Goal: Task Accomplishment & Management: Use online tool/utility

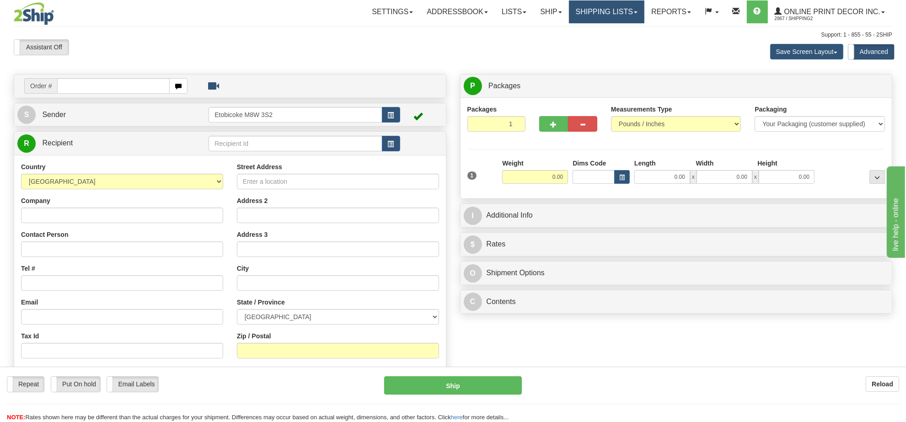
click at [602, 14] on link "Shipping lists" at bounding box center [606, 11] width 75 height 23
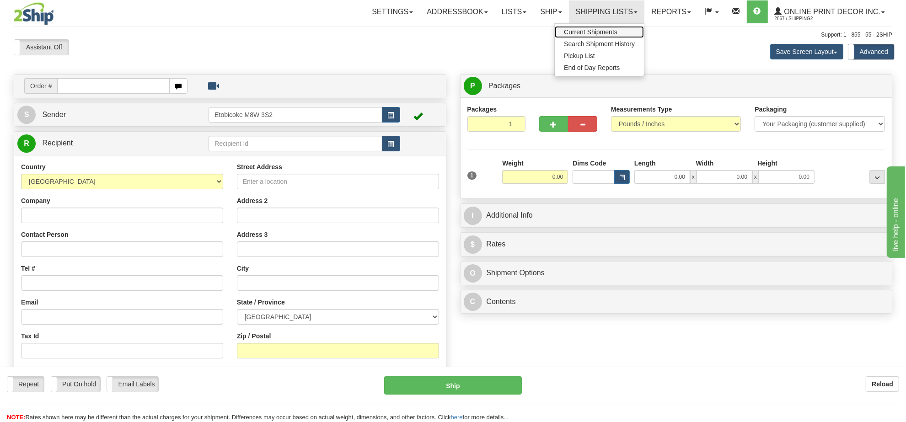
click at [583, 33] on span "Current Shipments" at bounding box center [590, 31] width 53 height 7
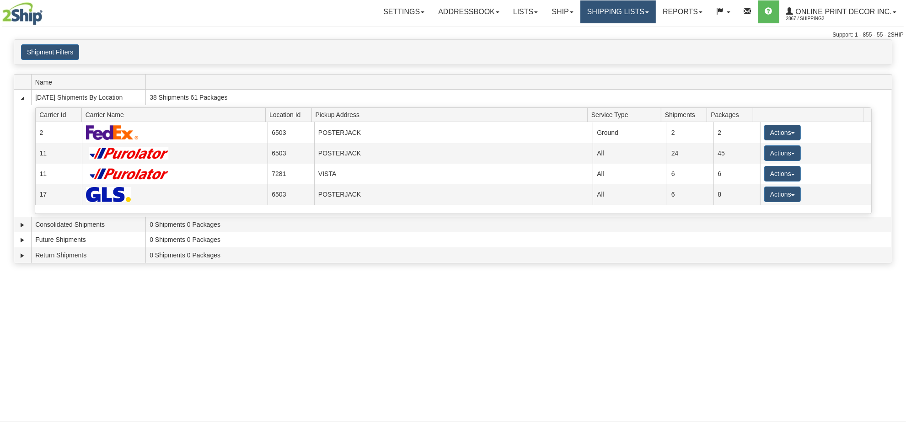
click at [633, 16] on link "Shipping lists" at bounding box center [617, 11] width 75 height 23
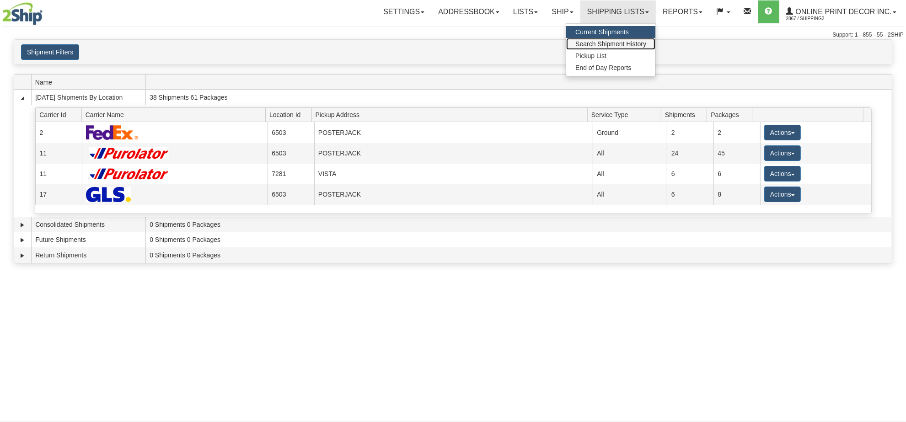
click at [608, 42] on span "Search Shipment History" at bounding box center [610, 43] width 71 height 7
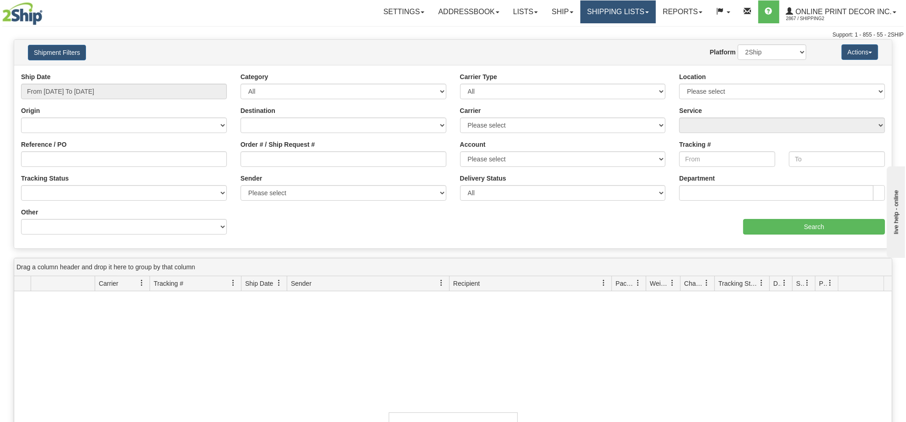
click at [618, 11] on link "Shipping lists" at bounding box center [617, 11] width 75 height 23
click at [132, 73] on div "Ship Date From 10/13/2025 To 10/14/2025" at bounding box center [124, 85] width 206 height 27
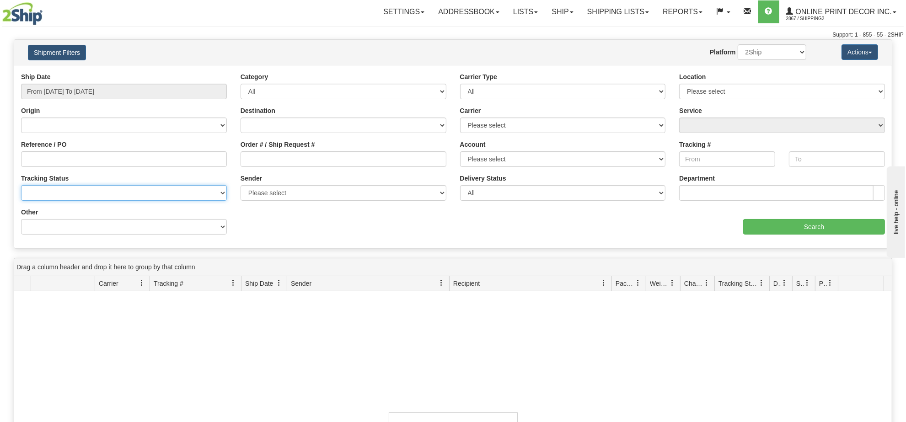
click at [174, 193] on select "No Tracking Info Delivered In Transit Out For Delivery Exception Partial Delive…" at bounding box center [124, 193] width 206 height 16
click at [115, 380] on div "No records found based on search criteria!" at bounding box center [452, 425] width 877 height 269
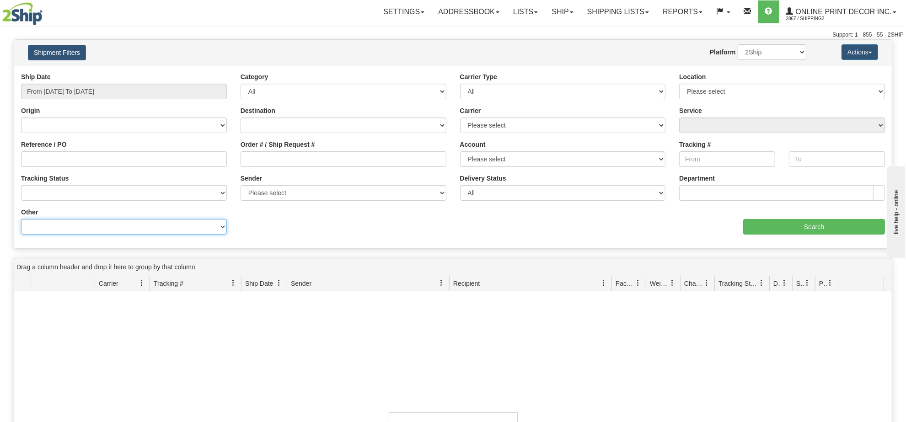
click at [172, 228] on select "Billing Account # Billing Type BOL # (LTL) Commodity Or Documents Consolidation…" at bounding box center [124, 227] width 206 height 16
select select "Sender_ZIP"
click at [21, 219] on select "Billing Account # Billing Type BOL # (LTL) Commodity Or Documents Consolidation…" at bounding box center [124, 227] width 206 height 16
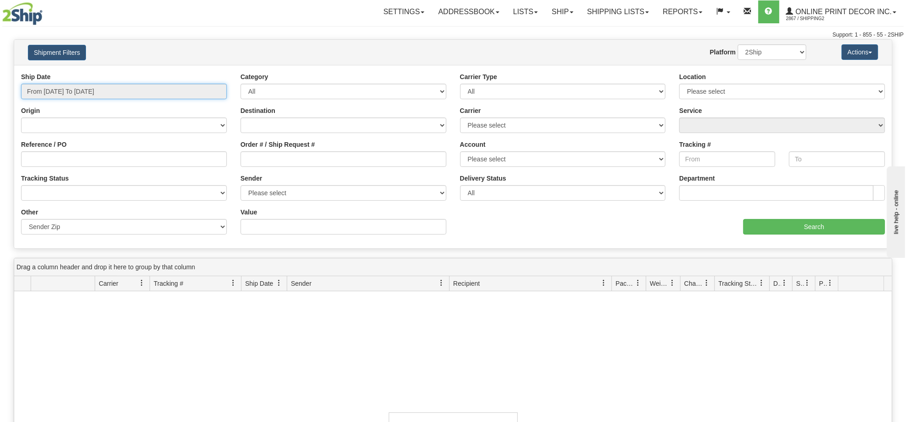
click at [117, 90] on input "From 10/13/2025 To 10/14/2025" at bounding box center [124, 92] width 206 height 16
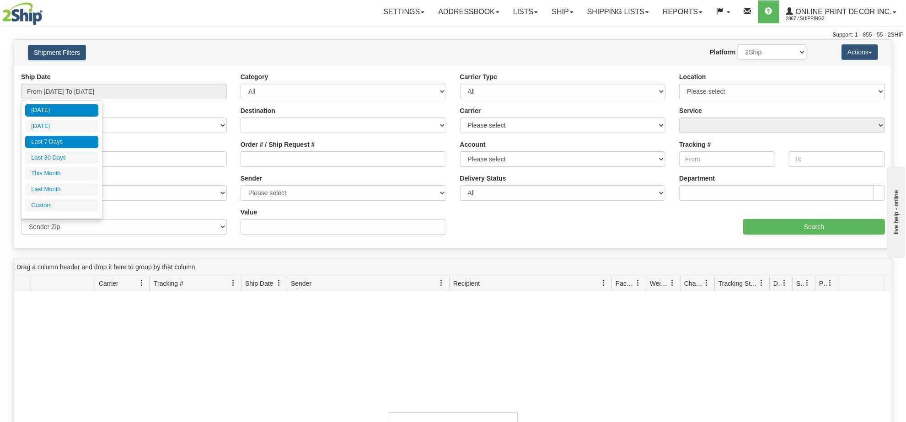
click at [66, 138] on li "Last 7 Days" at bounding box center [61, 142] width 73 height 12
type input "From 10/08/2025 To 10/14/2025"
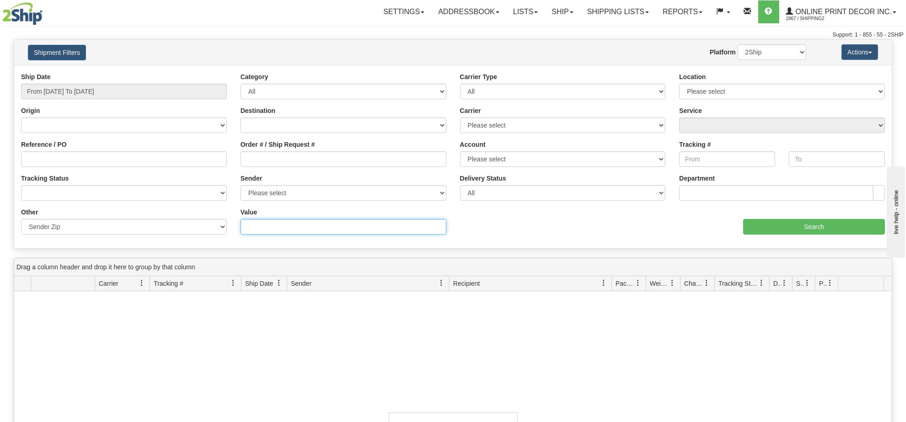
paste input "35758"
type input "35758"
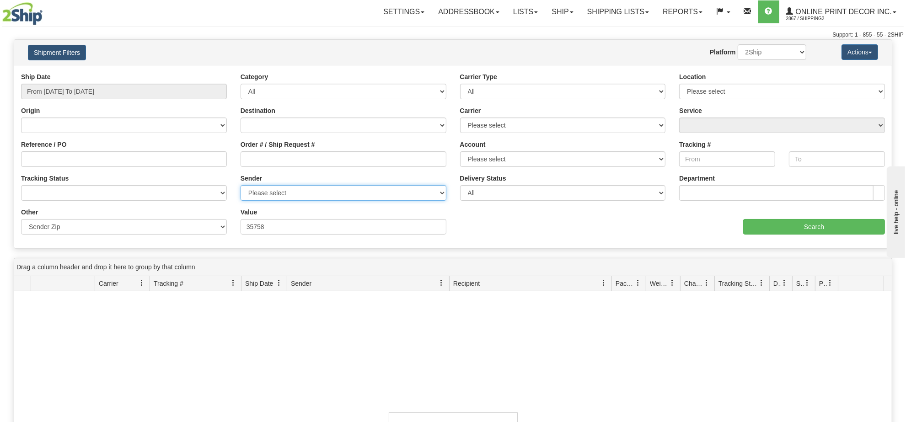
click at [304, 194] on select "Please select Online Print Decor Inc., Shipping2 , (CA) VISTA, , (CA) Online Pr…" at bounding box center [343, 193] width 206 height 16
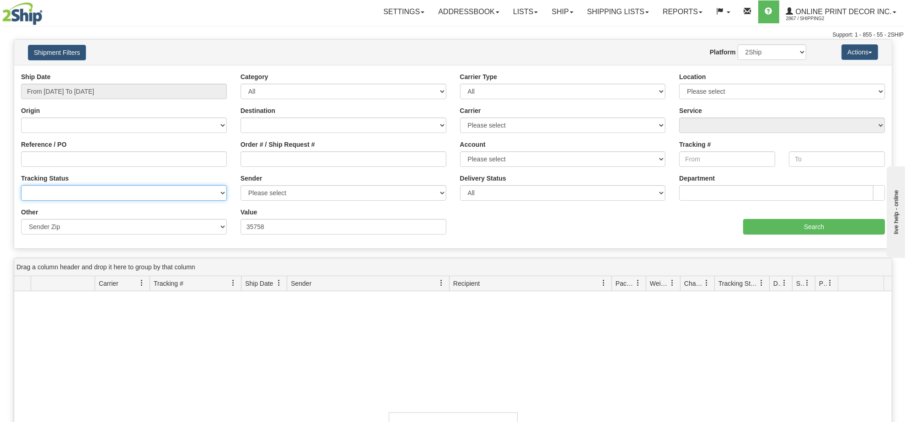
click at [165, 194] on select "No Tracking Info Delivered In Transit Out For Delivery Exception Partial Delive…" at bounding box center [124, 193] width 206 height 16
select select "In Transit"
click at [21, 186] on select "No Tracking Info Delivered In Transit Out For Delivery Exception Partial Delive…" at bounding box center [124, 193] width 206 height 16
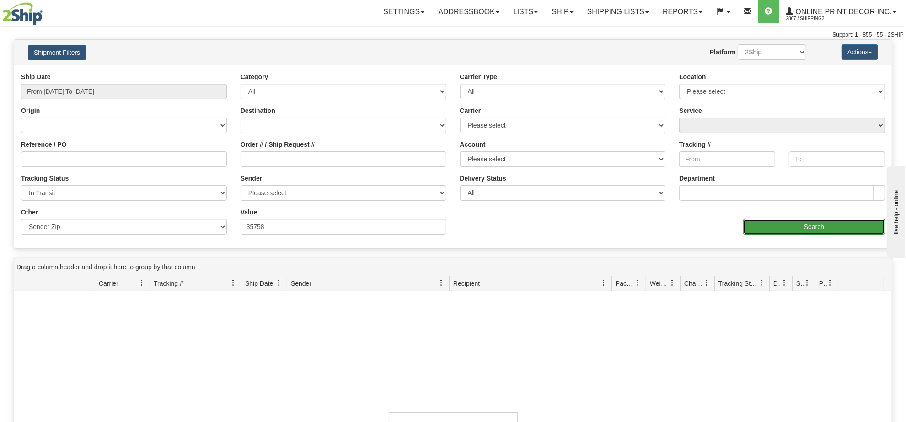
click at [789, 232] on input "Search" at bounding box center [814, 227] width 142 height 16
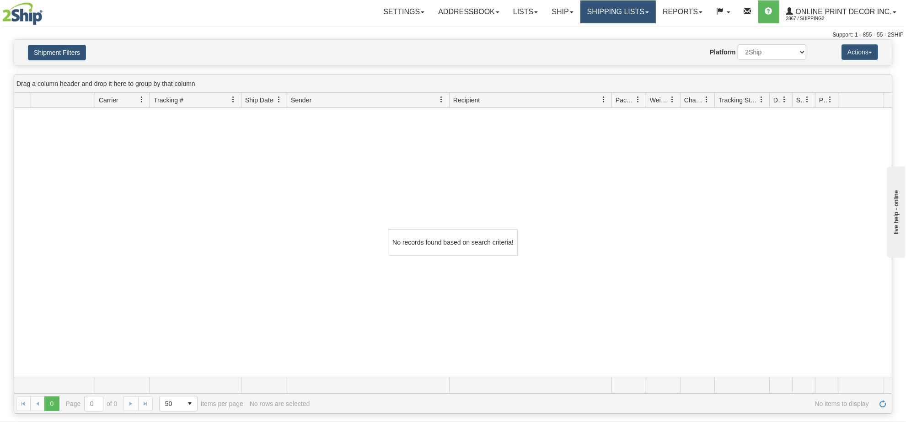
click at [595, 6] on link "Shipping lists" at bounding box center [617, 11] width 75 height 23
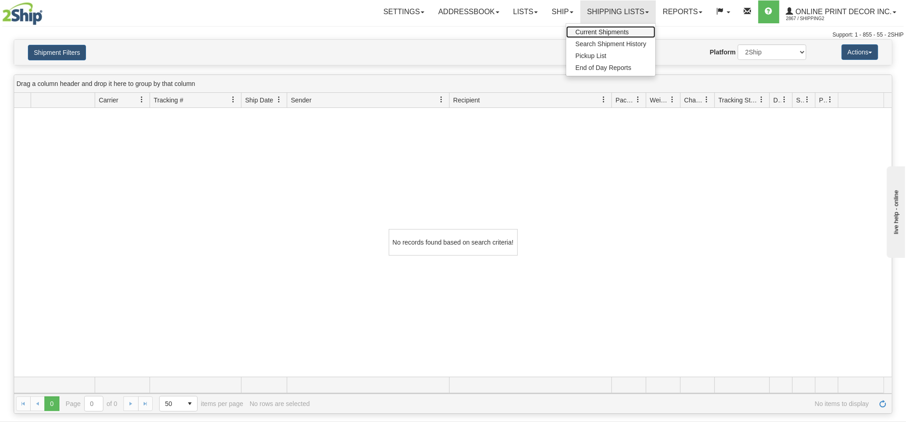
click at [585, 27] on link "Current Shipments" at bounding box center [610, 32] width 89 height 12
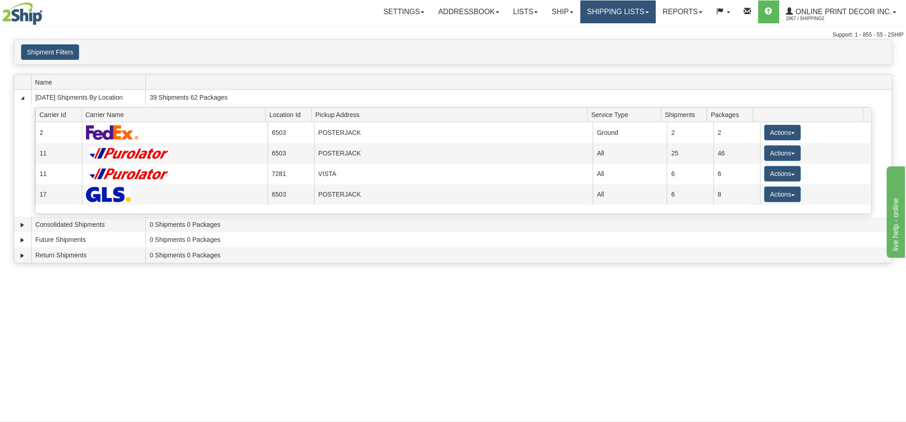
click at [602, 17] on link "Shipping lists" at bounding box center [617, 11] width 75 height 23
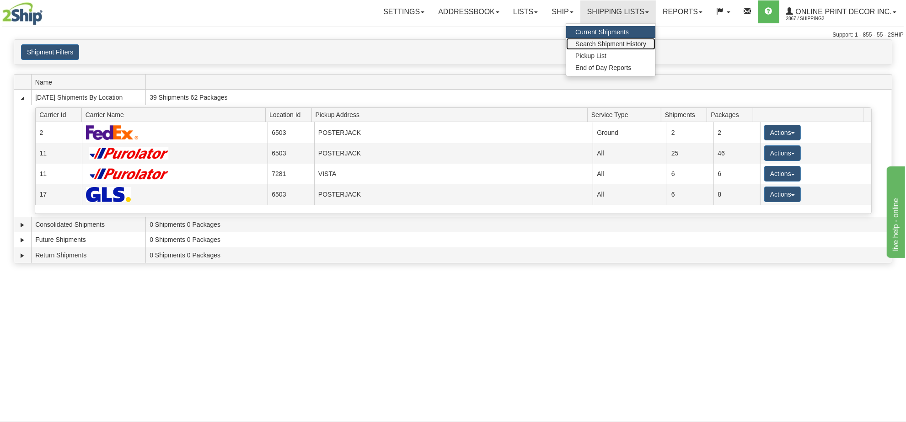
click at [600, 40] on span "Search Shipment History" at bounding box center [610, 43] width 71 height 7
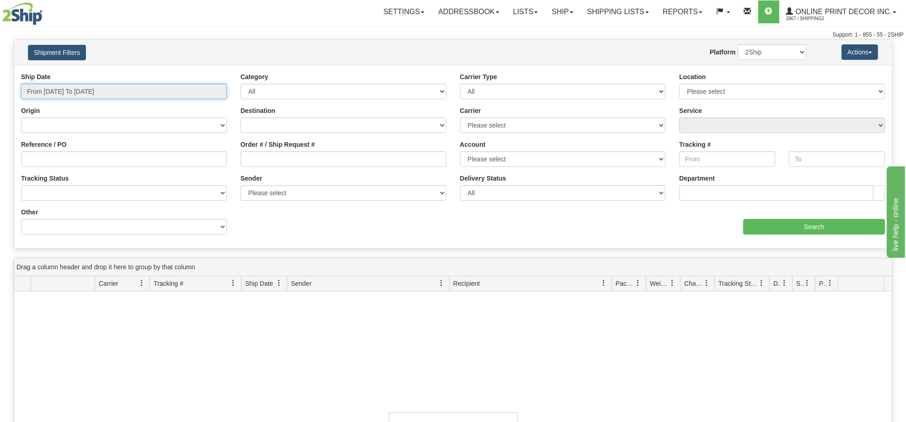
click at [107, 90] on input "From [DATE] To [DATE]" at bounding box center [124, 92] width 206 height 16
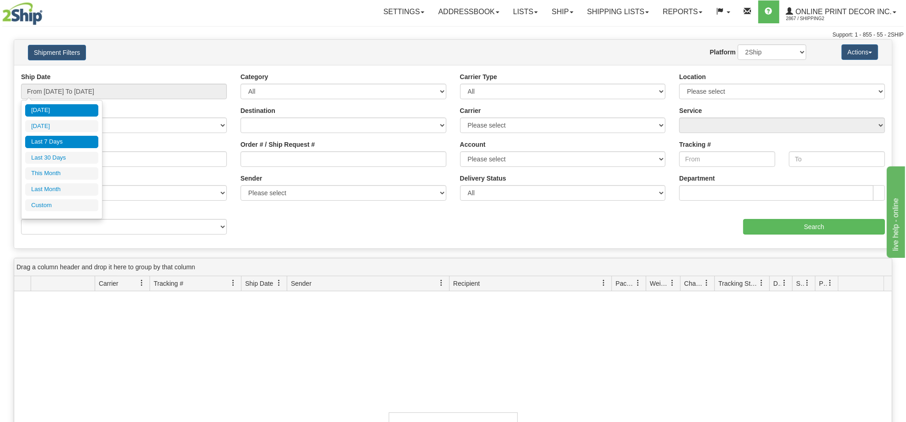
click at [74, 141] on li "Last 7 Days" at bounding box center [61, 142] width 73 height 12
type input "From 10/08/2025 To 10/14/2025"
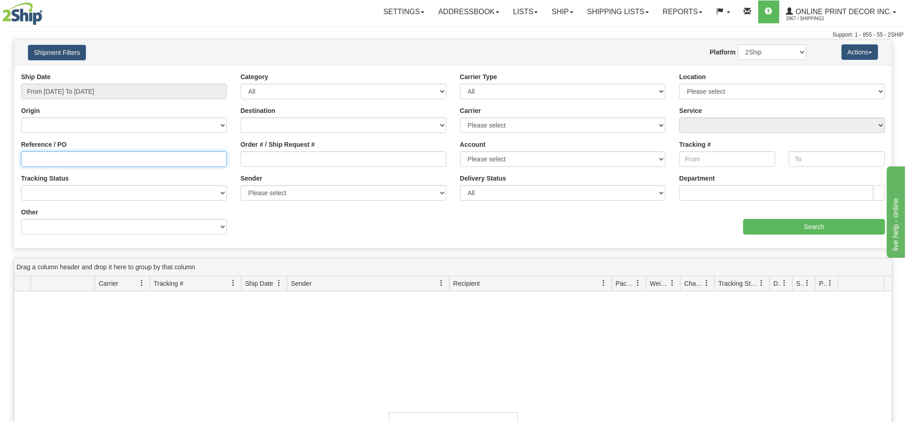
click at [83, 161] on input "Reference / PO" at bounding box center [124, 159] width 206 height 16
click at [83, 190] on select "No Tracking Info Delivered In Transit Out For Delivery Exception Partial Delive…" at bounding box center [124, 193] width 206 height 16
click at [48, 371] on div "No records found based on search criteria!" at bounding box center [452, 425] width 877 height 269
click at [68, 229] on select "Billing Account # Billing Type BOL # (LTL) Commodity Or Documents Consolidation…" at bounding box center [124, 227] width 206 height 16
select select "Recipient_ZIP"
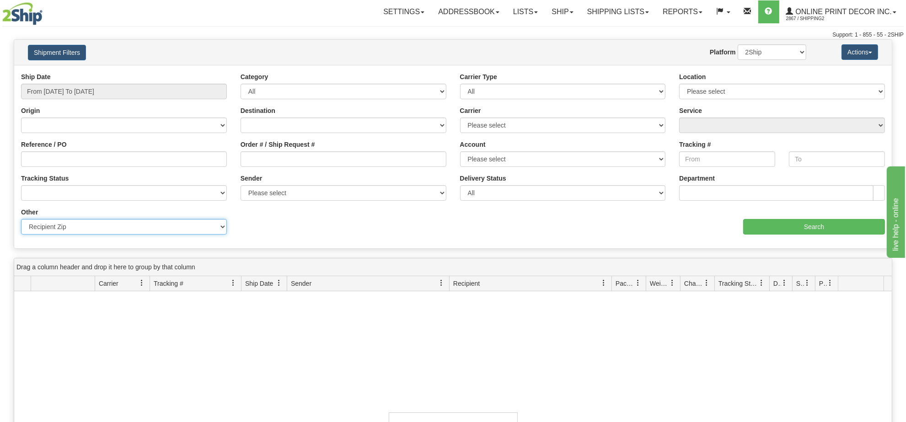
click at [21, 219] on select "Billing Account # Billing Type BOL # (LTL) Commodity Or Documents Consolidation…" at bounding box center [124, 227] width 206 height 16
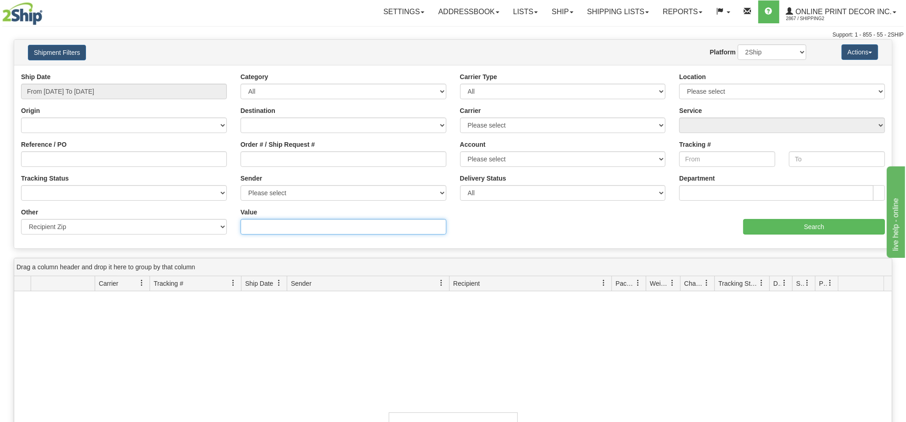
paste input "35758"
type input "35758"
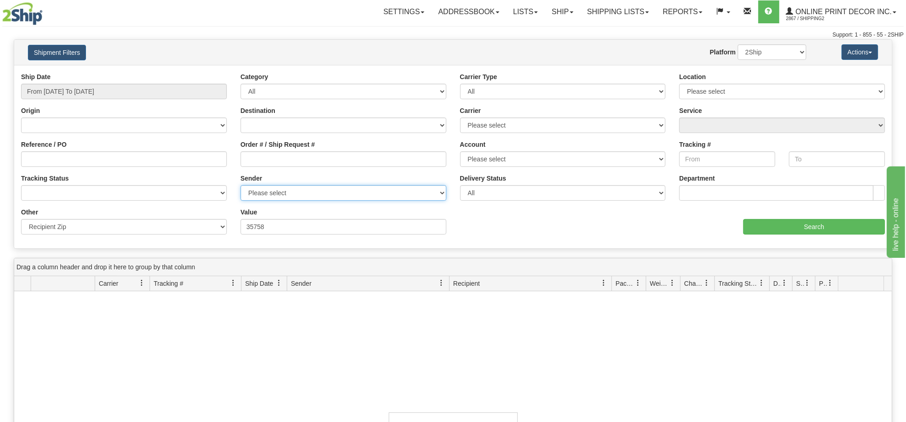
click at [295, 192] on select "Please select Online Print Decor Inc., Shipping2 , (CA) VISTA, , (CA) Online Pr…" at bounding box center [343, 193] width 206 height 16
click at [527, 219] on div "aaa Search" at bounding box center [672, 221] width 439 height 27
click at [337, 191] on select "Please select Online Print Decor Inc., Shipping2 , (CA) VISTA, , (CA) Online Pr…" at bounding box center [343, 193] width 206 height 16
select select "210955"
click at [240, 186] on select "Please select Online Print Decor Inc., Shipping2 , (CA) VISTA, , (CA) Online Pr…" at bounding box center [343, 193] width 206 height 16
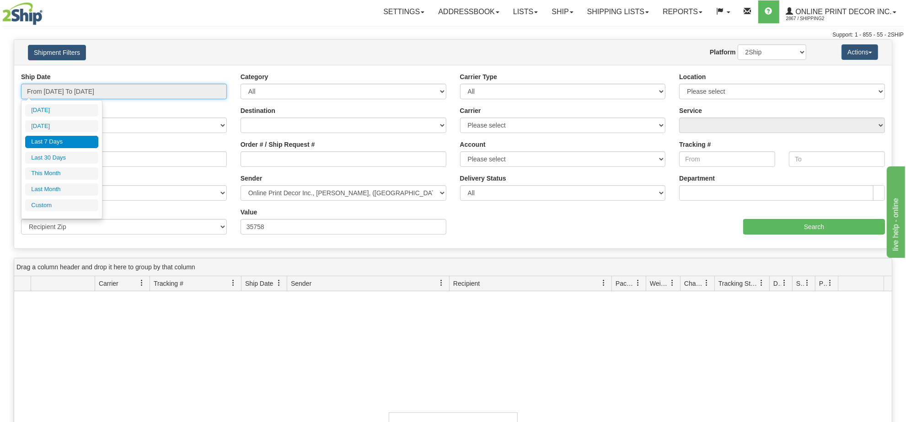
click at [171, 88] on input "From 10/08/2025 To 10/14/2025" at bounding box center [124, 92] width 206 height 16
click at [65, 136] on li "Last 7 Days" at bounding box center [61, 142] width 73 height 12
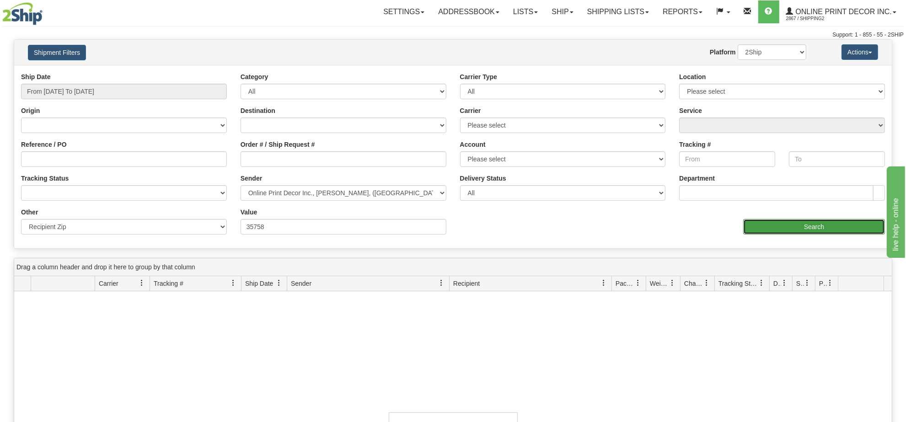
click at [811, 223] on input "Search" at bounding box center [814, 227] width 142 height 16
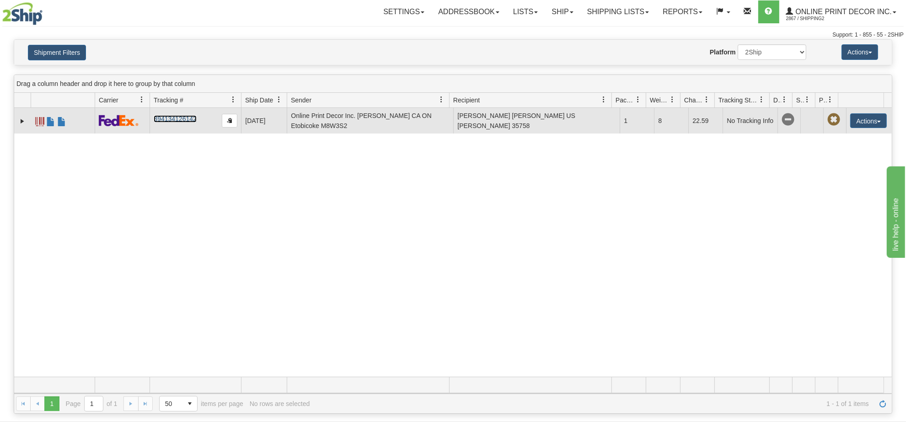
click at [170, 118] on link "394134126142" at bounding box center [175, 118] width 43 height 7
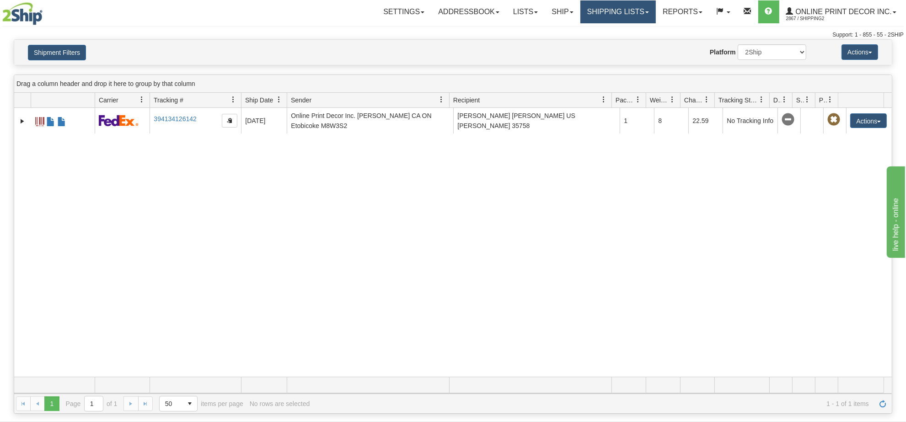
click at [599, 12] on link "Shipping lists" at bounding box center [617, 11] width 75 height 23
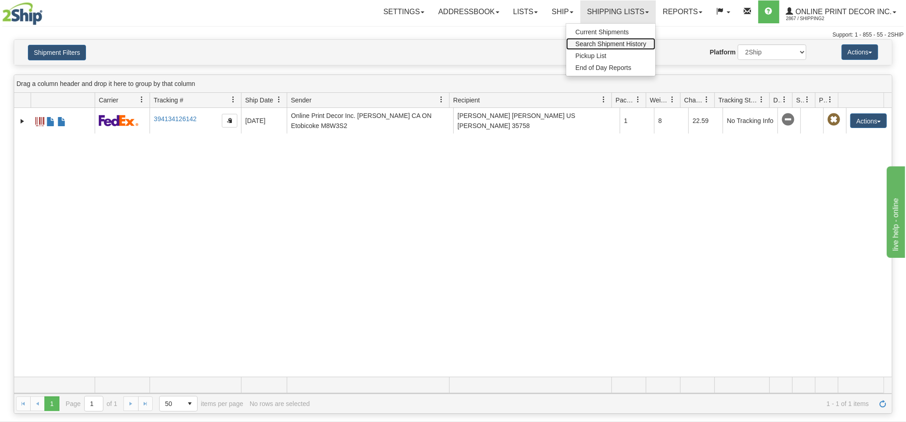
click at [597, 44] on span "Search Shipment History" at bounding box center [610, 43] width 71 height 7
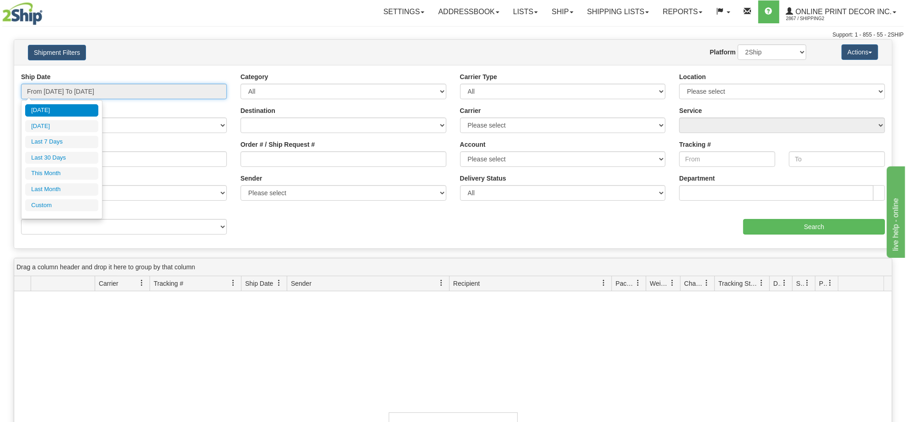
click at [112, 85] on input "From 10/13/2025 To 10/14/2025" at bounding box center [124, 92] width 206 height 16
click at [123, 230] on select "Billing Account # Billing Type BOL # (LTL) Commodity Or Documents Consolidation…" at bounding box center [124, 227] width 206 height 16
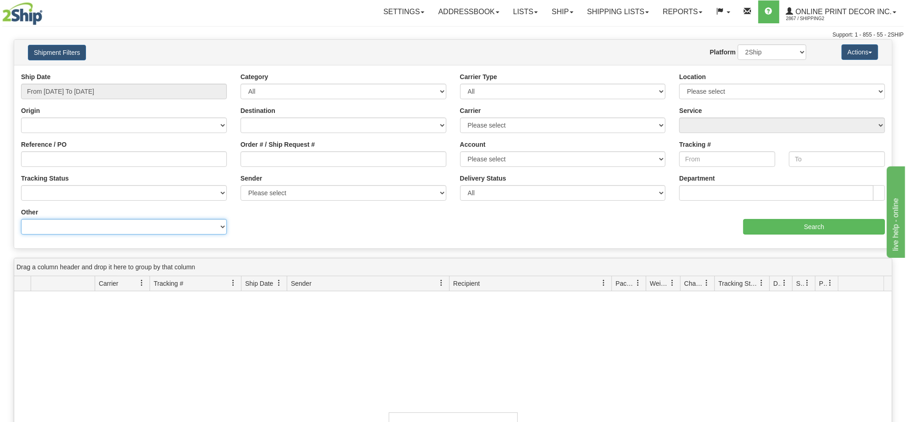
select select "Recipient_ZIP"
click at [21, 219] on select "Billing Account # Billing Type BOL # (LTL) Commodity Or Documents Consolidation…" at bounding box center [124, 227] width 206 height 16
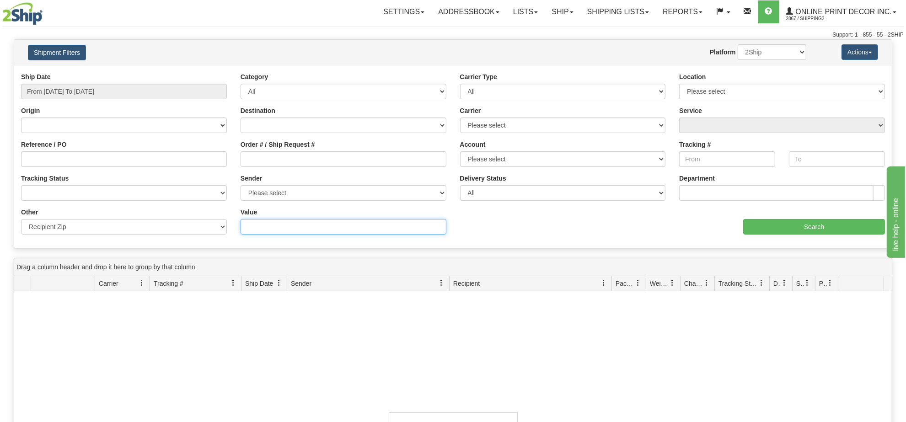
click at [302, 230] on input "Value" at bounding box center [343, 227] width 206 height 16
paste input "394134126142"
type input "394134126142"
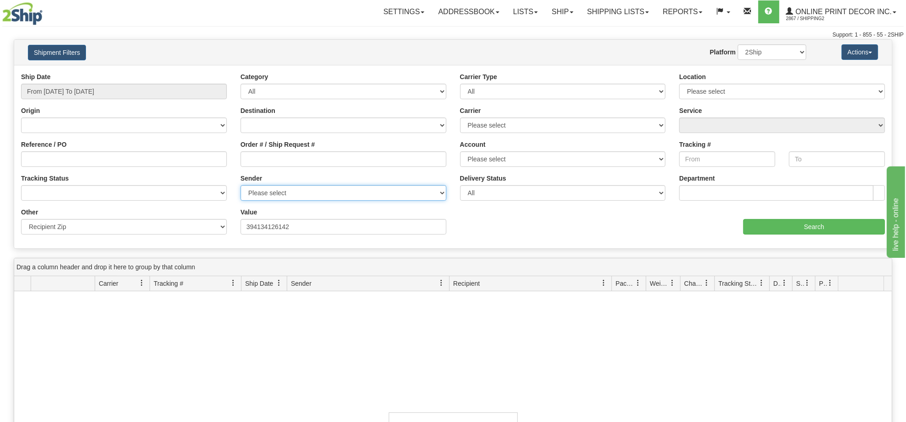
click at [334, 185] on select "Please select Online Print Decor Inc., Shipping2 , (CA) VISTA, , (CA) Online Pr…" at bounding box center [343, 193] width 206 height 16
click at [519, 235] on div "aaa Search" at bounding box center [672, 221] width 439 height 27
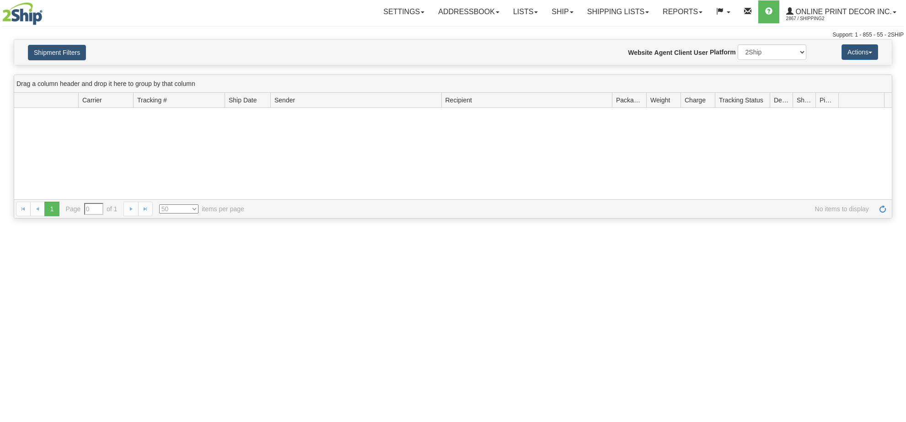
select select "In Transit"
select select "Sender_ZIP"
select select "50"
type input "From [DATE] To [DATE]"
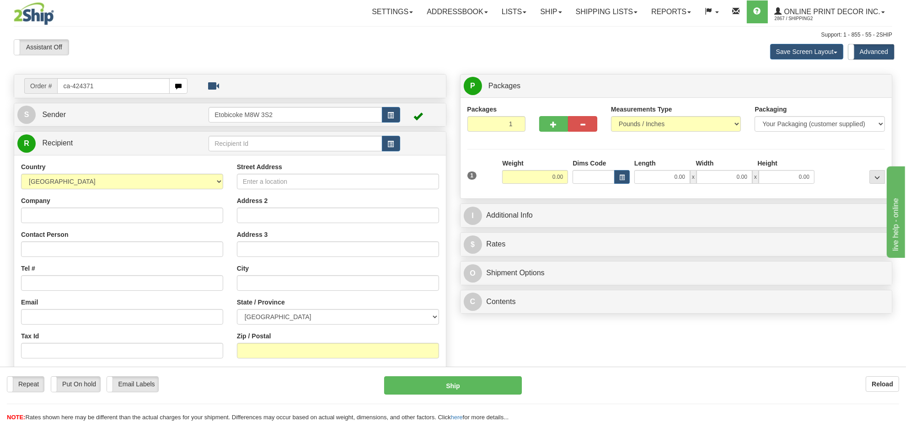
type input "ca-424371"
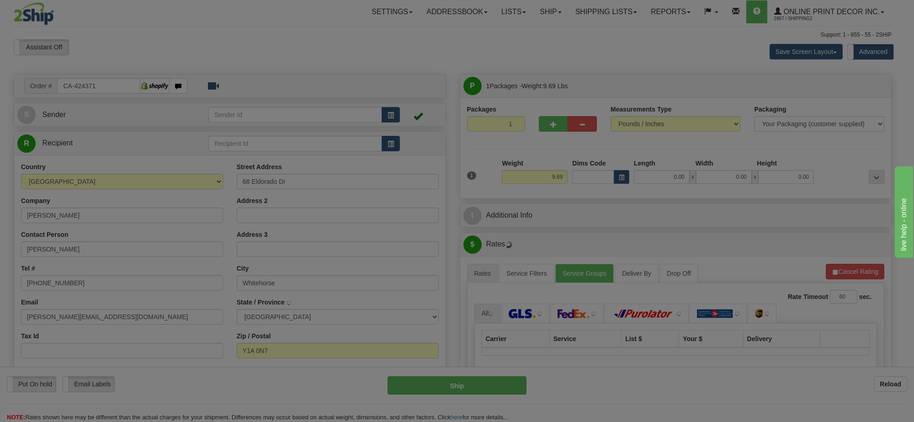
type input "WHITEHORSE"
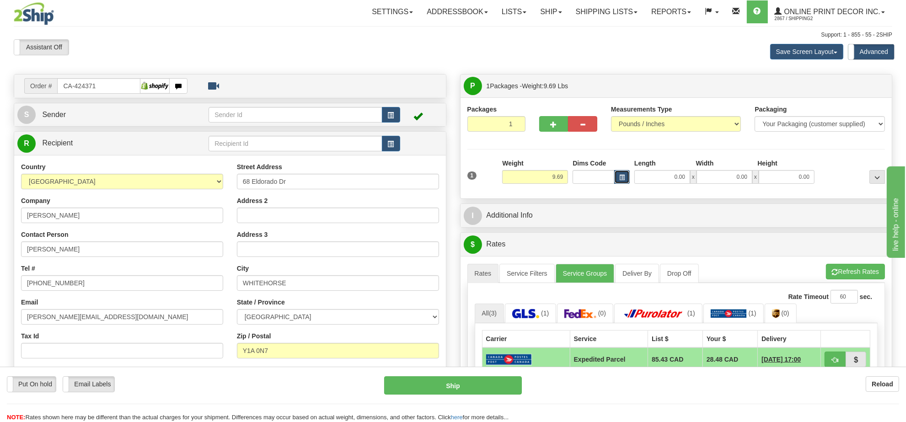
click at [616, 178] on button "button" at bounding box center [622, 177] width 16 height 14
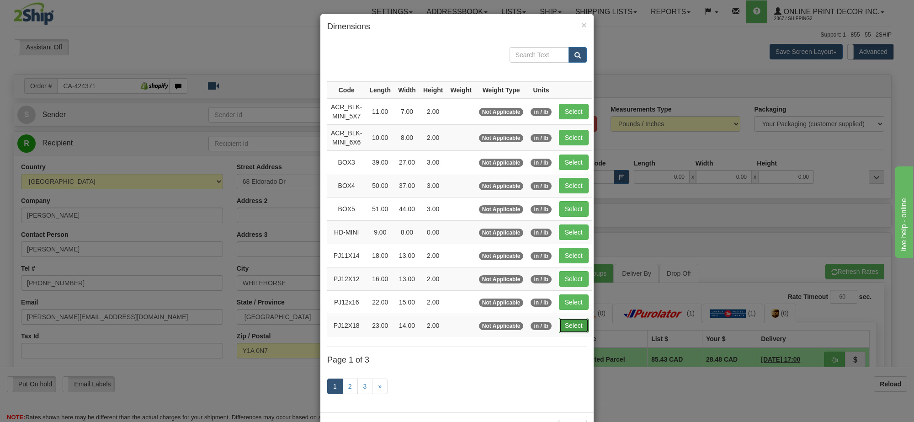
click at [574, 328] on button "Select" at bounding box center [574, 326] width 30 height 16
type input "PJ12X18"
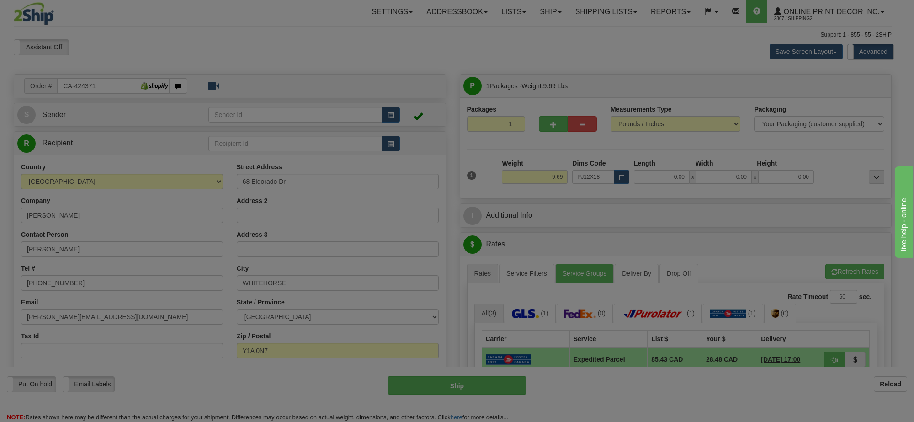
type input "23.00"
type input "14.00"
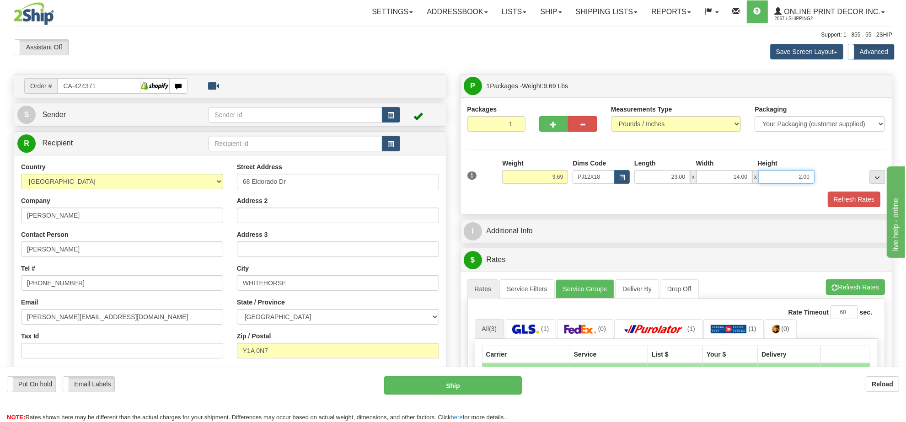
click at [801, 183] on input "2.00" at bounding box center [786, 177] width 56 height 14
type input "4.00"
click at [870, 288] on button "Refresh Rates" at bounding box center [855, 287] width 59 height 16
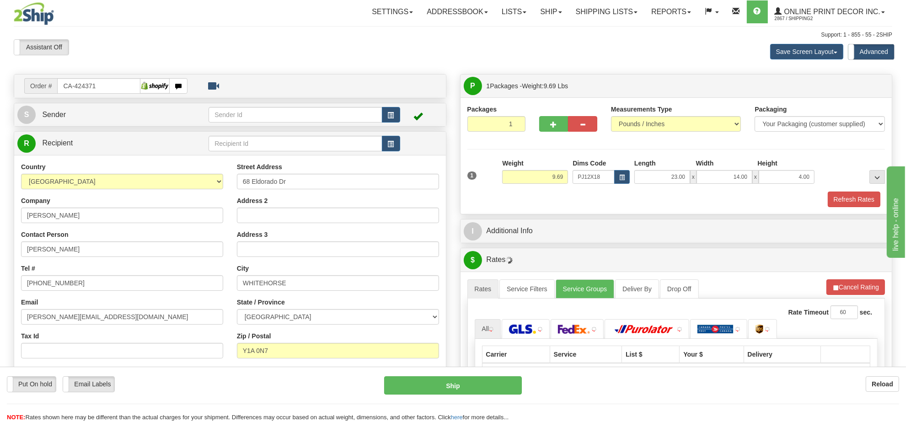
scroll to position [114, 0]
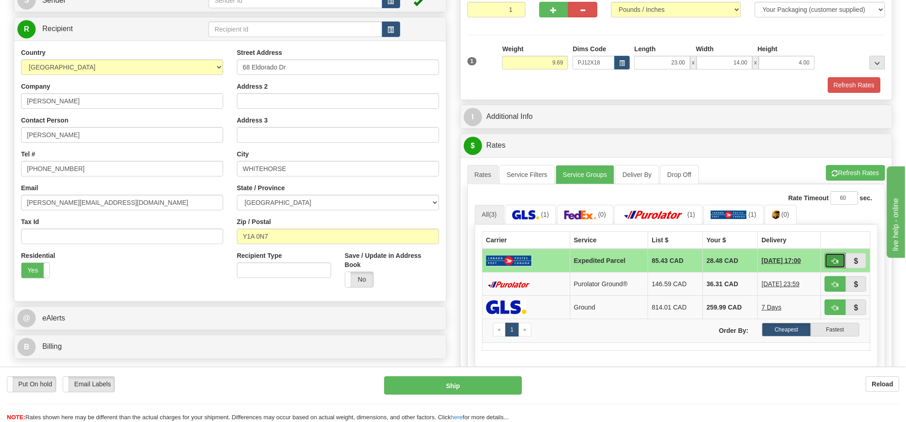
click at [832, 264] on span "button" at bounding box center [834, 261] width 6 height 6
type input "DOM.EP"
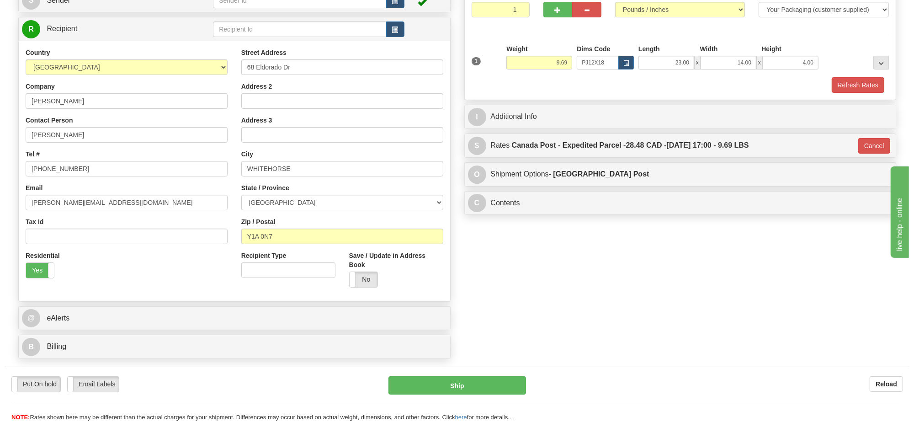
scroll to position [57, 0]
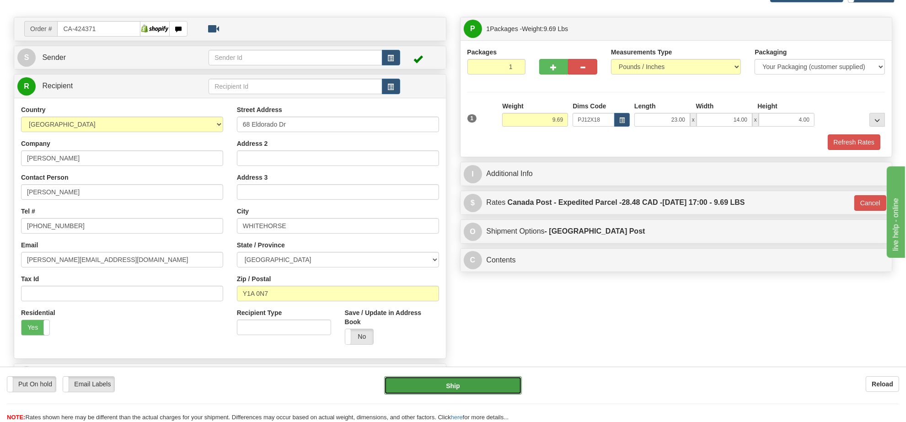
click at [481, 387] on button "Ship" at bounding box center [452, 385] width 137 height 18
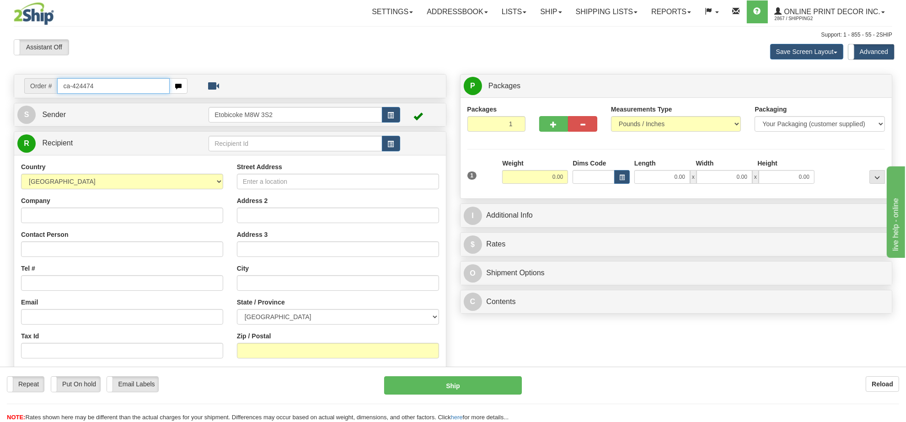
type input "ca-424474"
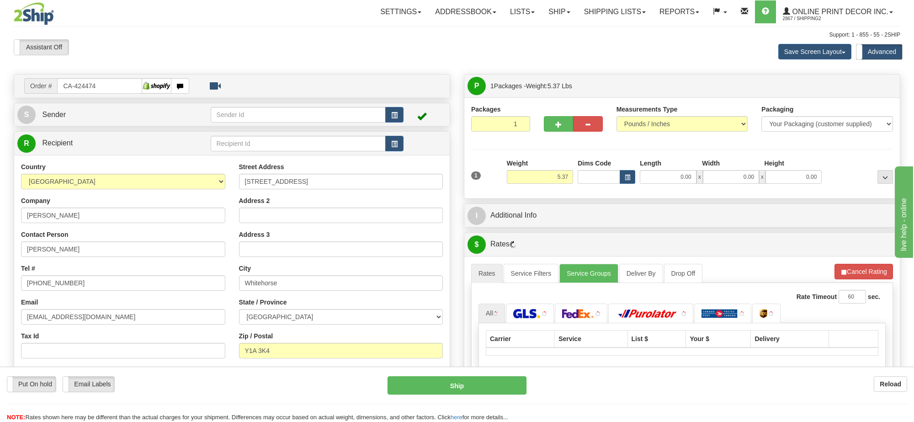
type input "WHITEHORSE"
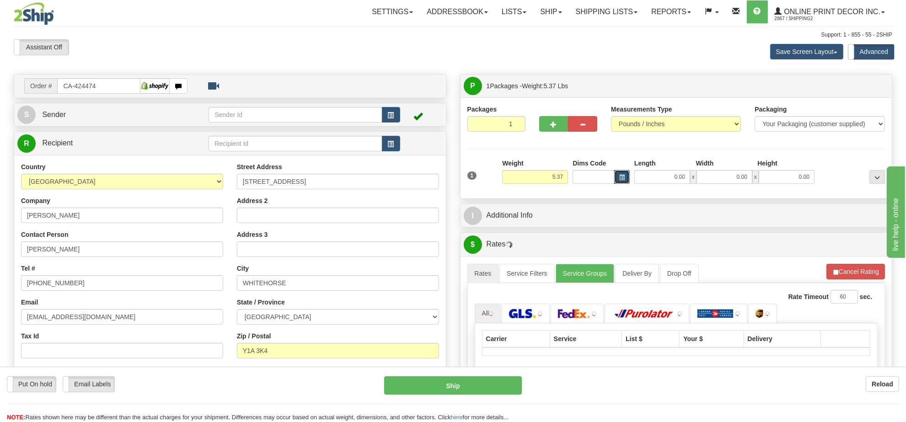
click at [622, 180] on span "button" at bounding box center [621, 177] width 5 height 5
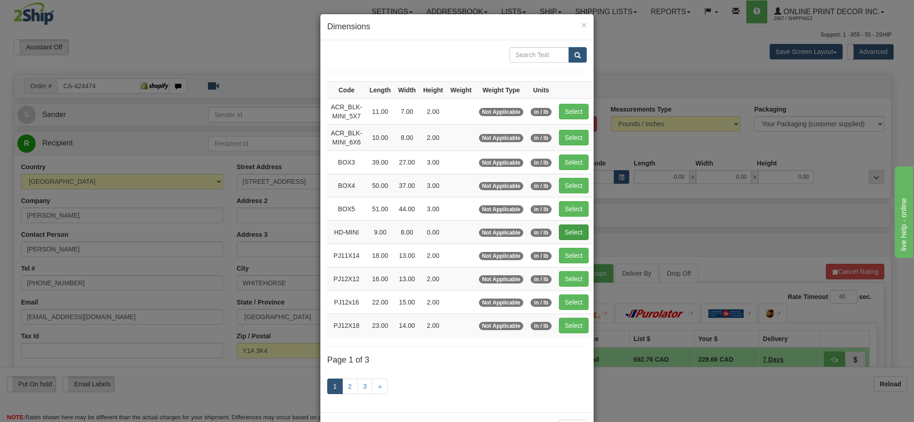
scroll to position [38, 0]
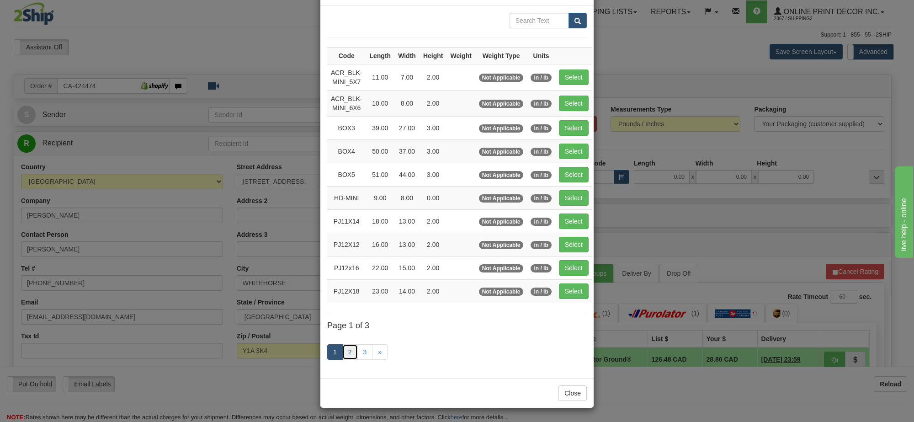
click at [342, 352] on link "2" at bounding box center [350, 352] width 16 height 16
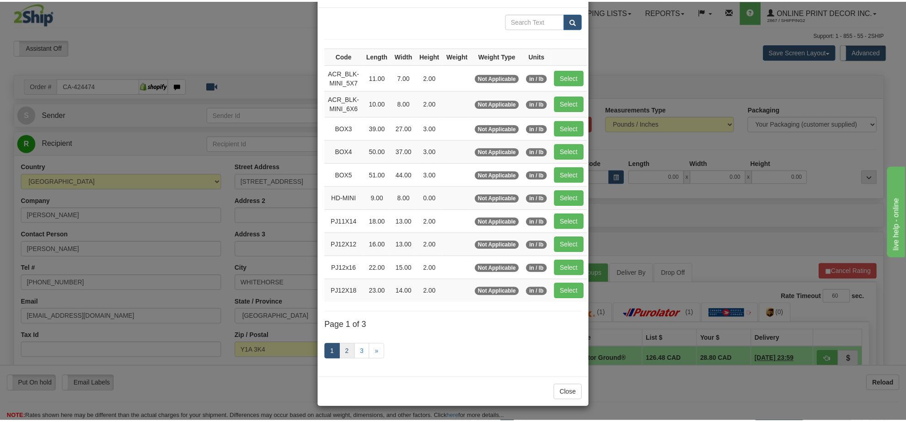
scroll to position [33, 0]
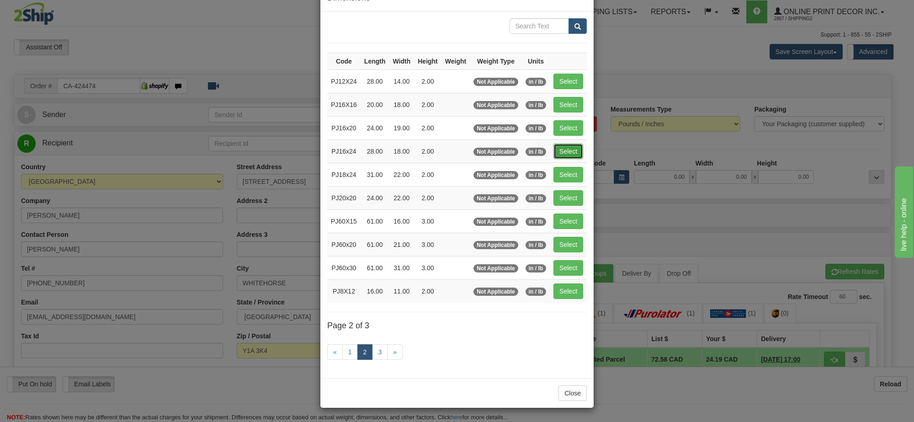
click at [570, 149] on button "Select" at bounding box center [569, 152] width 30 height 16
type input "PJ16x24"
type input "28.00"
type input "18.00"
type input "2.00"
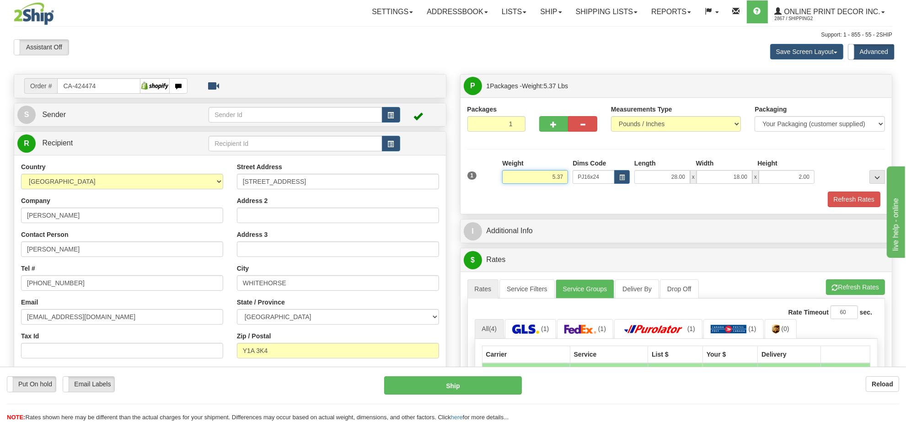
drag, startPoint x: 563, startPoint y: 177, endPoint x: 526, endPoint y: 174, distance: 37.2
click at [526, 174] on input "5.37" at bounding box center [535, 177] width 66 height 14
click at [554, 174] on input "78.20" at bounding box center [535, 177] width 66 height 14
type input "7.20"
click at [867, 195] on button "Refresh Rates" at bounding box center [853, 200] width 53 height 16
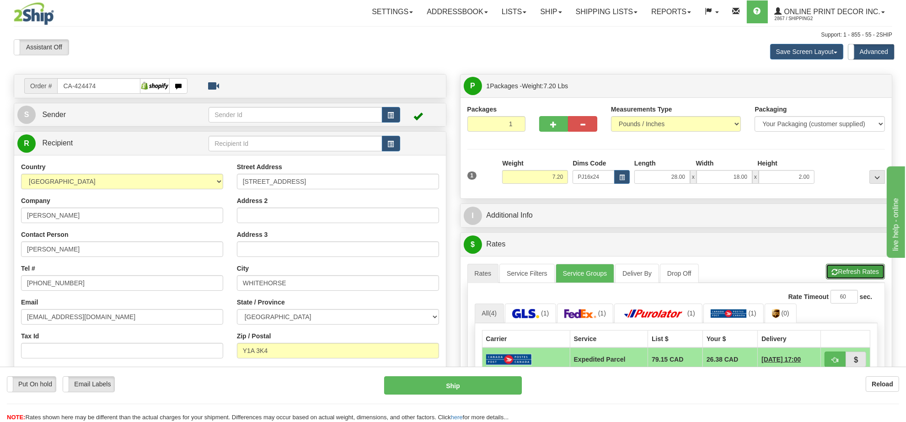
click at [840, 274] on button "Refresh Rates" at bounding box center [855, 272] width 59 height 16
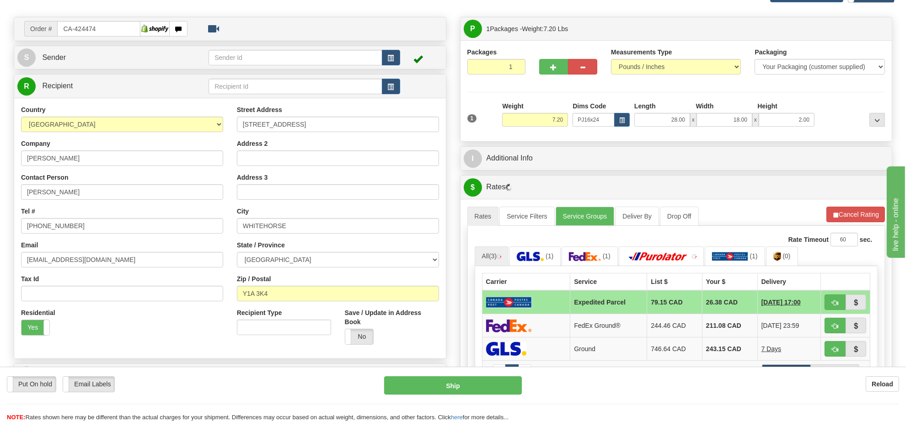
scroll to position [114, 0]
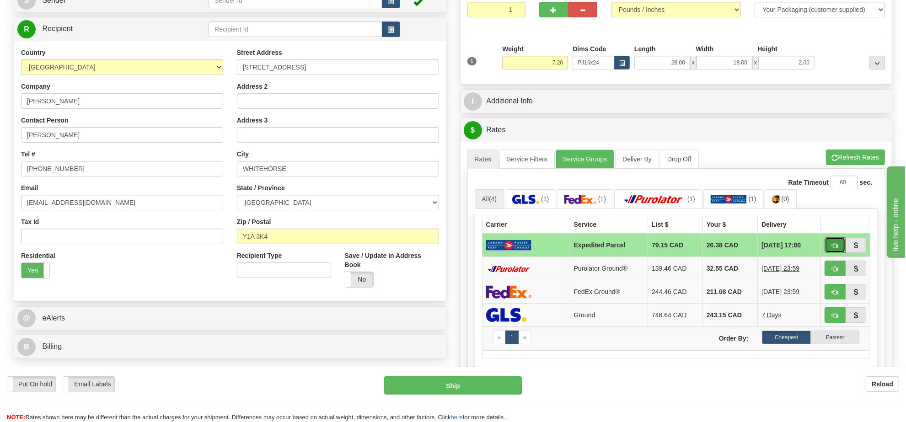
click at [830, 245] on button "button" at bounding box center [834, 245] width 21 height 16
type input "DOM.EP"
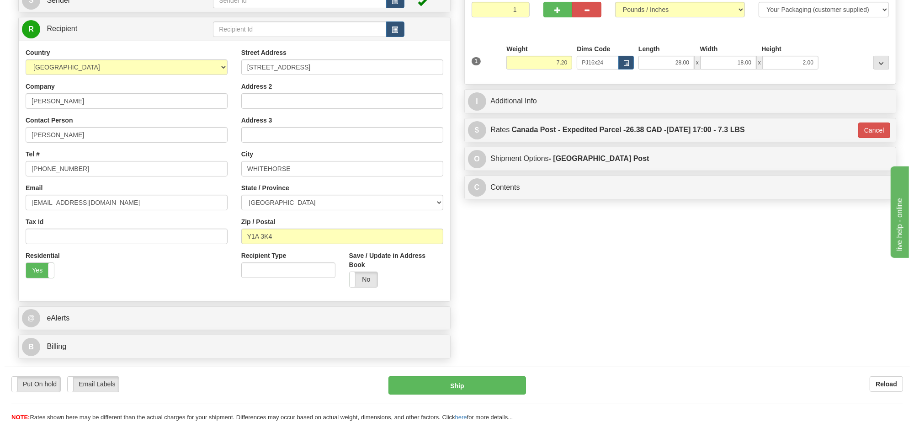
scroll to position [0, 0]
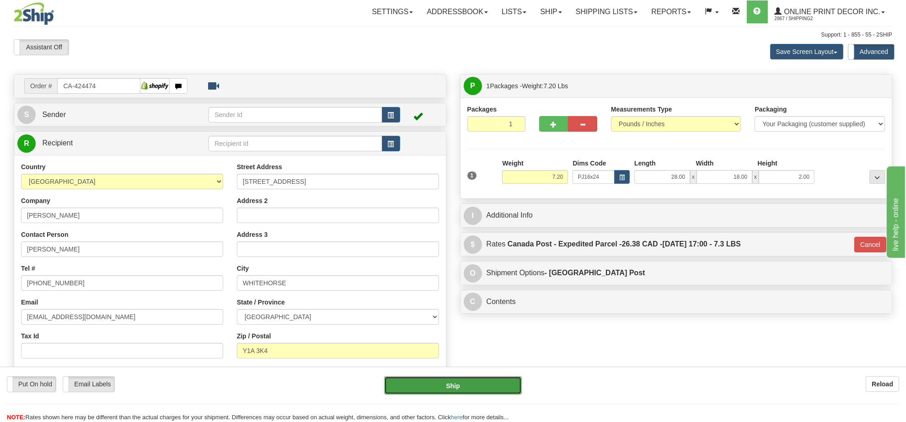
click at [466, 383] on button "Ship" at bounding box center [452, 385] width 137 height 18
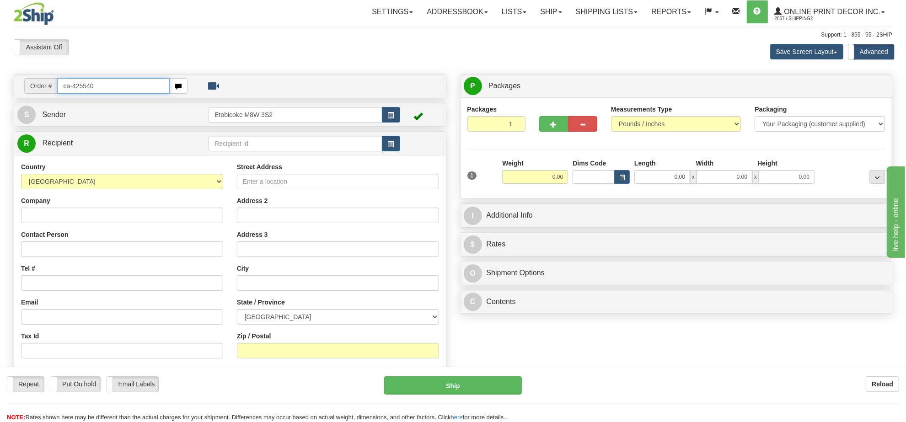
type input "ca-425540"
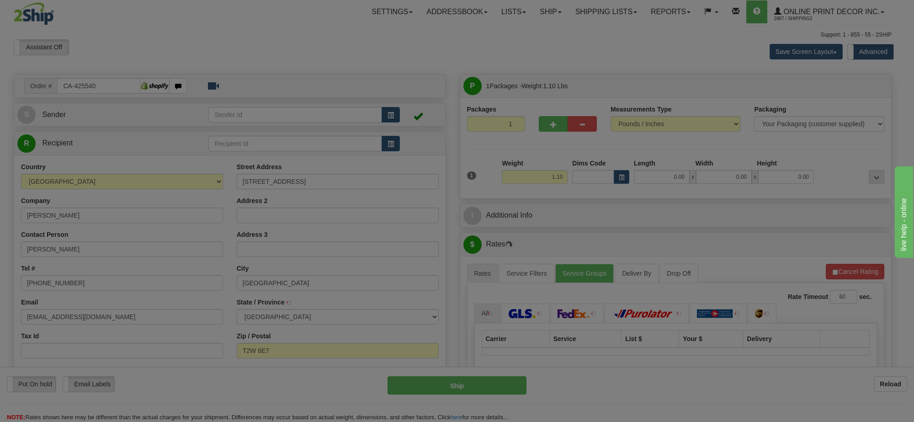
type input "[GEOGRAPHIC_DATA]"
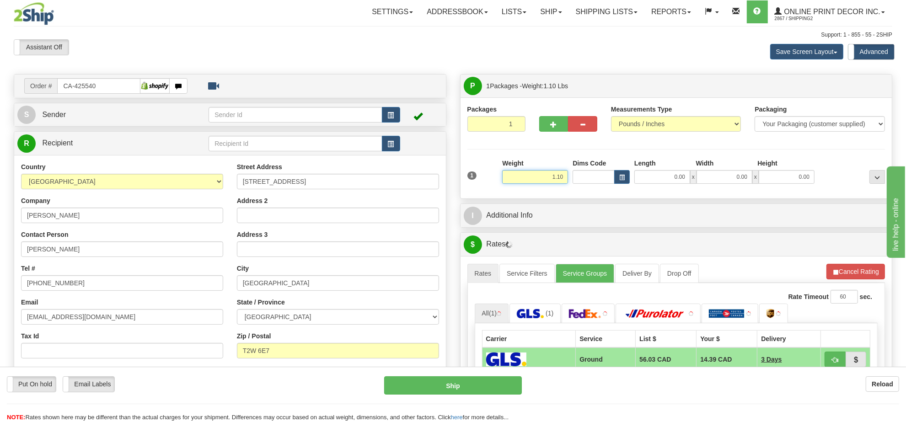
click at [553, 181] on input "1.10" at bounding box center [535, 177] width 66 height 14
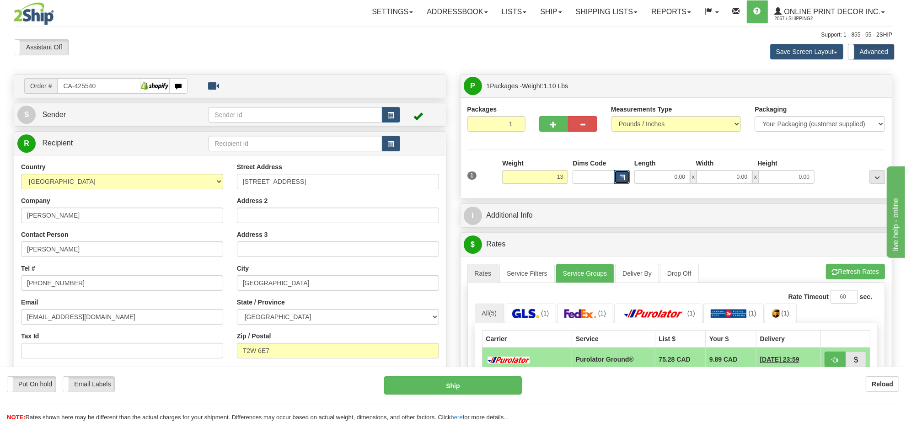
type input "13.00"
click at [625, 178] on button "button" at bounding box center [622, 177] width 16 height 14
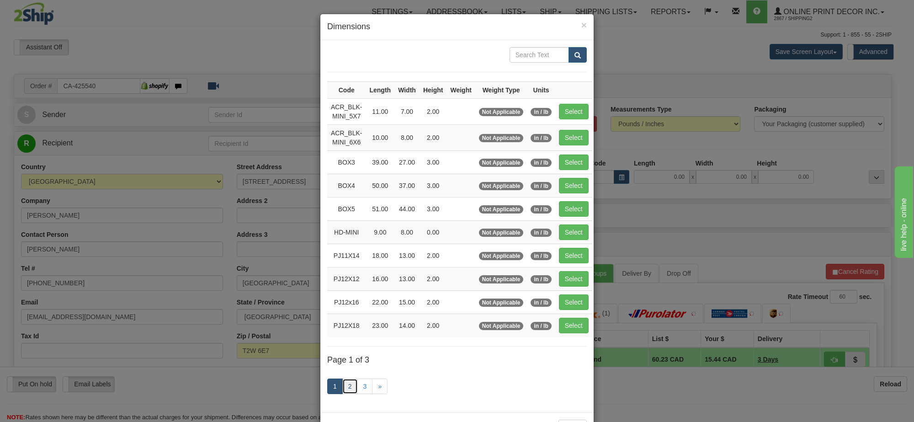
click at [343, 385] on link "2" at bounding box center [350, 386] width 16 height 16
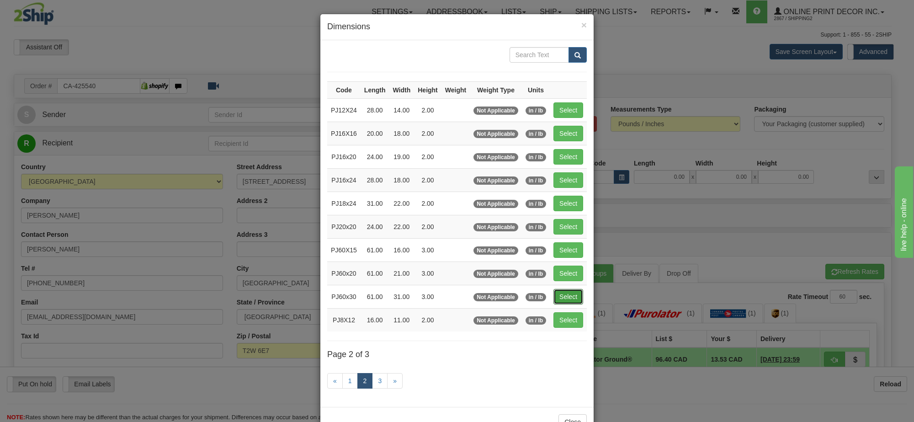
drag, startPoint x: 563, startPoint y: 302, endPoint x: 588, endPoint y: 302, distance: 25.1
click at [565, 302] on button "Select" at bounding box center [569, 297] width 30 height 16
type input "PJ60x30"
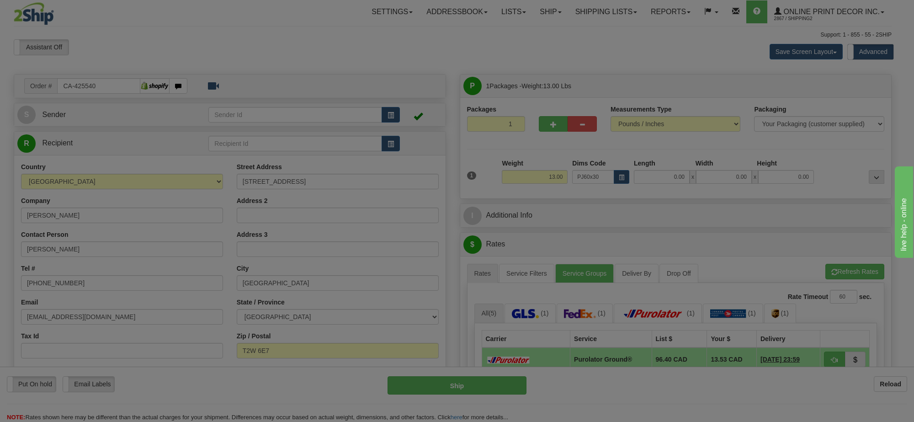
type input "61.00"
type input "31.00"
type input "3.00"
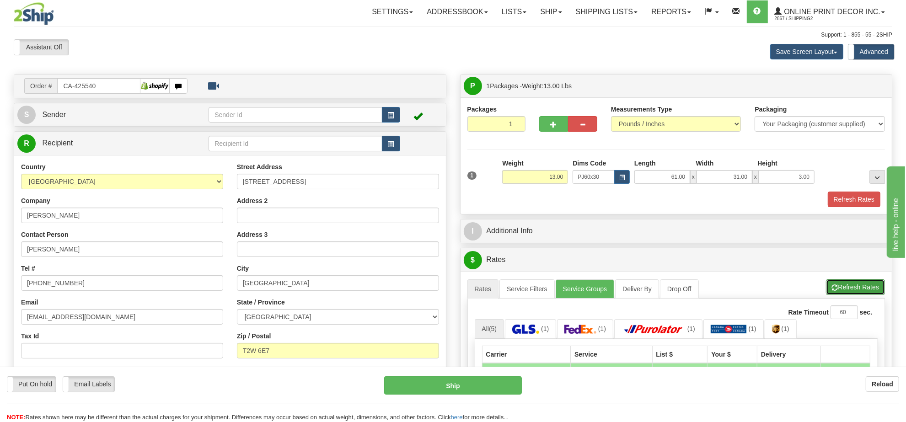
click at [841, 291] on button "Refresh Rates" at bounding box center [855, 287] width 59 height 16
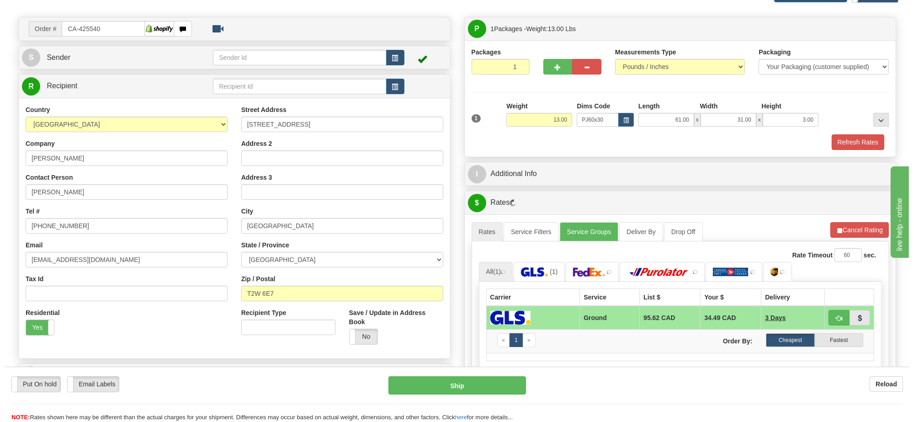
scroll to position [114, 0]
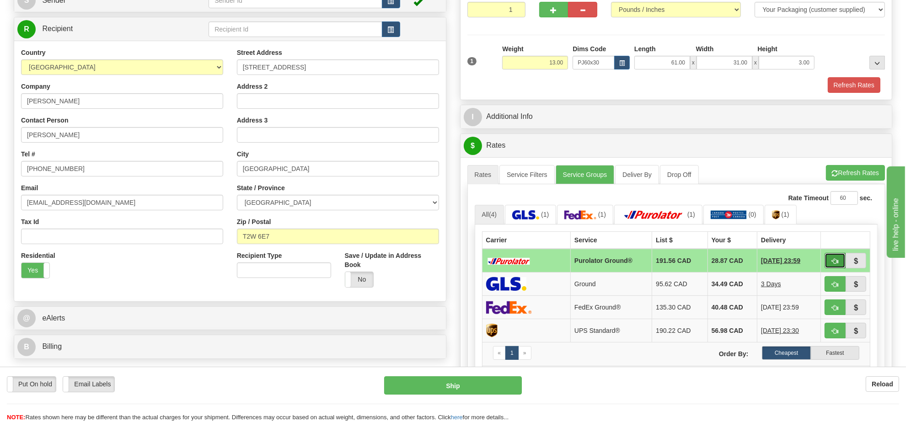
click at [826, 264] on button "button" at bounding box center [834, 261] width 21 height 16
type input "260"
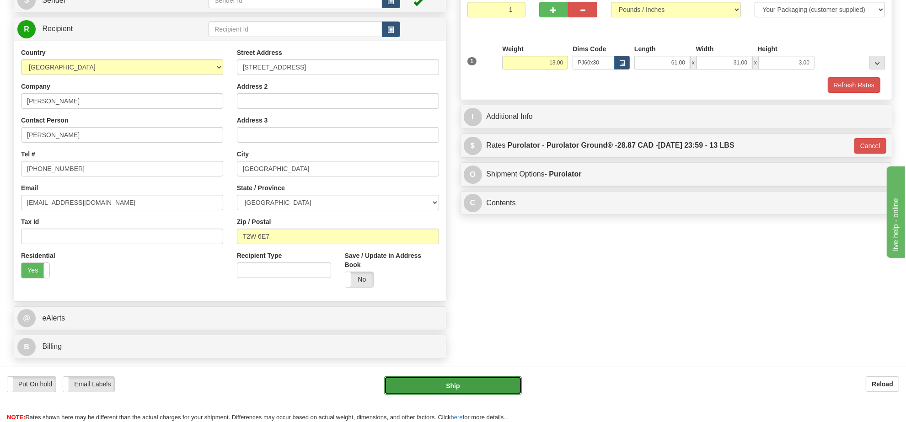
click at [478, 389] on button "Ship" at bounding box center [452, 385] width 137 height 18
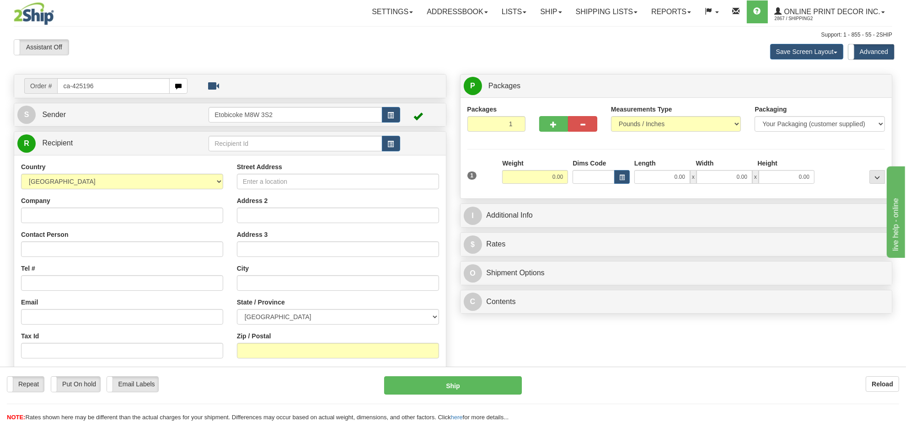
type input "ca-425196"
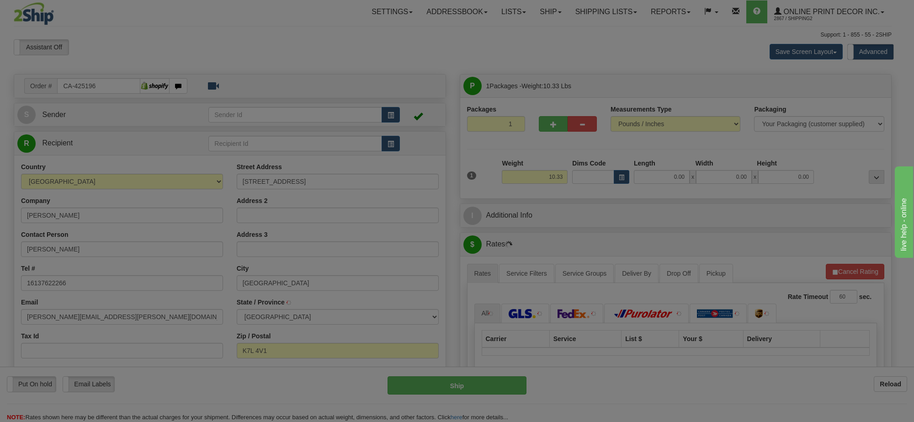
type input "[GEOGRAPHIC_DATA]"
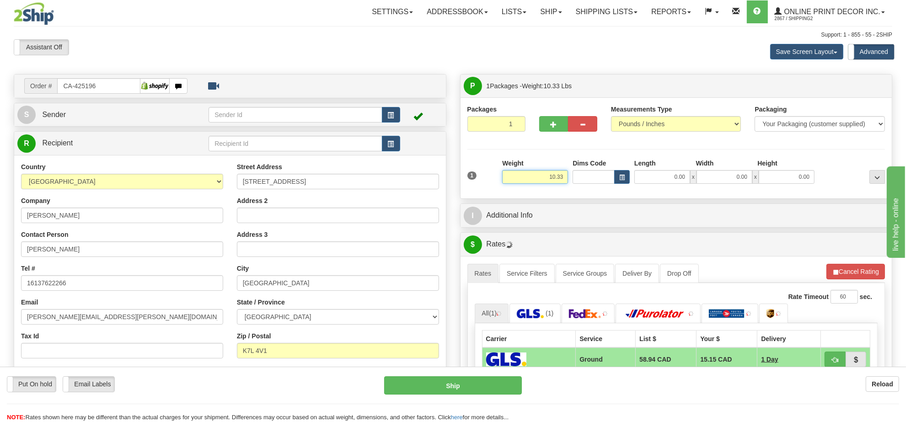
click at [555, 181] on input "10.33" at bounding box center [535, 177] width 66 height 14
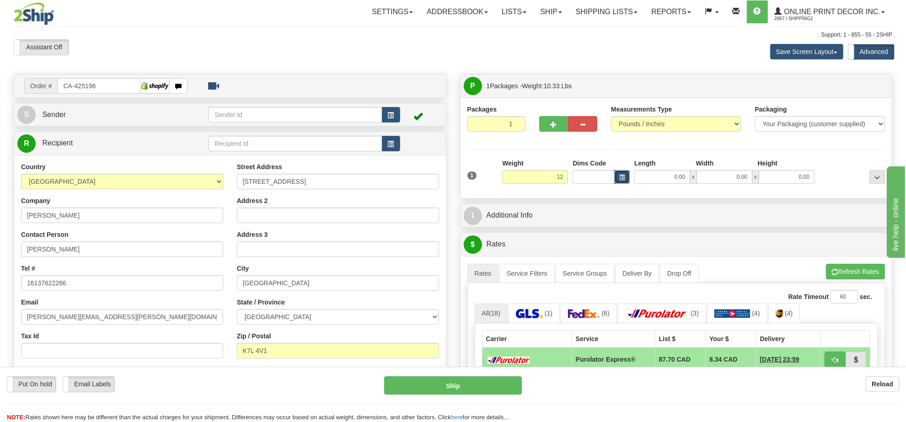
type input "12.00"
click at [624, 177] on button "button" at bounding box center [622, 177] width 16 height 14
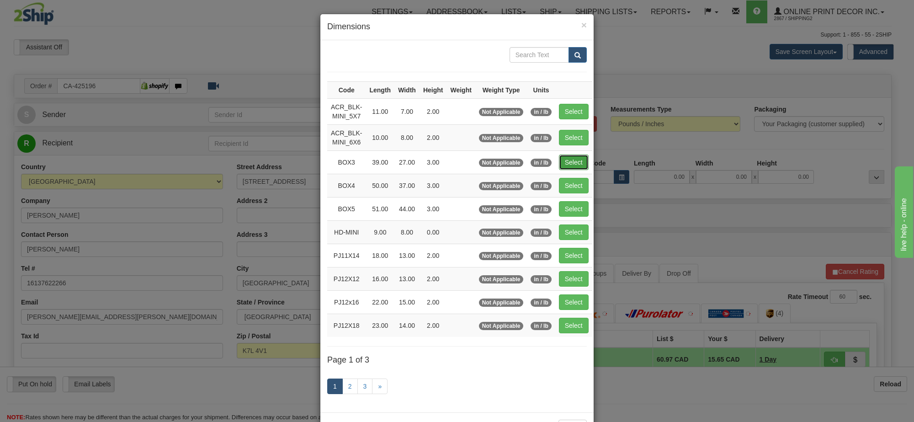
click at [561, 162] on button "Select" at bounding box center [574, 163] width 30 height 16
type input "BOX3"
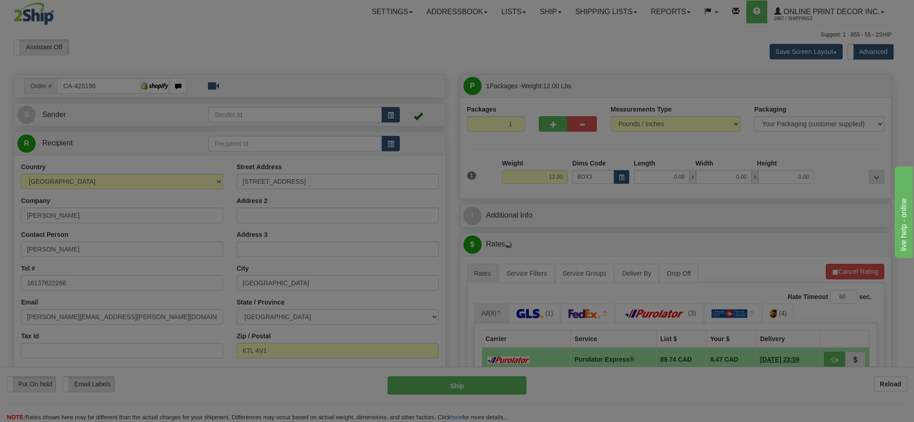
type input "39.00"
type input "27.00"
type input "3.00"
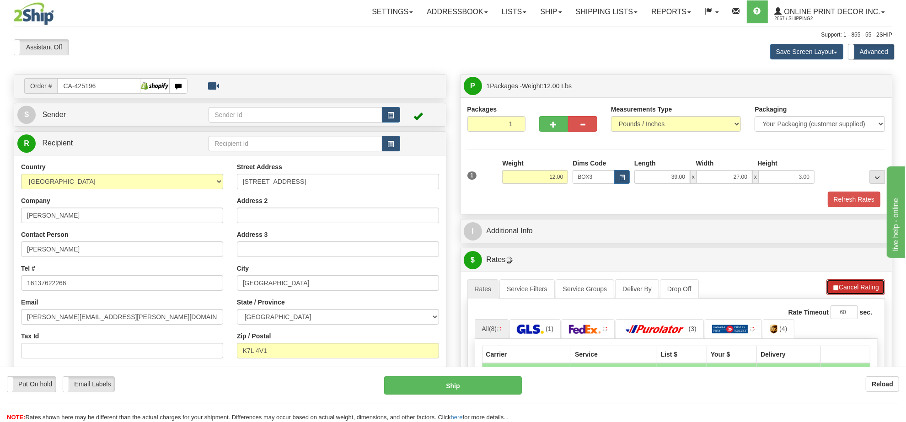
click at [835, 284] on button "Cancel Rating" at bounding box center [855, 287] width 59 height 16
click at [835, 284] on button "Refresh Rates" at bounding box center [855, 287] width 59 height 16
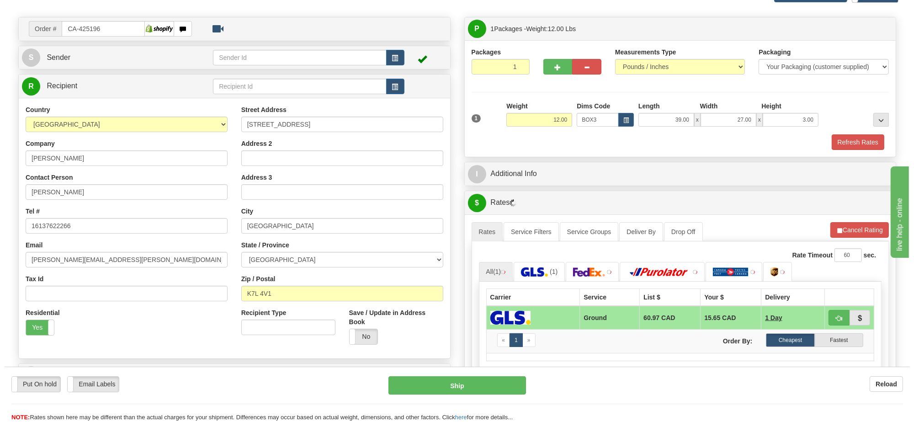
scroll to position [114, 0]
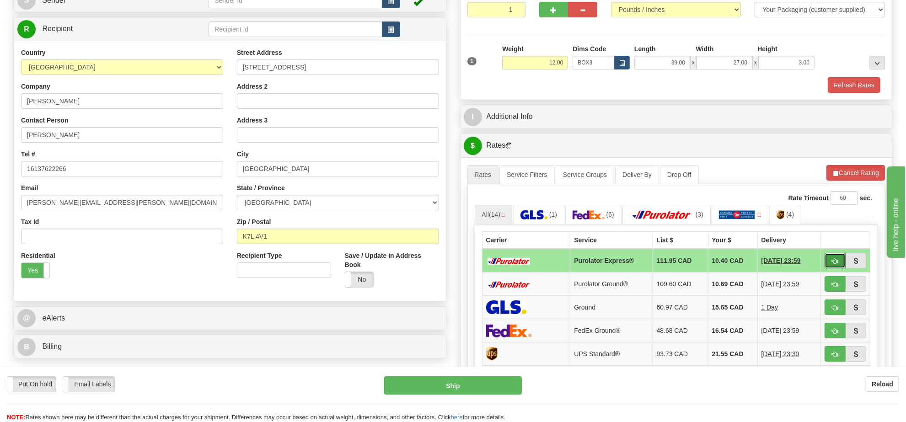
click at [831, 264] on span "button" at bounding box center [834, 261] width 6 height 6
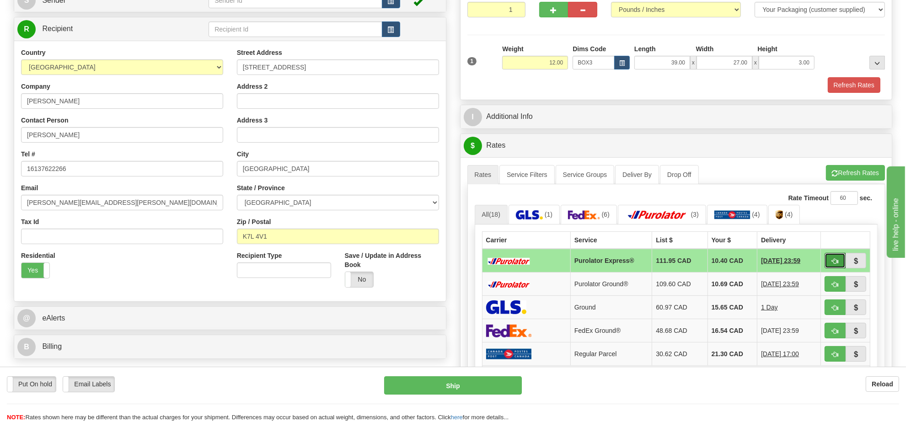
click at [832, 264] on span "button" at bounding box center [834, 261] width 6 height 6
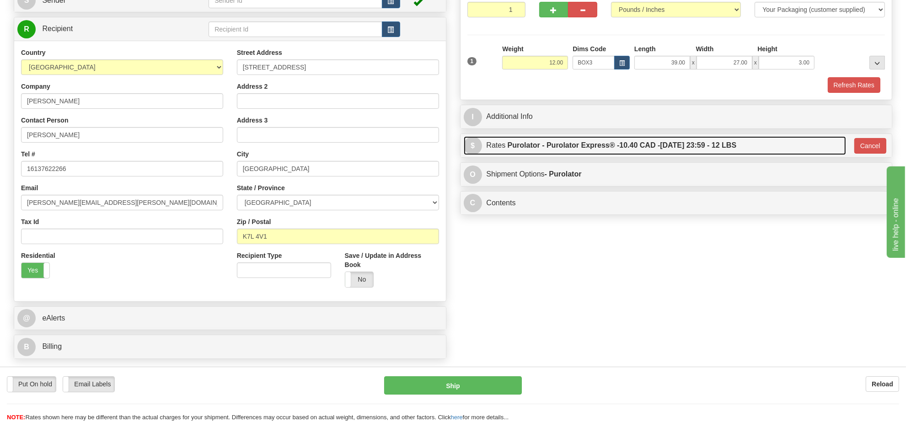
click at [644, 149] on span "10.40 CAD -" at bounding box center [639, 145] width 41 height 8
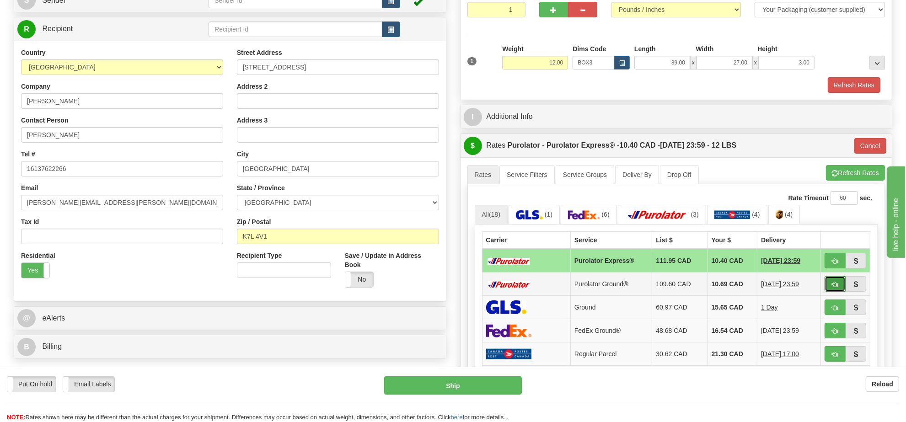
click at [839, 291] on button "button" at bounding box center [834, 284] width 21 height 16
type input "260"
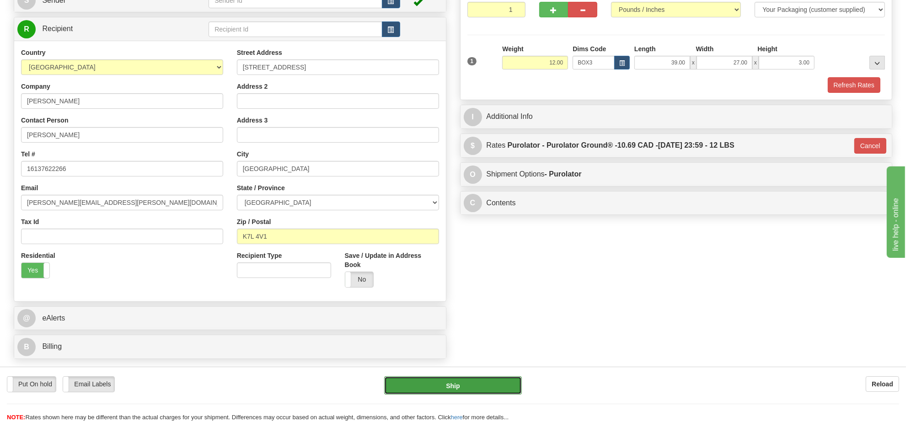
click at [495, 385] on button "Ship" at bounding box center [452, 385] width 137 height 18
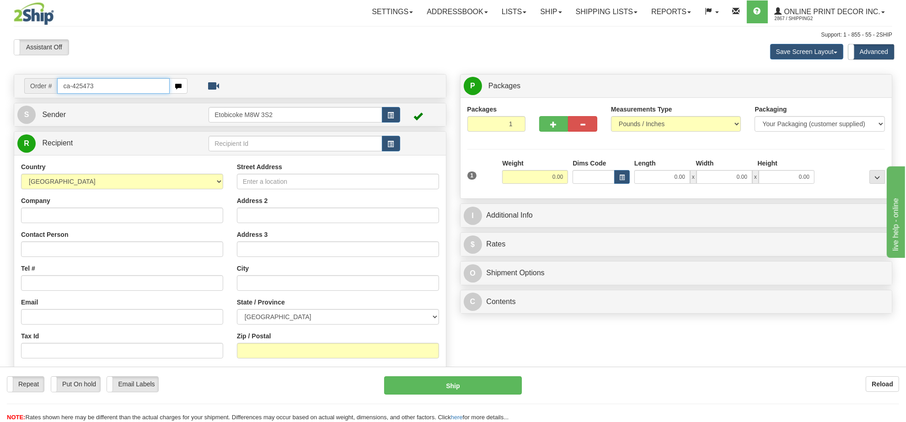
type input "ca-425473"
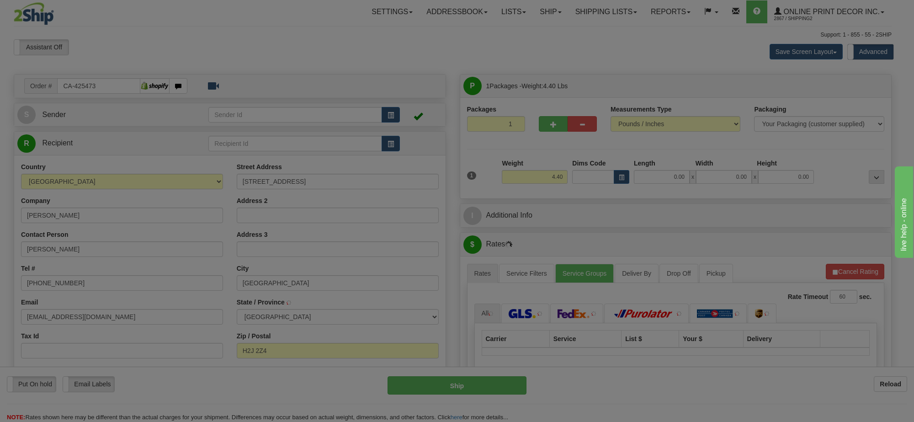
type input "[GEOGRAPHIC_DATA]"
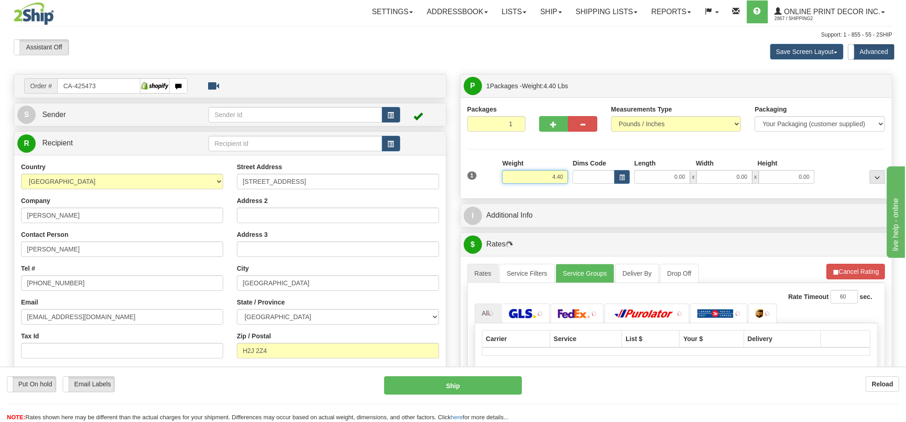
click at [544, 172] on input "4.40" at bounding box center [535, 177] width 66 height 14
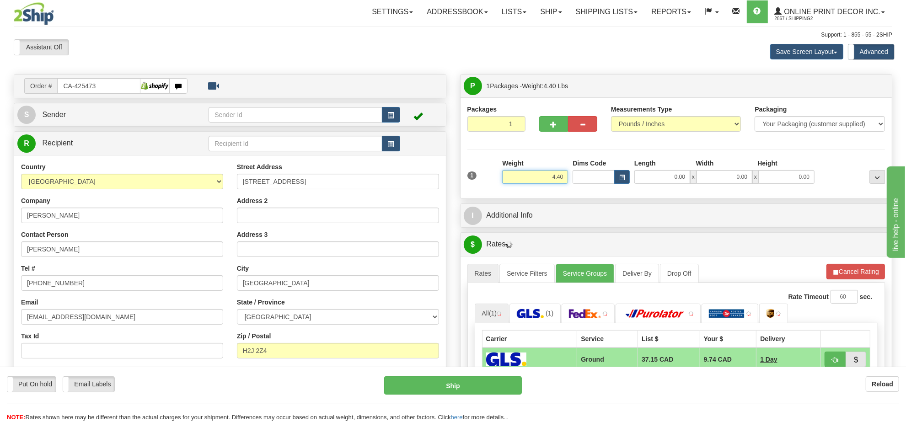
click at [544, 172] on input "4.40" at bounding box center [535, 177] width 66 height 14
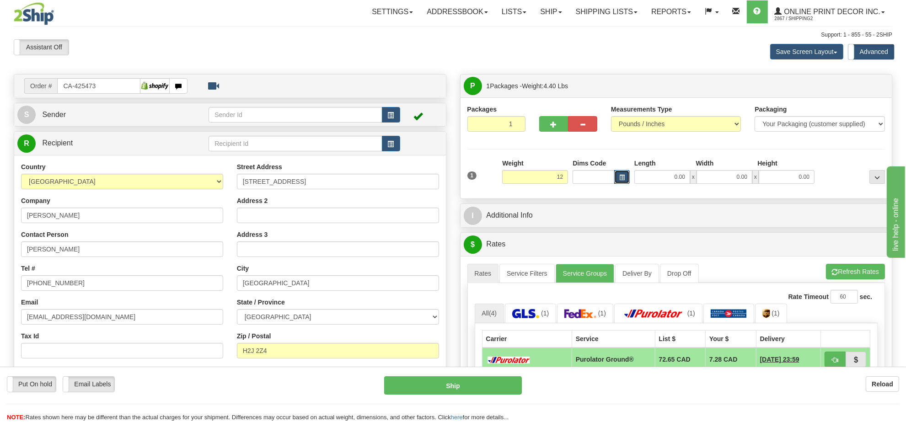
type input "12.00"
click at [623, 181] on button "button" at bounding box center [622, 177] width 16 height 14
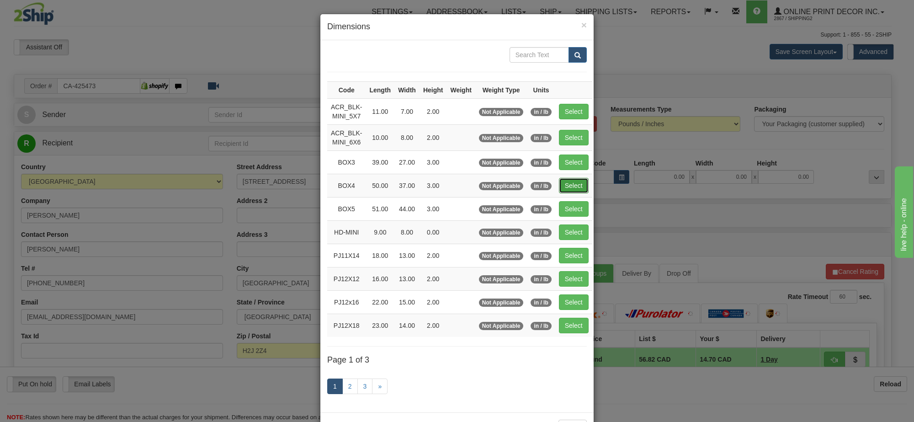
click at [570, 190] on button "Select" at bounding box center [574, 186] width 30 height 16
type input "BOX4"
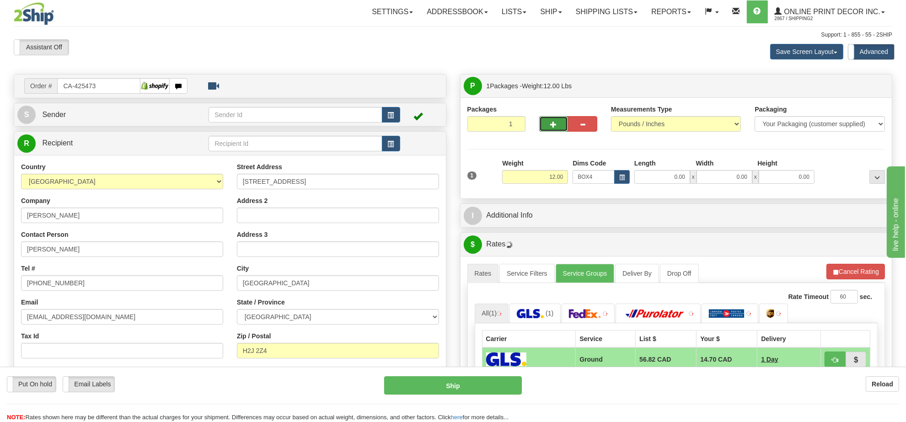
click at [554, 117] on button "button" at bounding box center [553, 124] width 29 height 16
radio input "true"
type input "2"
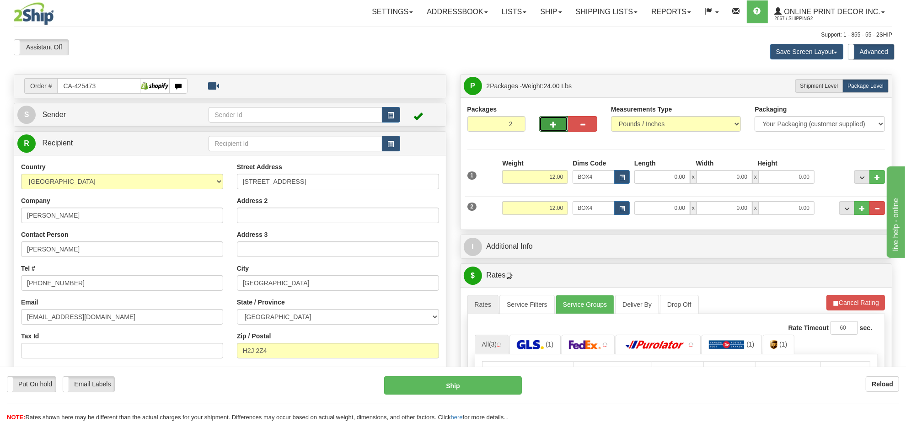
type input "50.00"
type input "37.00"
type input "3.00"
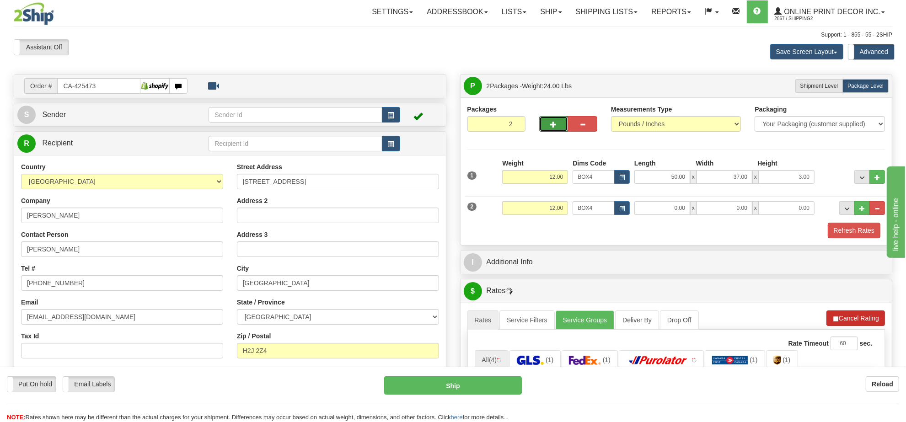
click at [0, 0] on button "Refresh Rates" at bounding box center [0, 0] width 0 height 0
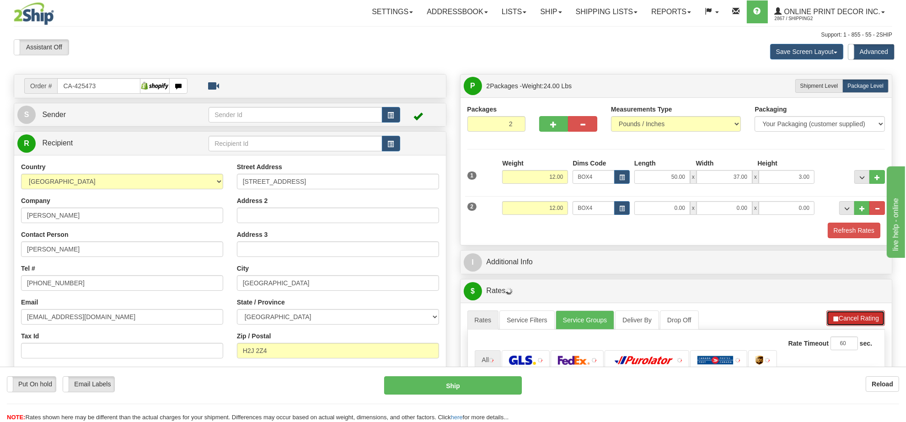
click at [849, 321] on button "Cancel Rating" at bounding box center [855, 318] width 59 height 16
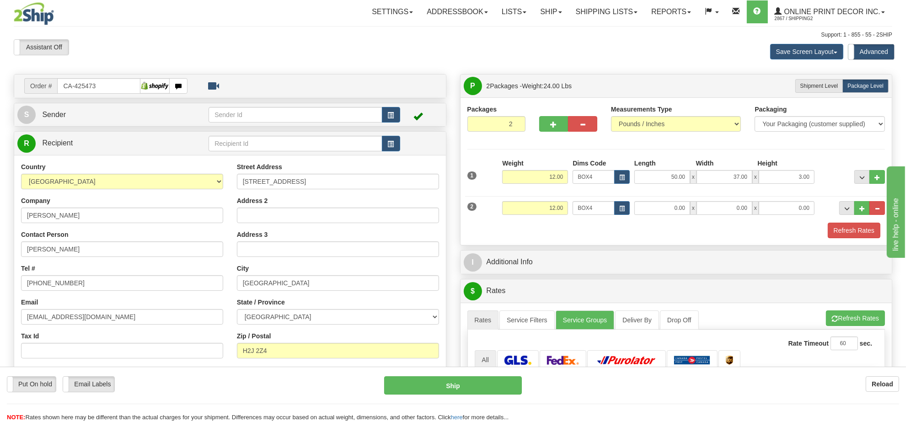
click at [536, 184] on div "Weight 12.00" at bounding box center [535, 175] width 70 height 32
click at [537, 183] on input "12.00" at bounding box center [535, 177] width 66 height 14
click at [561, 181] on input "12.00" at bounding box center [535, 177] width 66 height 14
click at [561, 180] on input "12.00" at bounding box center [535, 177] width 66 height 14
type input "13.00"
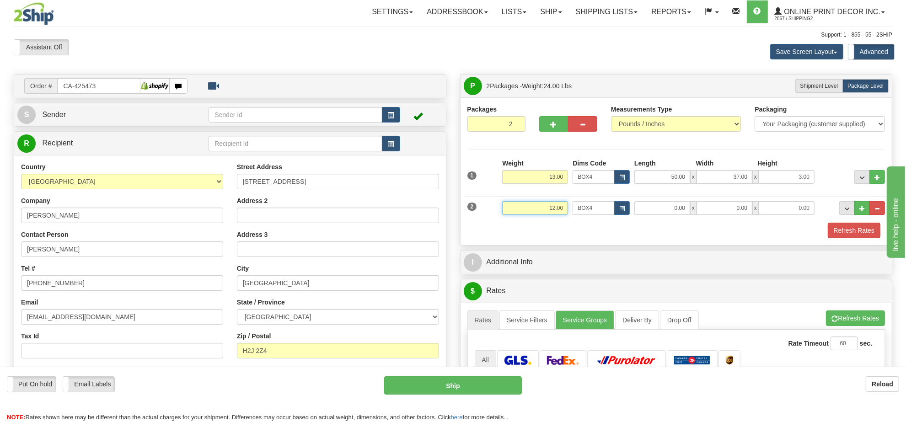
click at [559, 209] on input "12.00" at bounding box center [535, 208] width 66 height 14
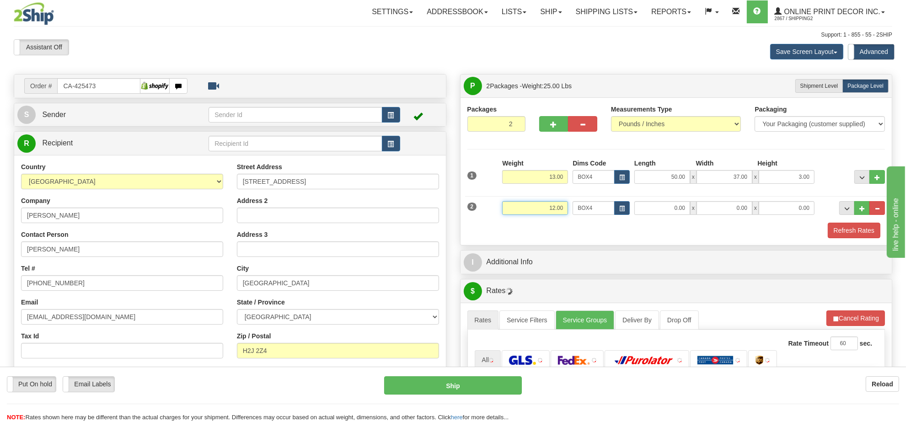
click at [559, 209] on input "12.00" at bounding box center [535, 208] width 66 height 14
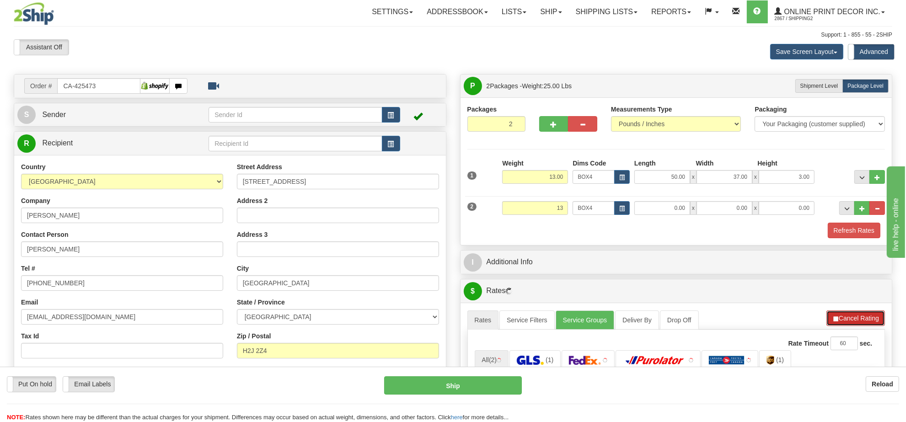
type input "13.00"
click at [858, 326] on button "Cancel Rating" at bounding box center [855, 318] width 59 height 16
click at [858, 326] on button "Refresh Rates" at bounding box center [855, 318] width 59 height 16
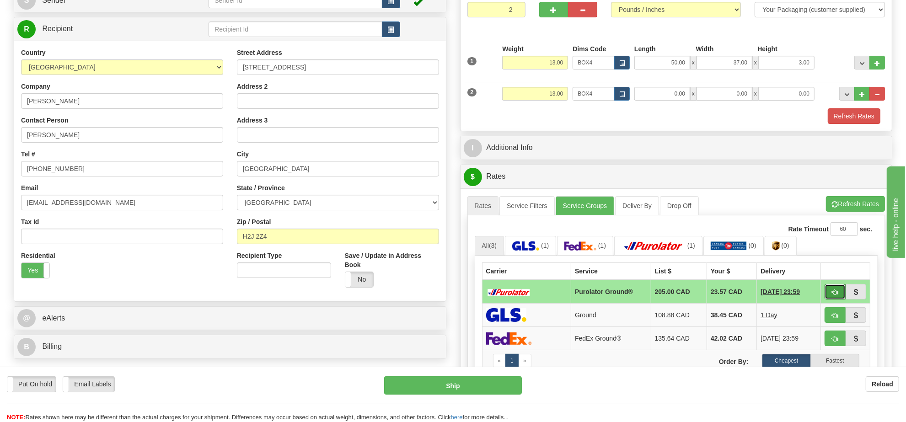
click at [836, 295] on span "button" at bounding box center [834, 292] width 6 height 6
type input "260"
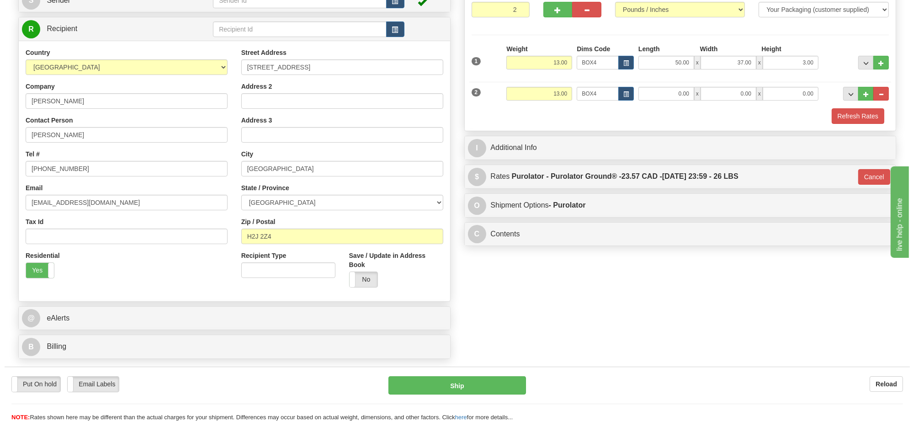
scroll to position [57, 0]
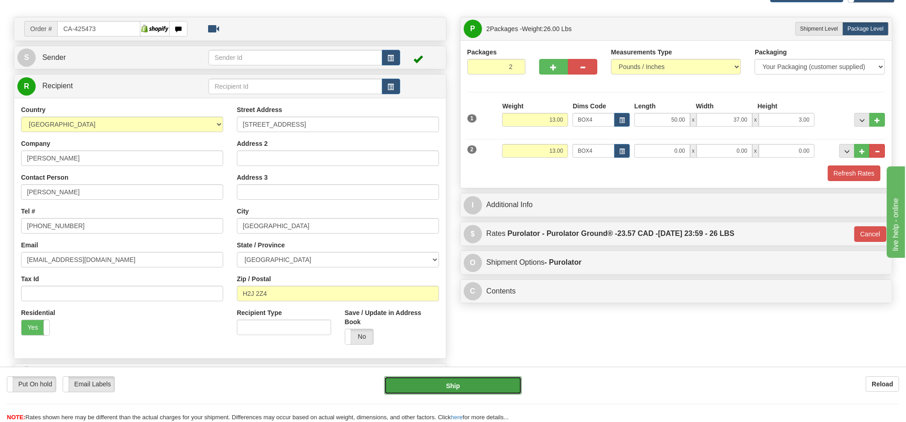
click at [467, 376] on button "Ship" at bounding box center [452, 385] width 137 height 18
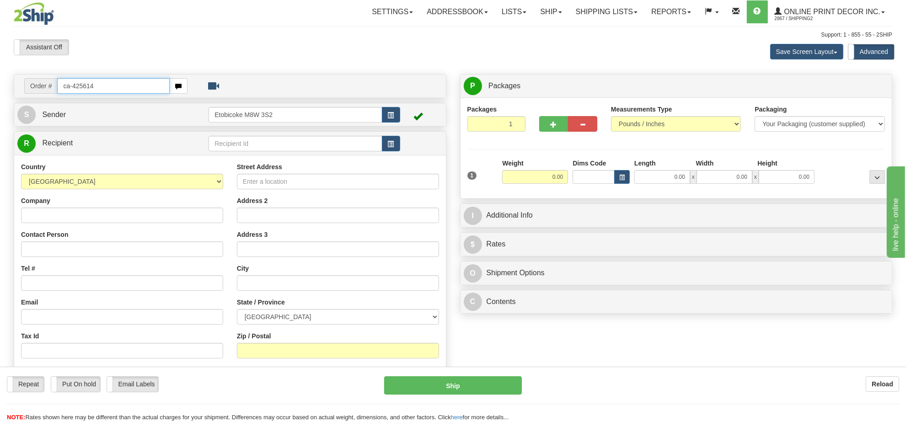
type input "ca-425614"
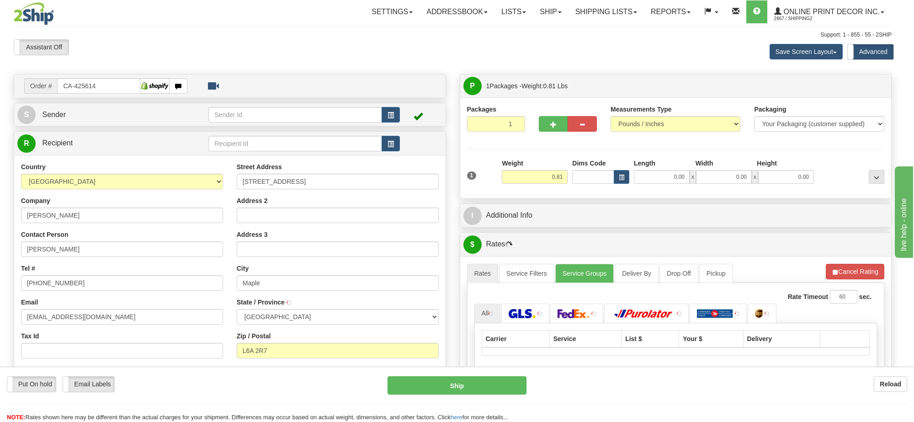
type input "MAPLE"
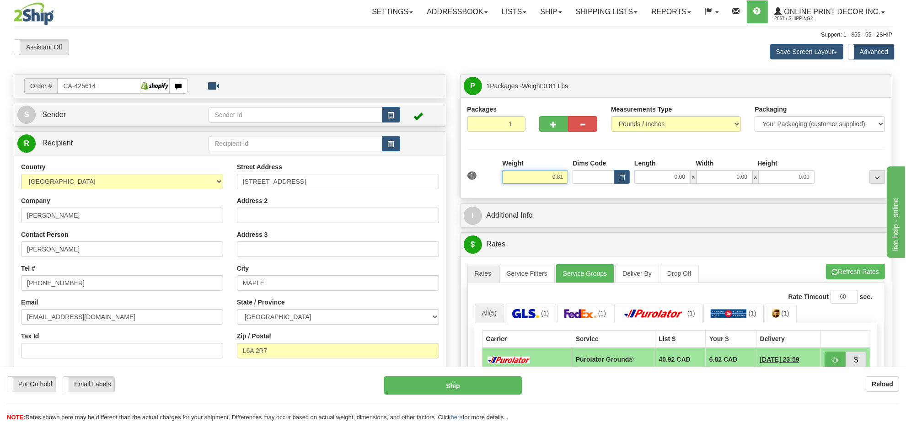
click at [552, 170] on div "Weight 0.81" at bounding box center [535, 171] width 66 height 25
click at [552, 169] on div "Weight 0.81" at bounding box center [535, 171] width 66 height 25
click at [552, 175] on input "0.81" at bounding box center [535, 177] width 66 height 14
click at [555, 175] on input "0.81" at bounding box center [535, 177] width 66 height 14
click at [555, 174] on input "0.81" at bounding box center [535, 177] width 66 height 14
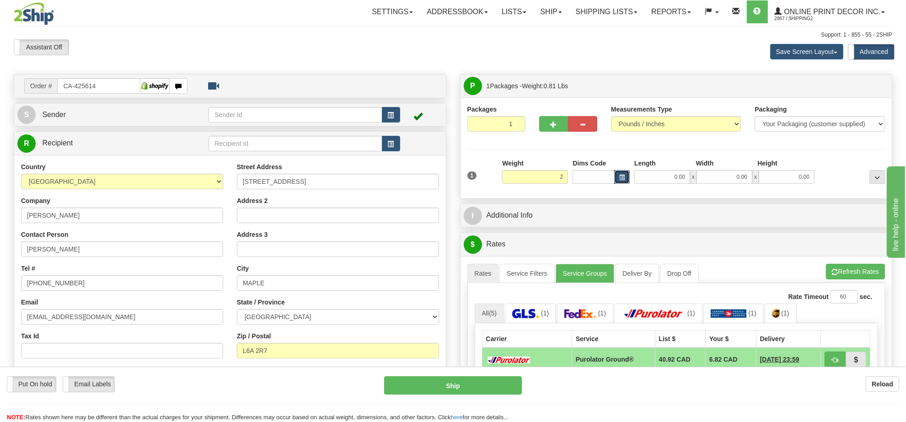
click at [624, 178] on button "button" at bounding box center [622, 177] width 16 height 14
type input "2.00"
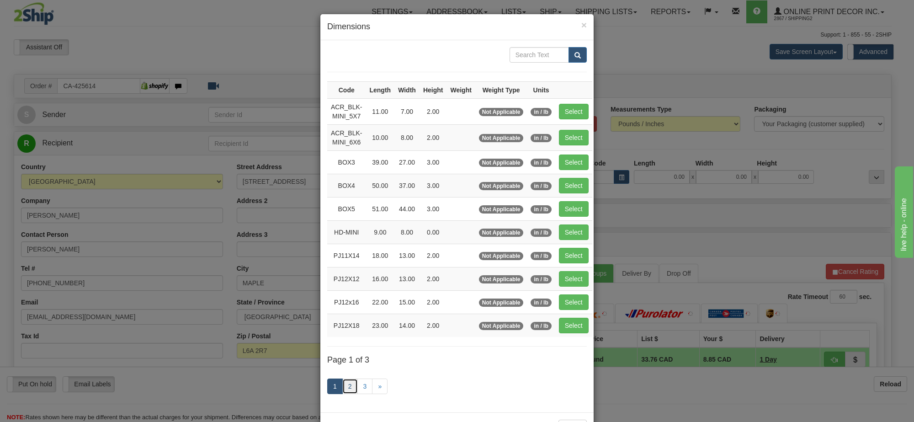
click at [348, 387] on link "2" at bounding box center [350, 386] width 16 height 16
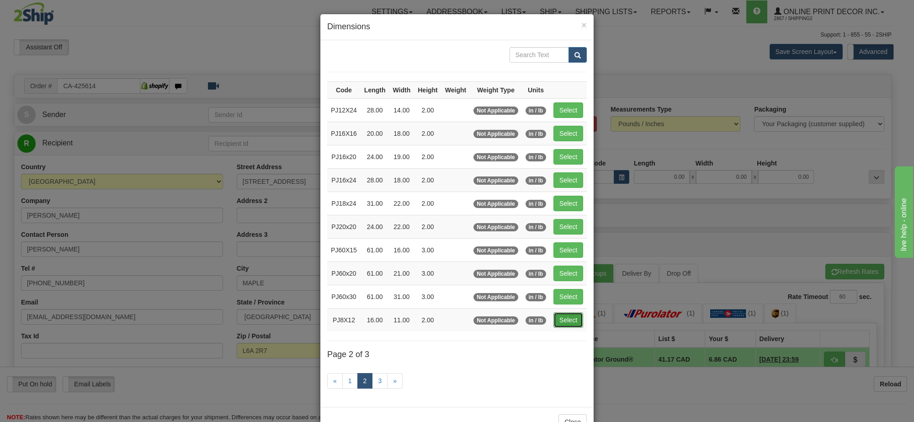
click at [574, 327] on button "Select" at bounding box center [569, 320] width 30 height 16
type input "PJ8X12"
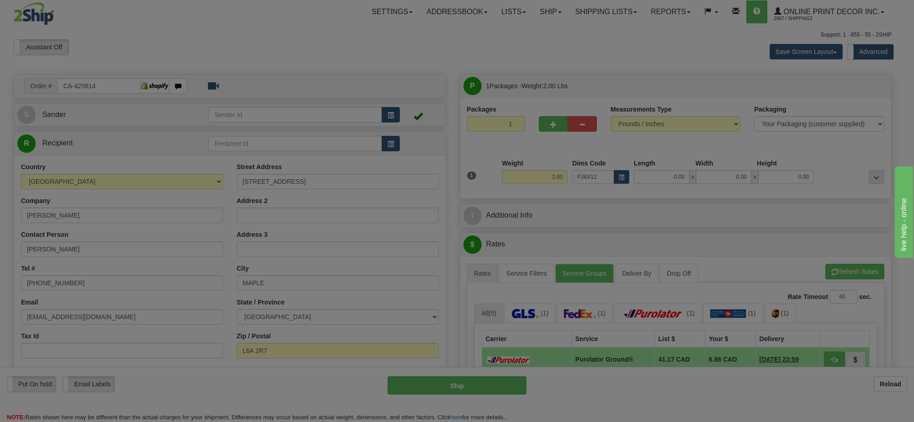
type input "16.00"
type input "11.00"
type input "2.00"
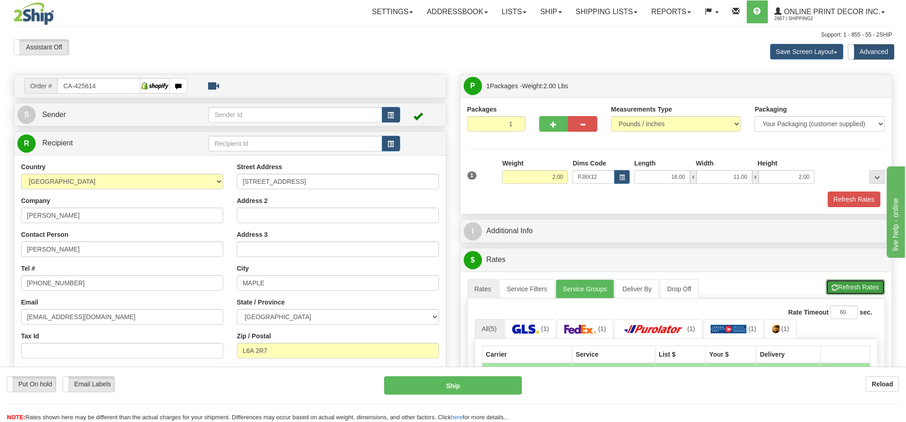
click at [866, 286] on button "Refresh Rates" at bounding box center [855, 287] width 59 height 16
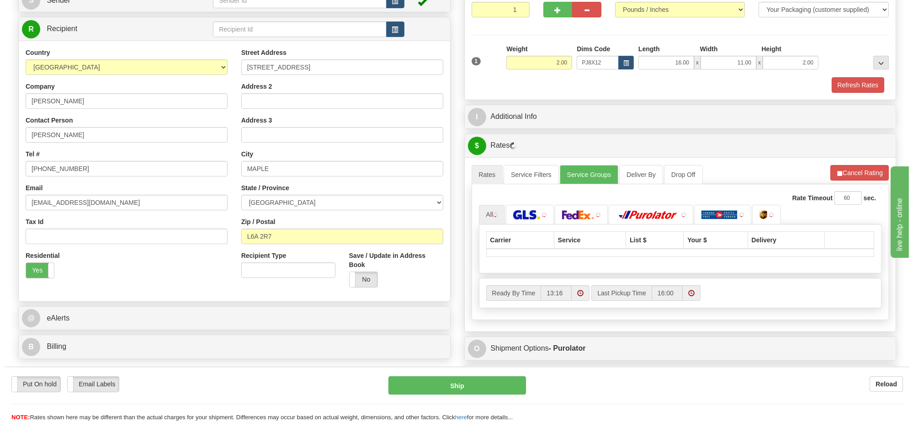
scroll to position [171, 0]
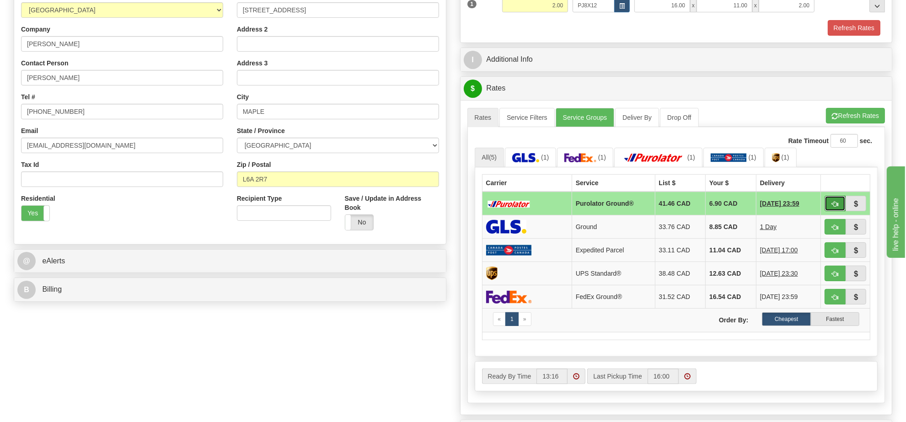
click at [833, 206] on span "button" at bounding box center [834, 204] width 6 height 6
type input "260"
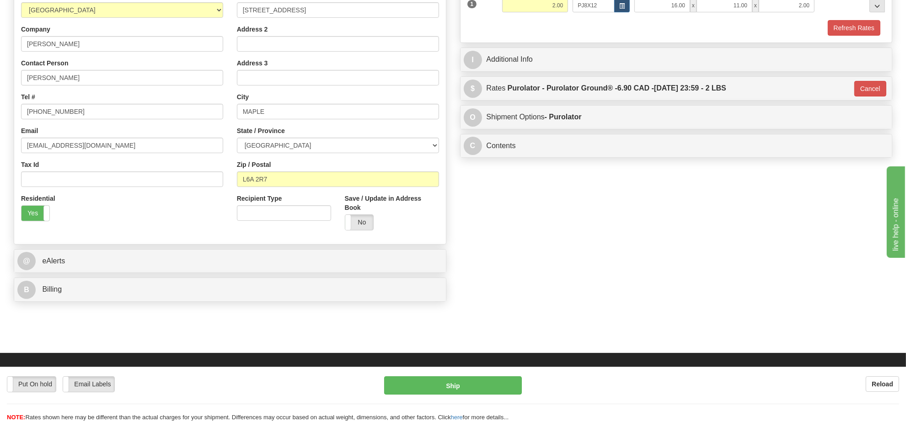
click at [446, 375] on div "Put On hold Put On hold Email Labels Email Labels Edit Reload Ship Reload" at bounding box center [453, 394] width 906 height 55
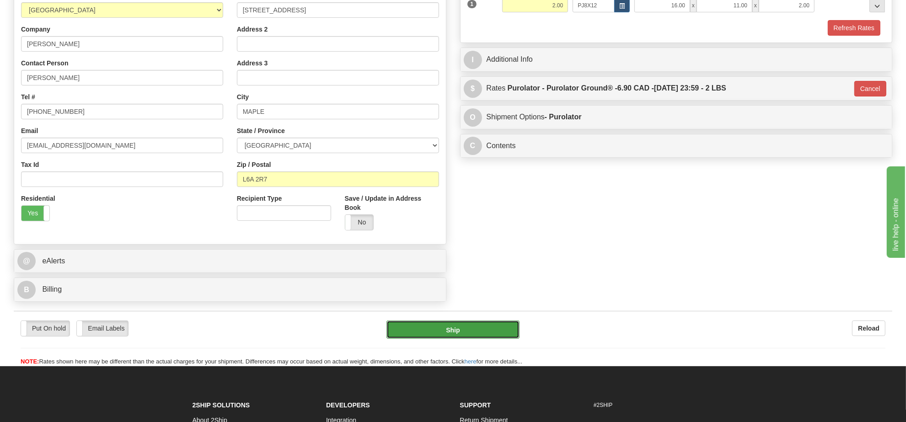
click at [457, 338] on button "Ship" at bounding box center [452, 329] width 133 height 18
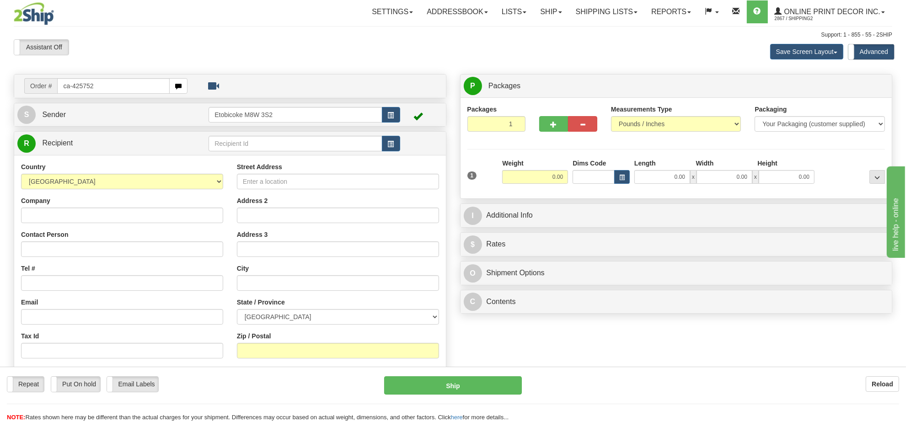
type input "ca-425752"
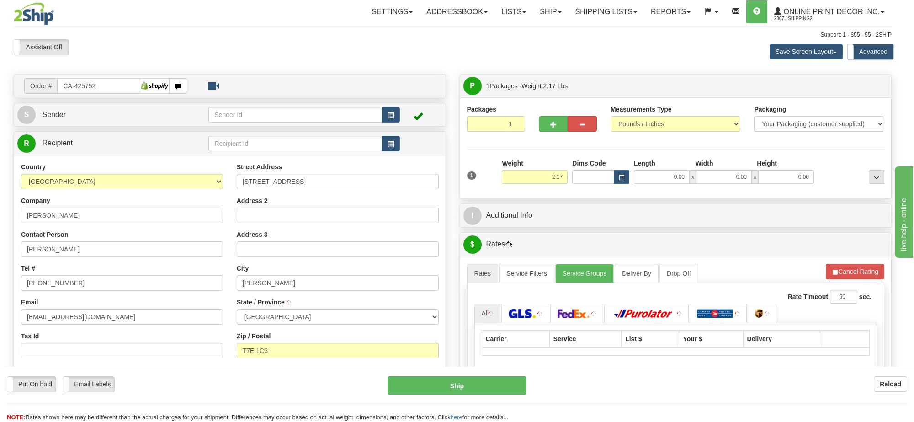
type input "EDSON"
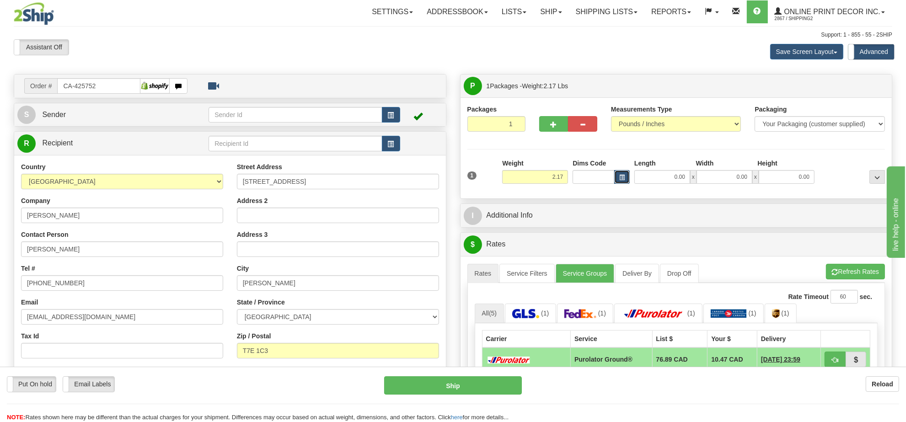
click at [624, 179] on button "button" at bounding box center [622, 177] width 16 height 14
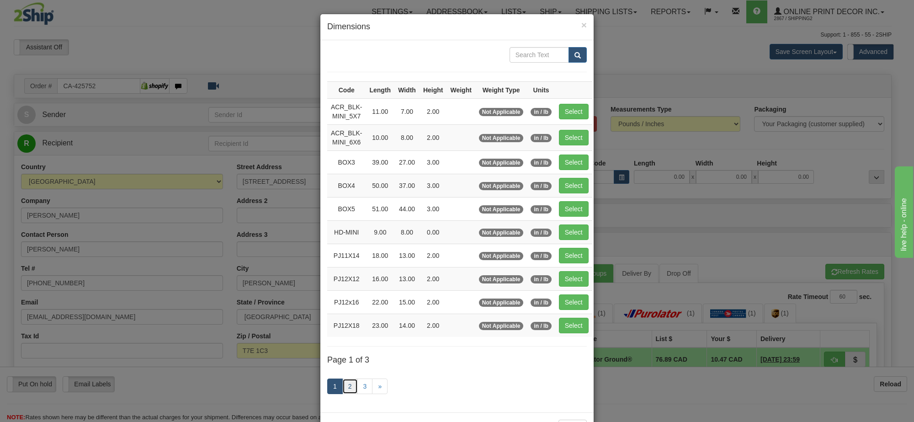
click at [350, 387] on link "2" at bounding box center [350, 386] width 16 height 16
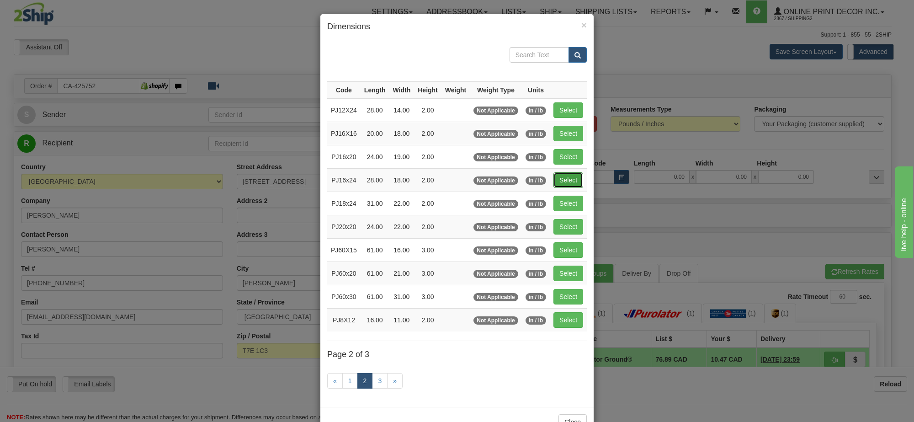
click at [570, 180] on button "Select" at bounding box center [569, 180] width 30 height 16
type input "PJ16x24"
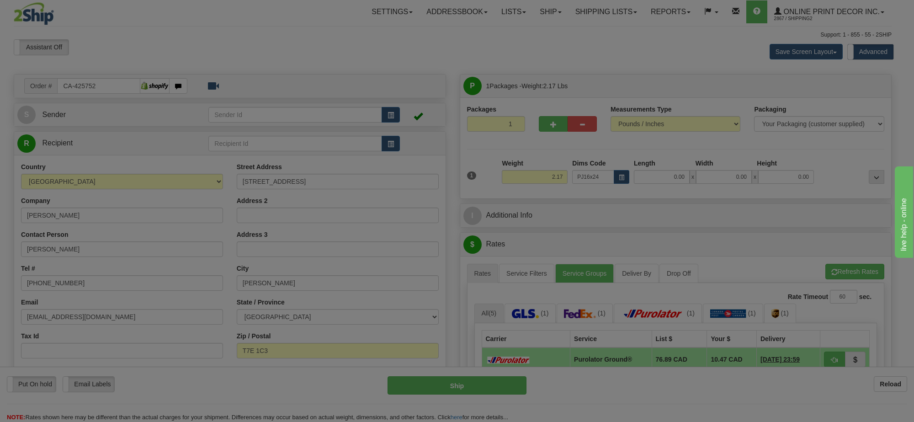
type input "28.00"
type input "18.00"
type input "2.00"
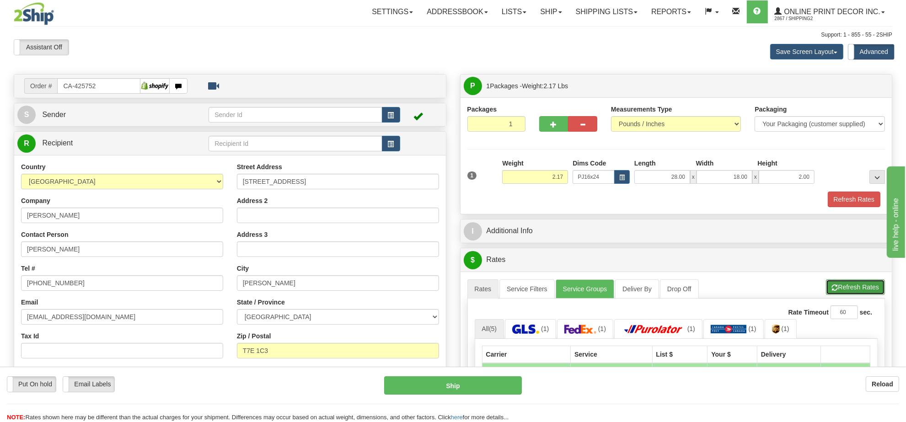
click at [842, 293] on button "Refresh Rates" at bounding box center [855, 287] width 59 height 16
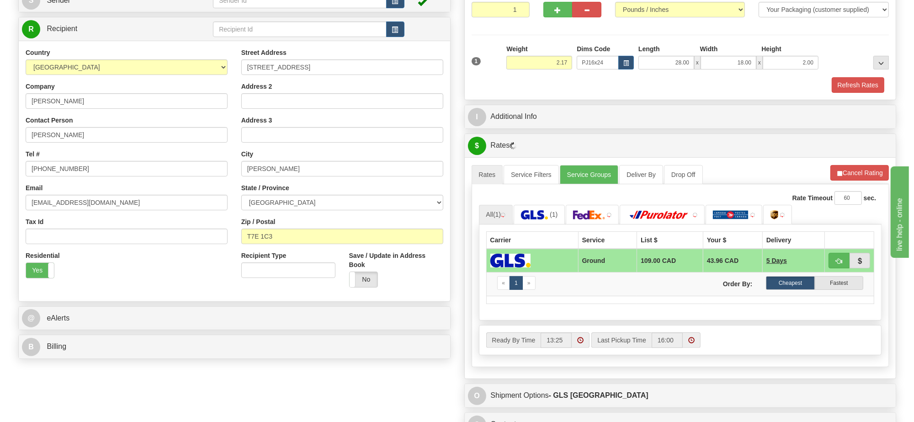
scroll to position [171, 0]
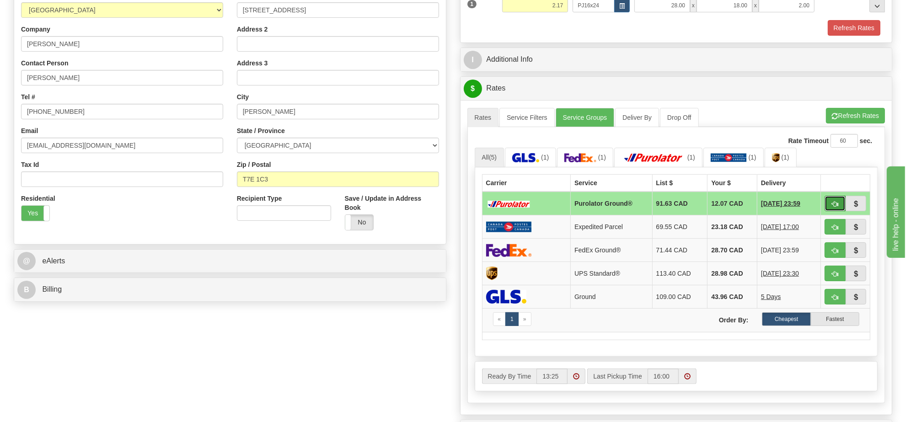
click at [831, 207] on span "button" at bounding box center [834, 204] width 6 height 6
type input "260"
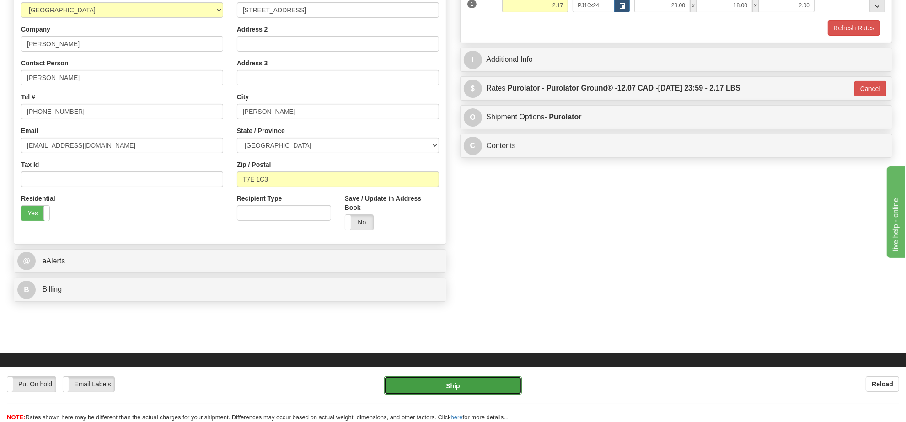
click at [452, 385] on button "Ship" at bounding box center [452, 385] width 137 height 18
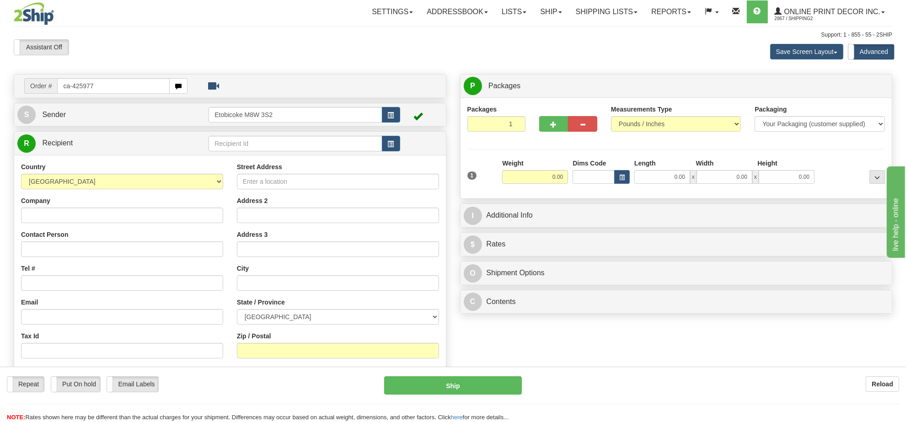
type input "ca-425977"
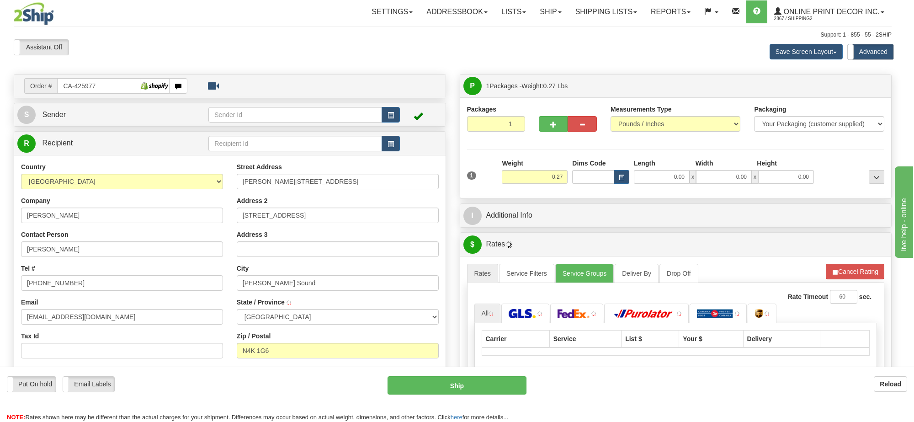
type input "OWEN SOUND"
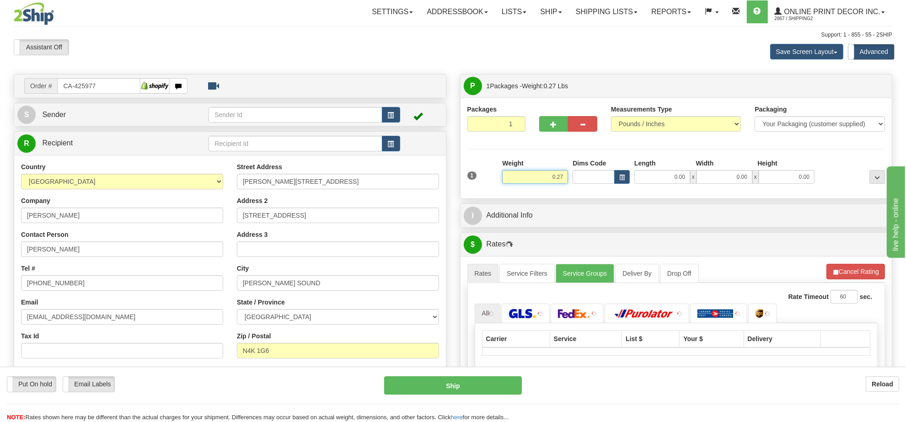
click at [556, 181] on input "0.27" at bounding box center [535, 177] width 66 height 14
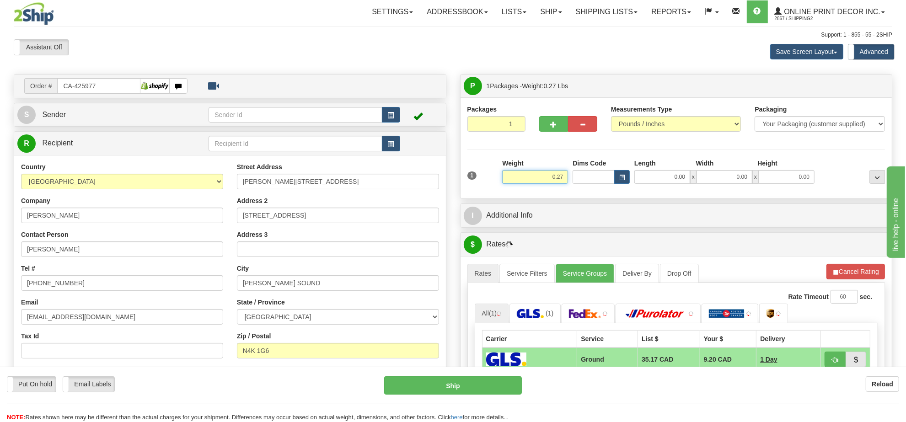
click at [556, 181] on input "0.27" at bounding box center [535, 177] width 66 height 14
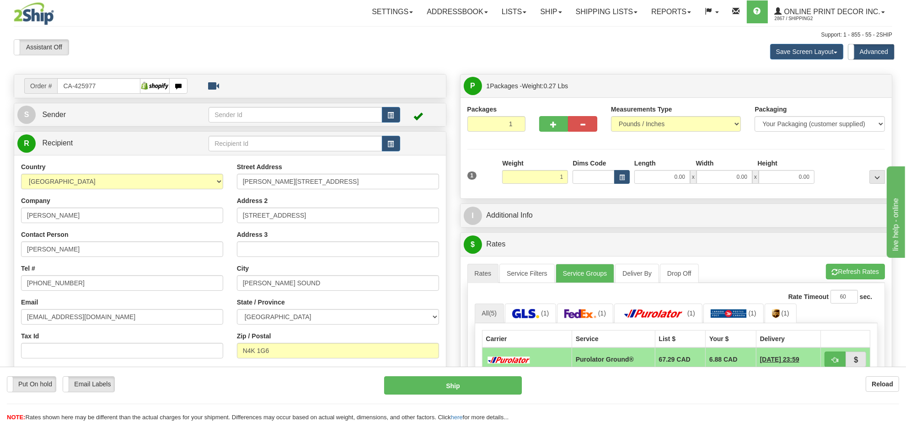
type input "1.00"
drag, startPoint x: 629, startPoint y: 181, endPoint x: 622, endPoint y: 180, distance: 7.4
click at [627, 180] on div "Dims Code" at bounding box center [601, 171] width 62 height 25
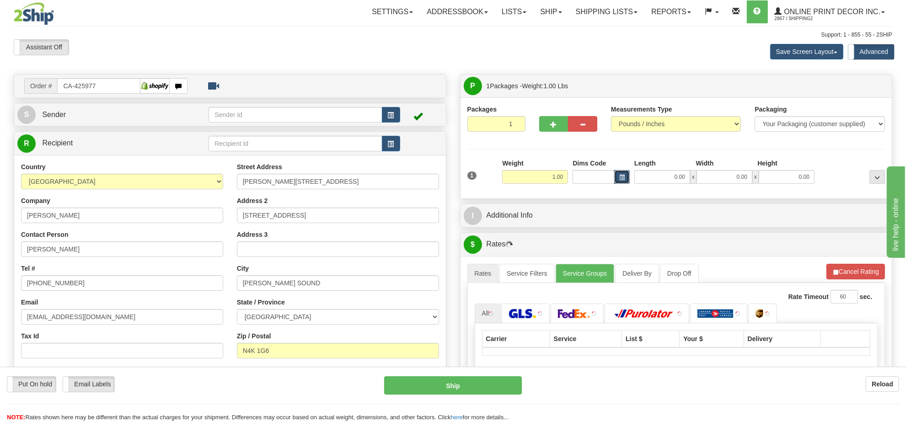
click at [621, 180] on span "button" at bounding box center [621, 177] width 5 height 5
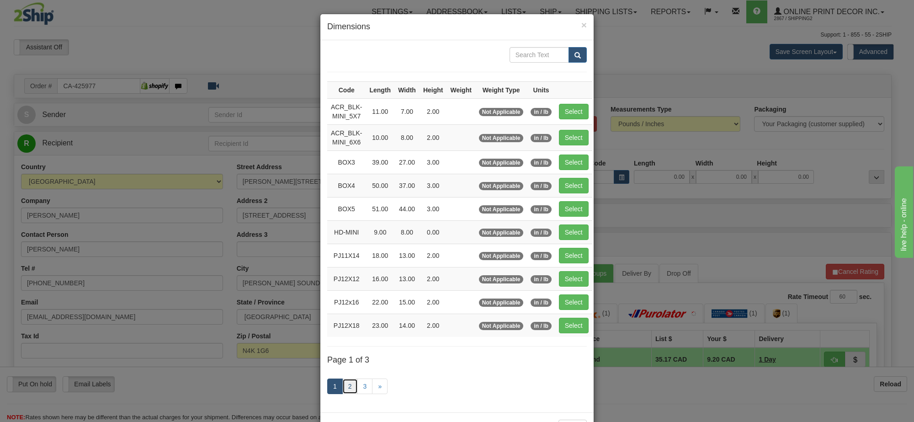
click at [346, 387] on link "2" at bounding box center [350, 386] width 16 height 16
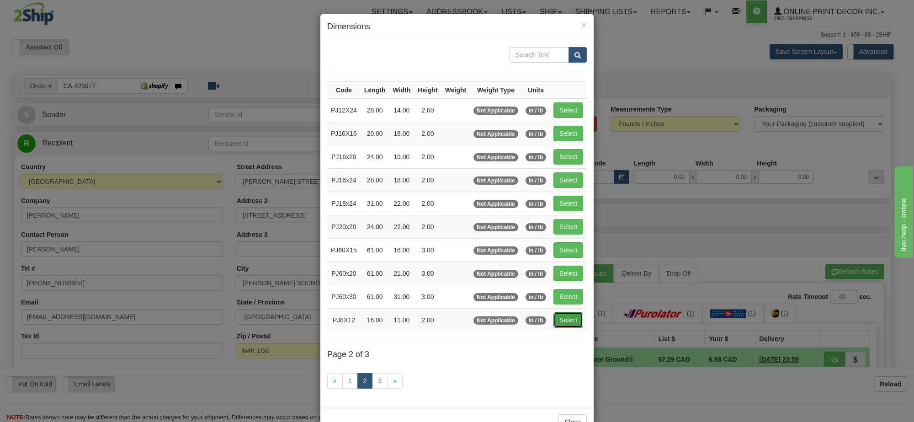
click at [570, 321] on button "Select" at bounding box center [569, 320] width 30 height 16
type input "PJ8X12"
type input "16.00"
type input "11.00"
type input "2.00"
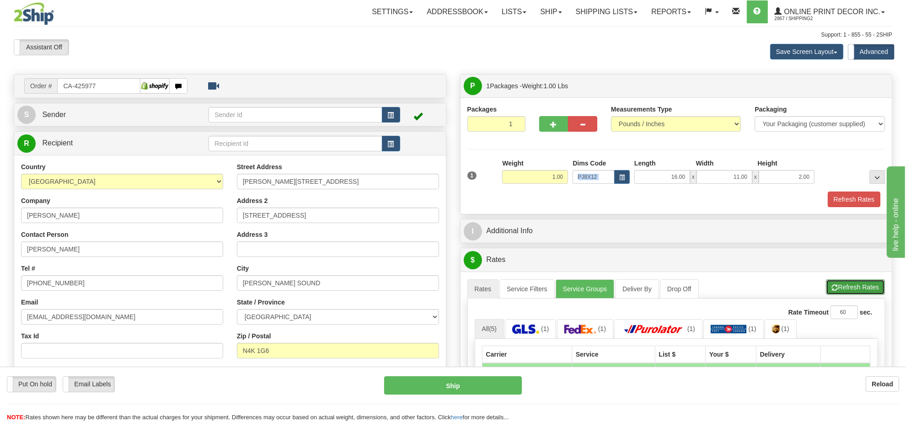
click at [860, 292] on button "Refresh Rates" at bounding box center [855, 287] width 59 height 16
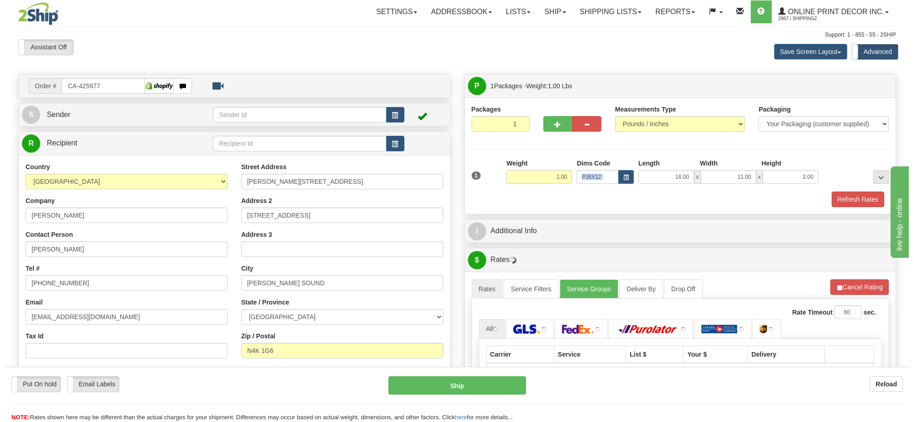
scroll to position [114, 0]
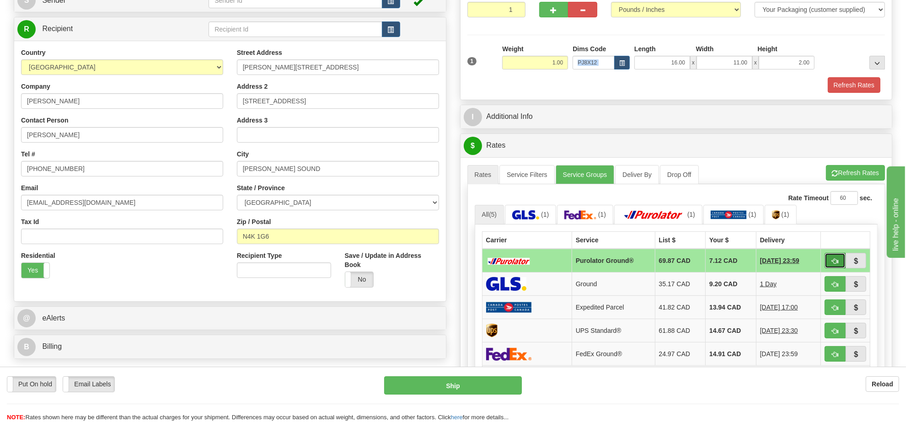
click at [830, 266] on button "button" at bounding box center [834, 261] width 21 height 16
type input "260"
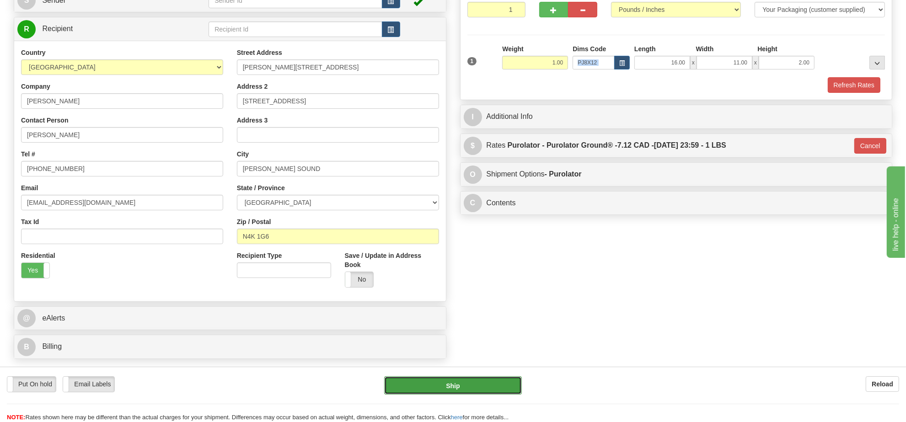
click at [460, 381] on button "Ship" at bounding box center [452, 385] width 137 height 18
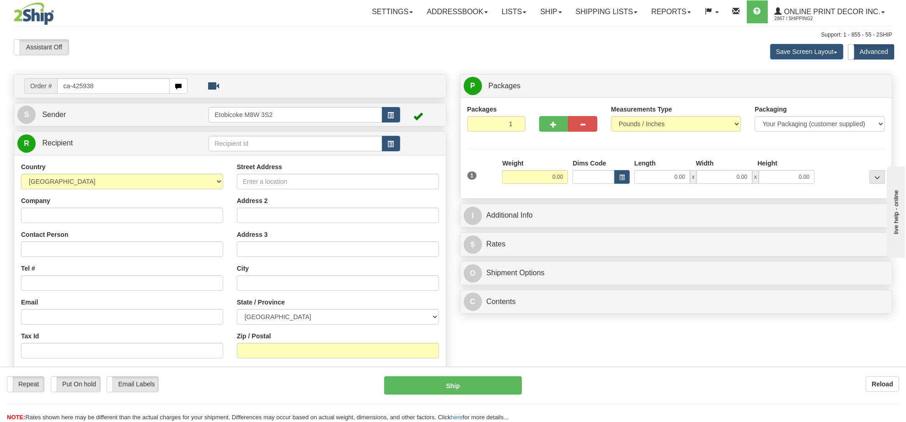
type input "ca-425938"
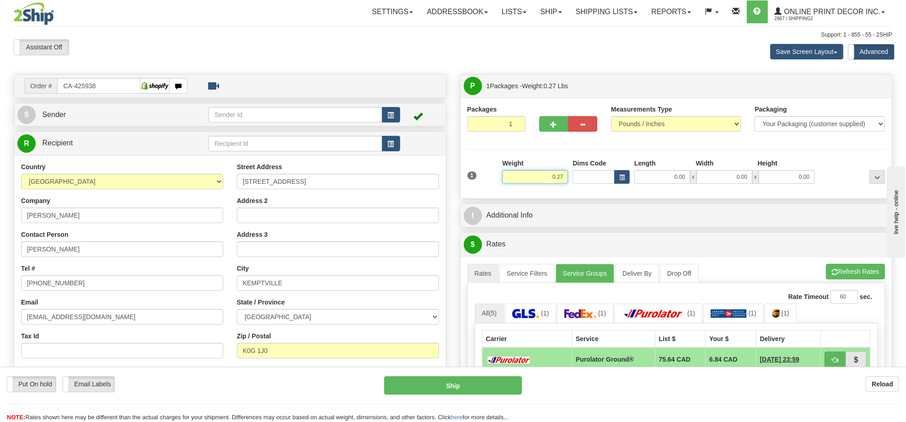
click at [540, 175] on input "0.27" at bounding box center [535, 177] width 66 height 14
type input "1.00"
click at [615, 181] on button "button" at bounding box center [622, 177] width 16 height 14
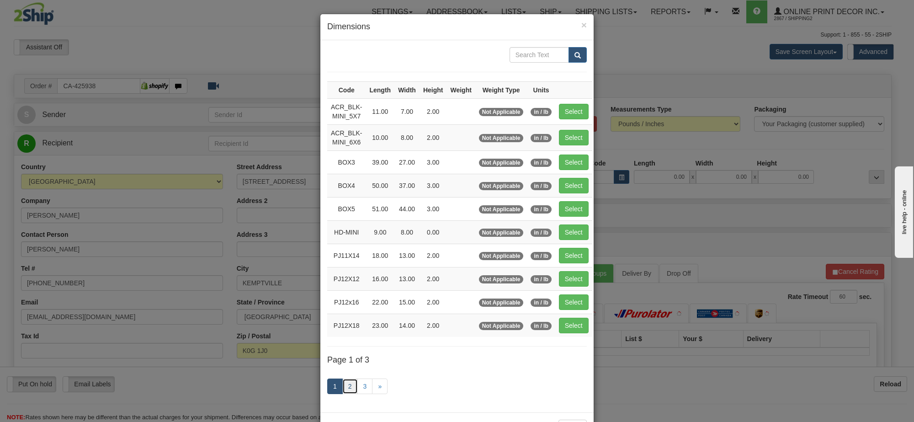
click at [344, 383] on link "2" at bounding box center [350, 386] width 16 height 16
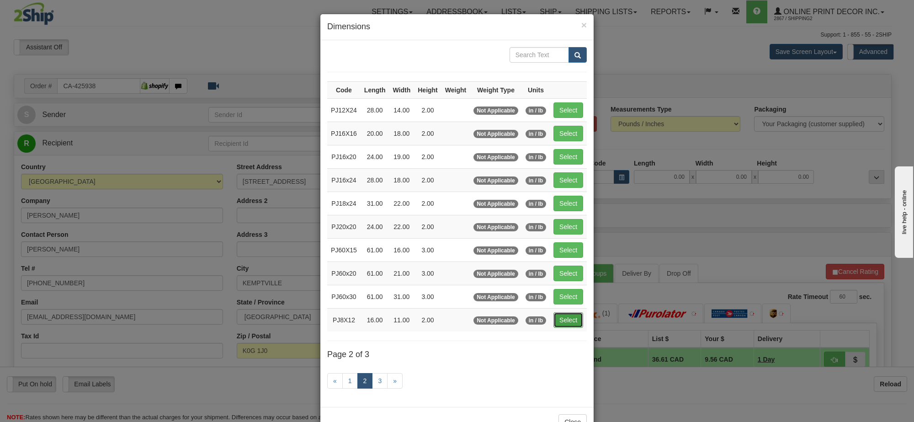
click at [574, 323] on button "Select" at bounding box center [569, 320] width 30 height 16
type input "PJ8X12"
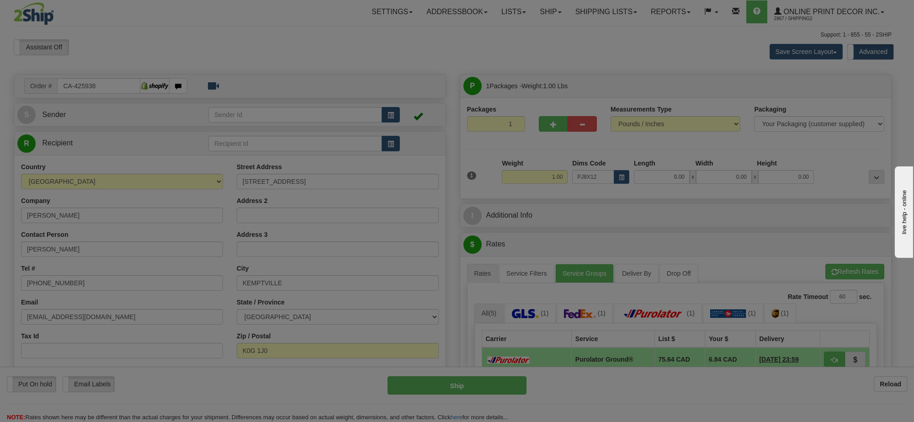
type input "16.00"
type input "11.00"
type input "2.00"
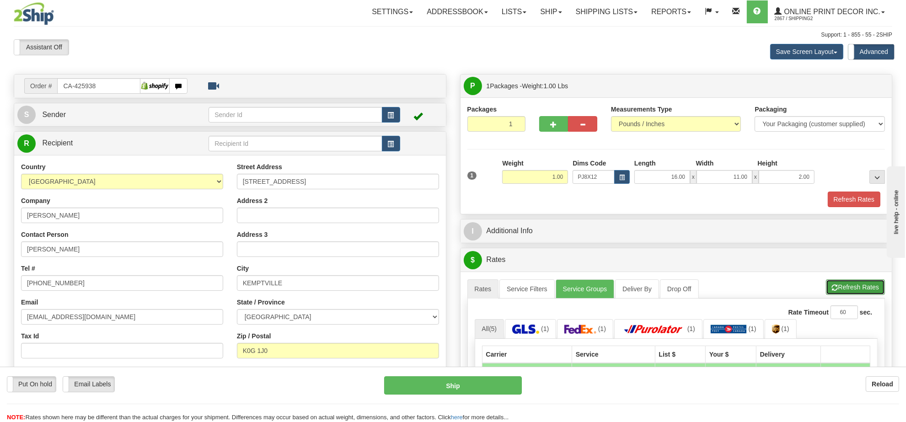
click at [835, 291] on span "button" at bounding box center [834, 288] width 6 height 6
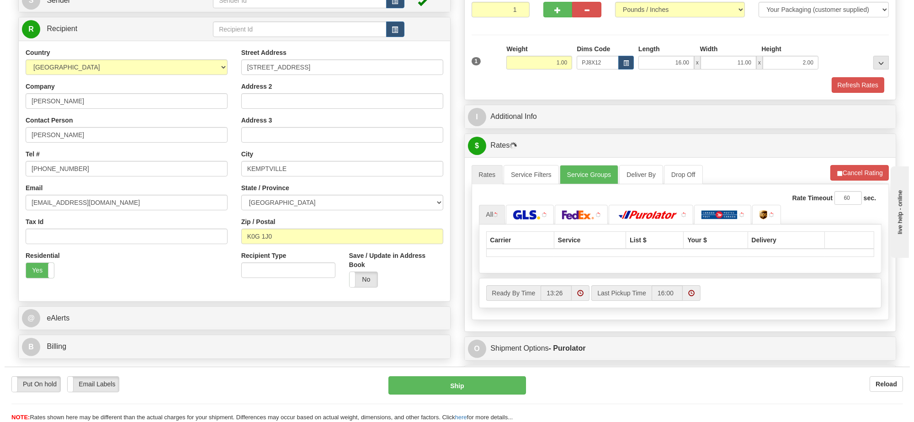
scroll to position [171, 0]
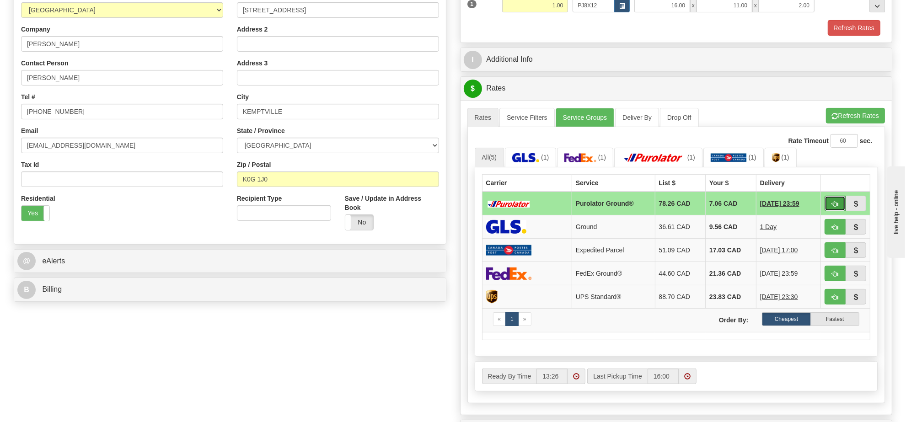
click at [832, 207] on span "button" at bounding box center [834, 204] width 6 height 6
type input "260"
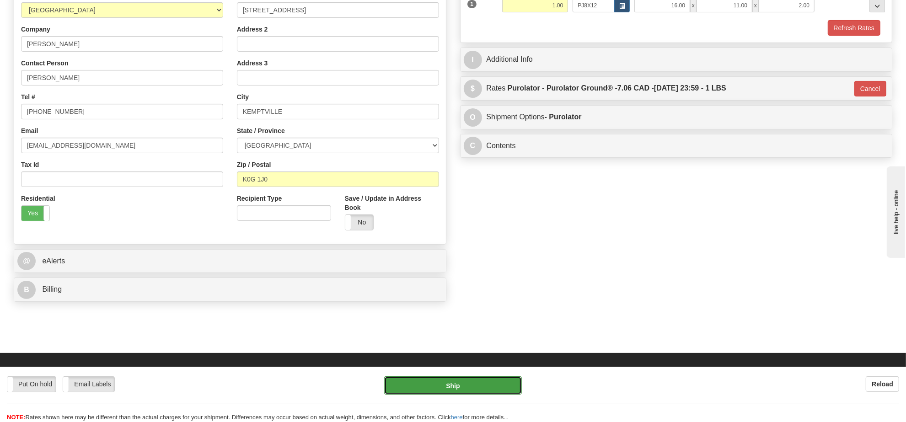
click at [455, 385] on button "Ship" at bounding box center [452, 385] width 137 height 18
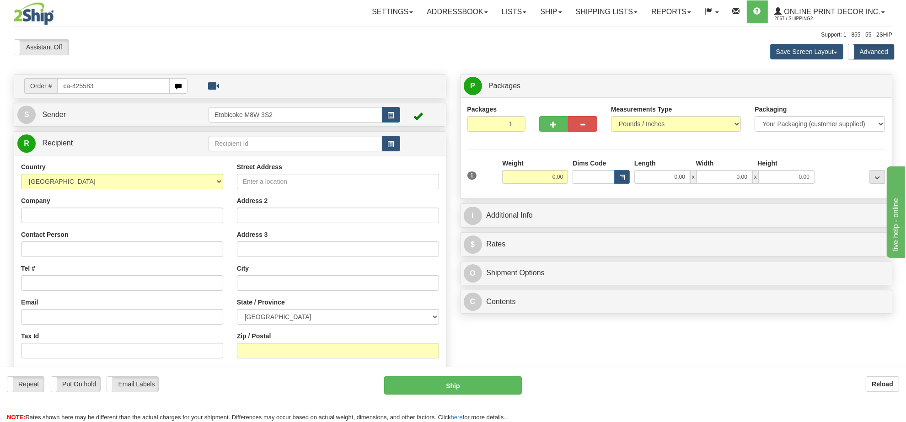
type input "ca-425583"
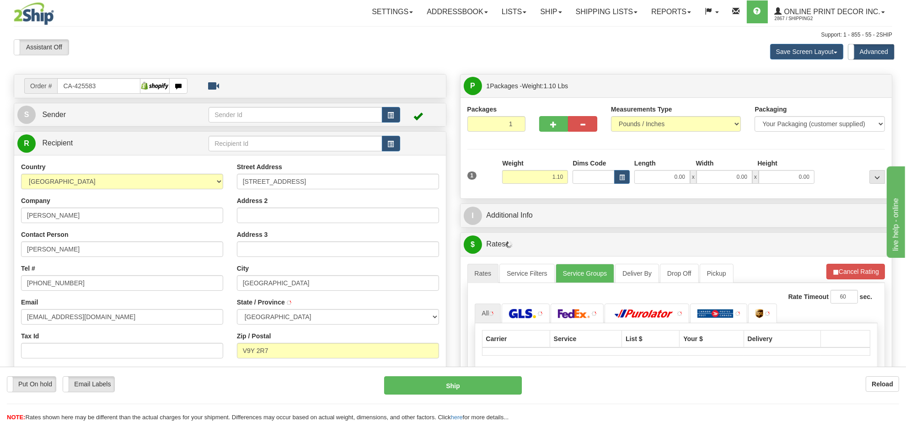
type input "PORT ALBERNI"
click at [527, 182] on input "1.10" at bounding box center [535, 177] width 66 height 14
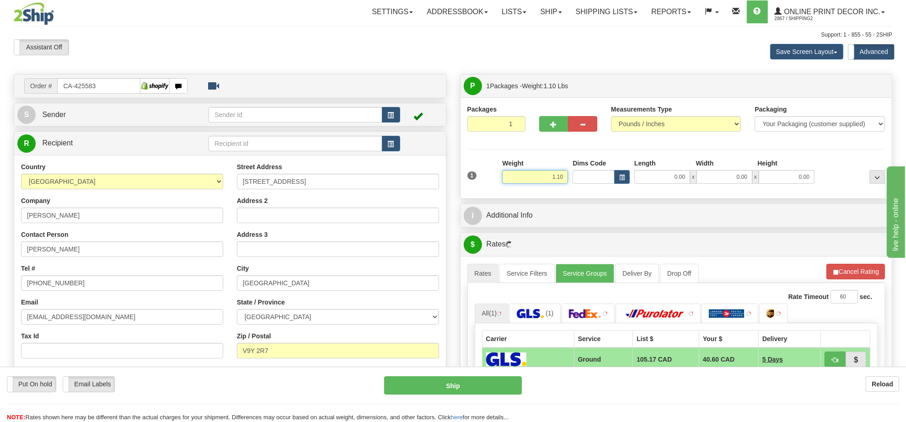
click at [527, 182] on input "1.10" at bounding box center [535, 177] width 66 height 14
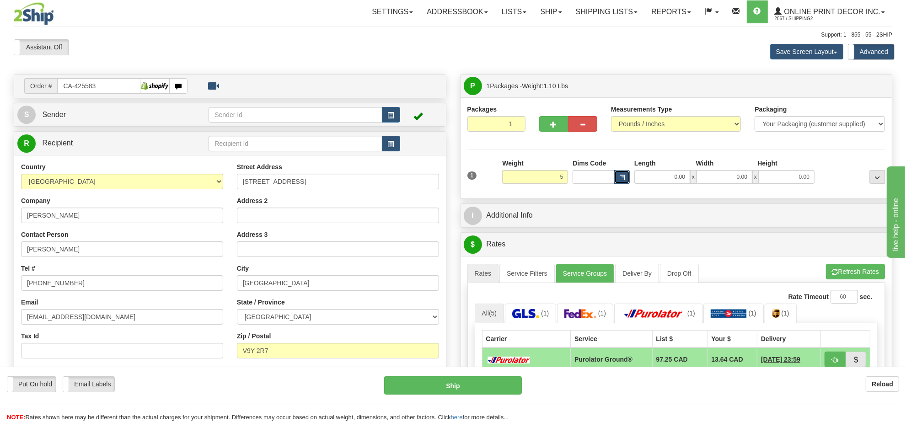
type input "5.00"
click at [627, 179] on button "button" at bounding box center [622, 177] width 16 height 14
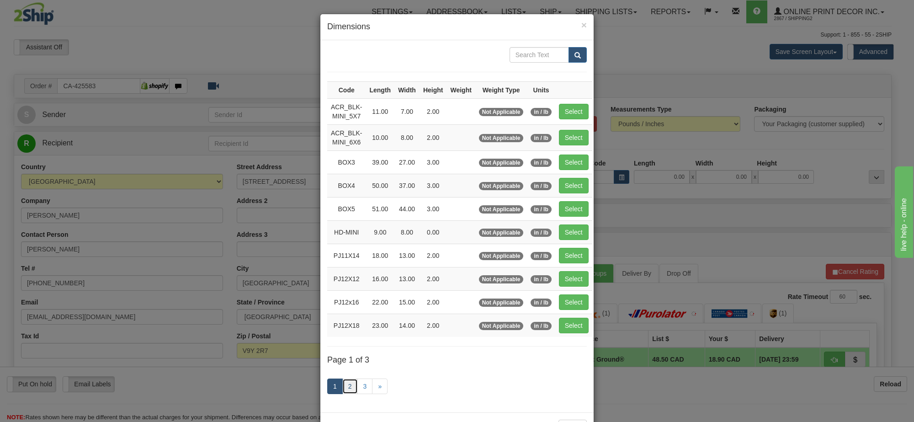
click at [346, 389] on link "2" at bounding box center [350, 386] width 16 height 16
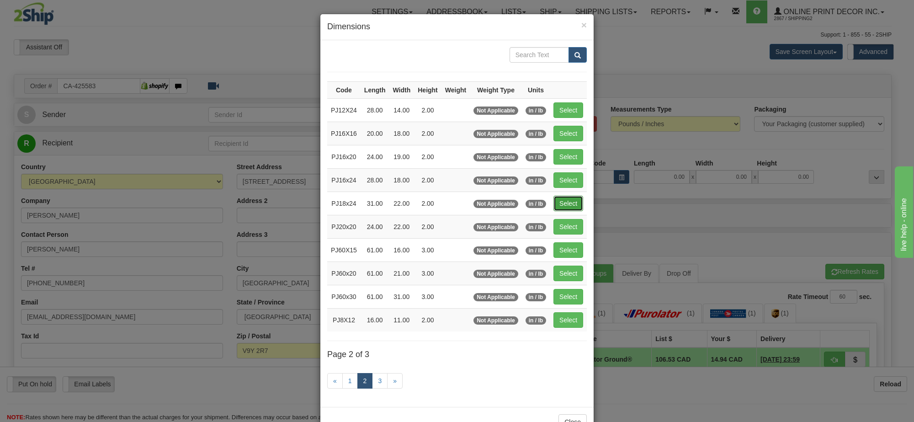
drag, startPoint x: 558, startPoint y: 206, endPoint x: 838, endPoint y: 257, distance: 284.5
click at [559, 206] on button "Select" at bounding box center [569, 204] width 30 height 16
type input "PJ18x24"
type input "31.00"
type input "22.00"
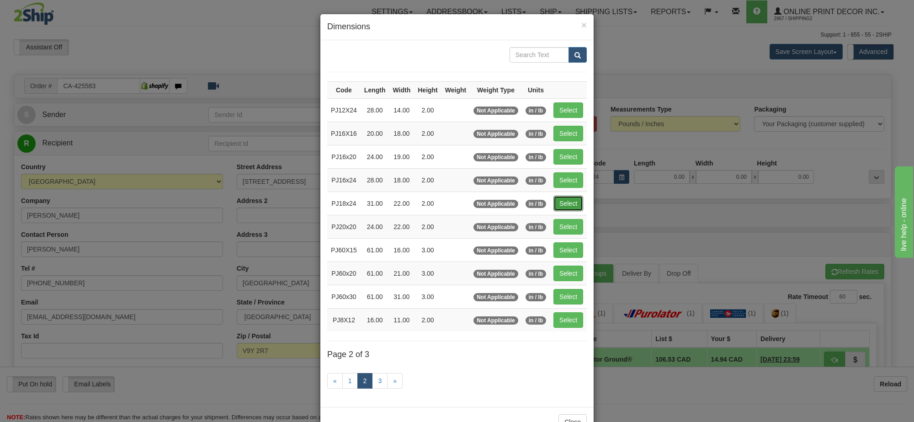
type input "2.00"
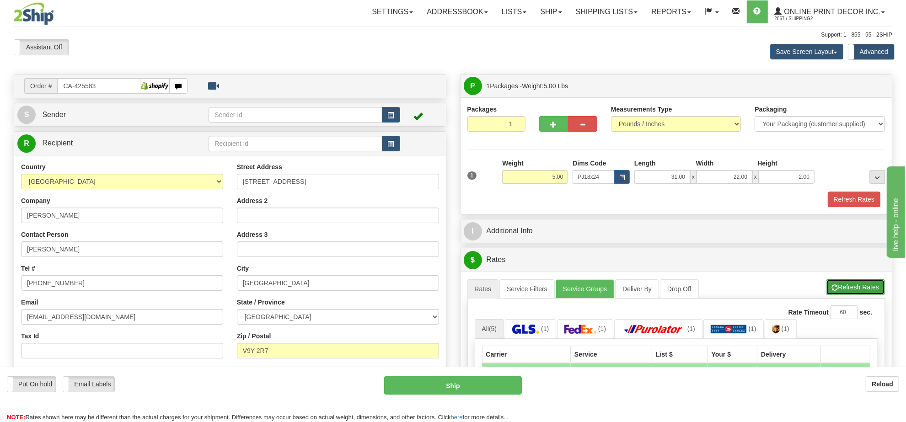
click at [837, 295] on button "Refresh Rates" at bounding box center [855, 287] width 59 height 16
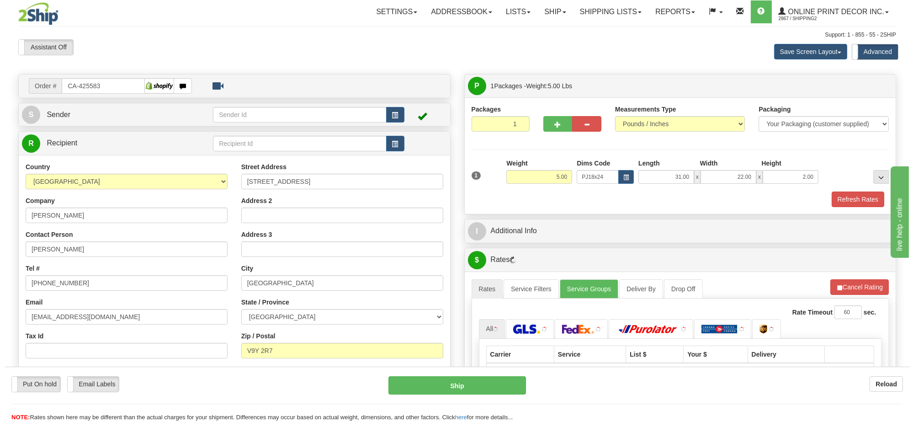
scroll to position [114, 0]
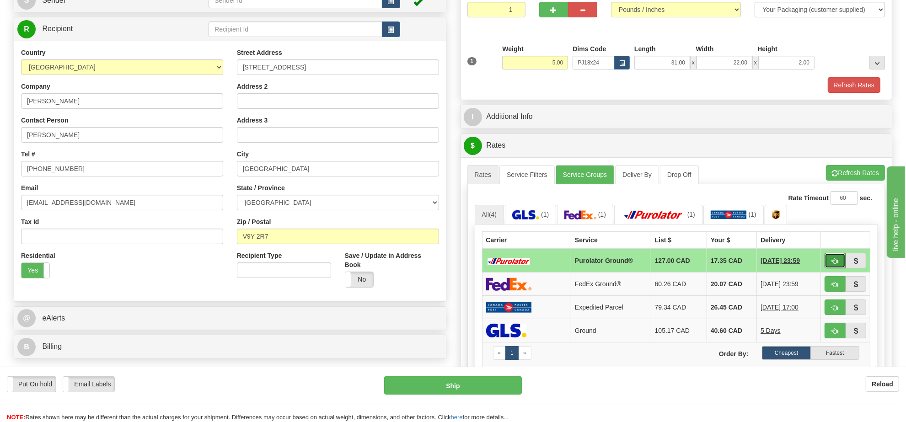
drag, startPoint x: 847, startPoint y: 273, endPoint x: 837, endPoint y: 266, distance: 12.1
click at [837, 266] on button "button" at bounding box center [834, 261] width 21 height 16
type input "260"
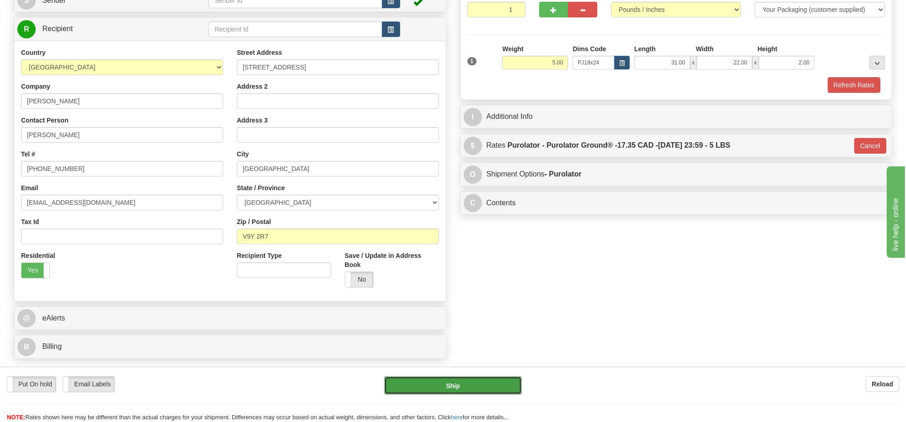
click at [491, 385] on button "Ship" at bounding box center [452, 385] width 137 height 18
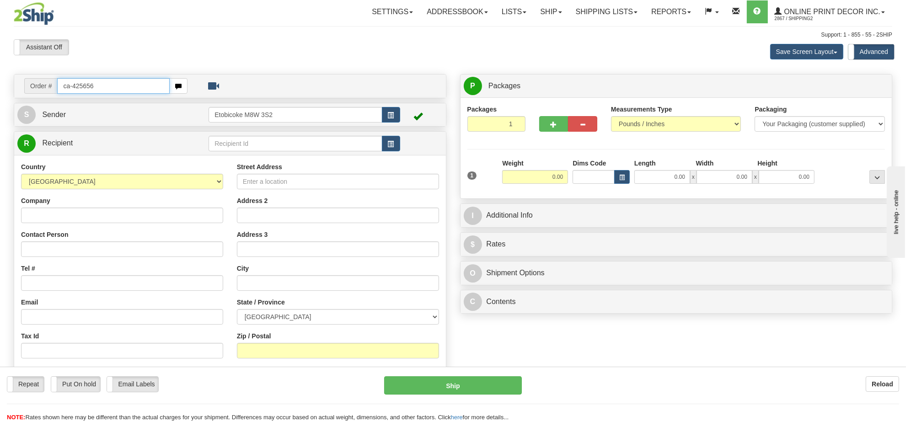
type input "ca-425656"
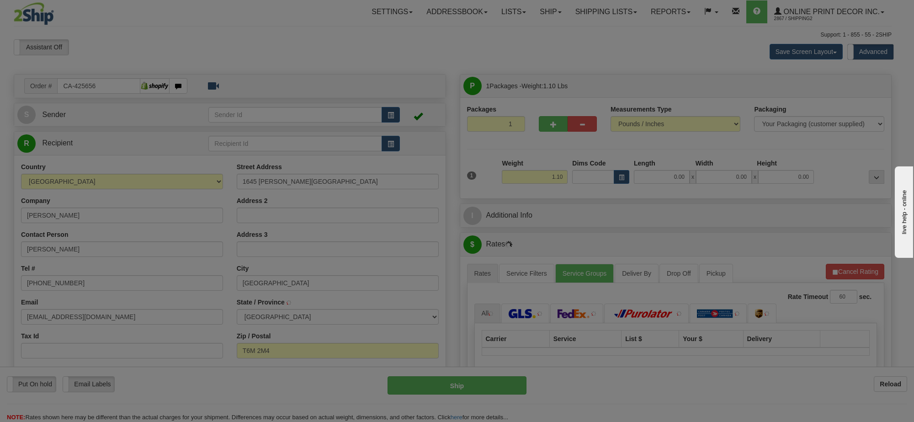
type input "EDMONTON"
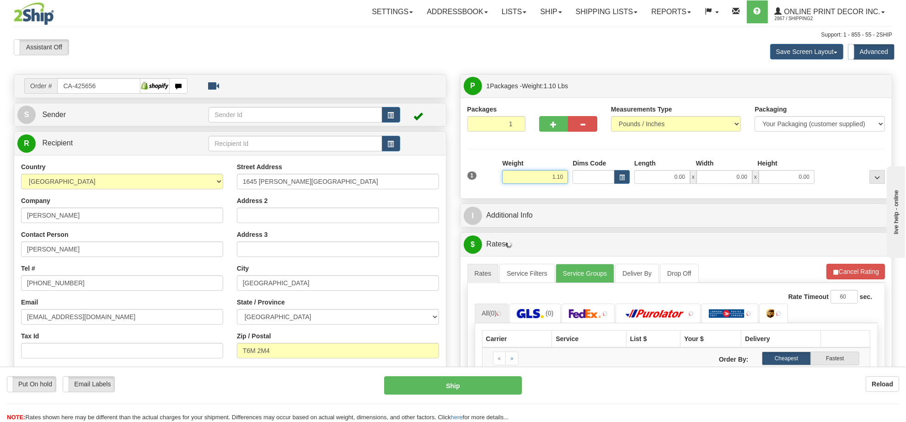
click at [554, 181] on input "1.10" at bounding box center [535, 177] width 66 height 14
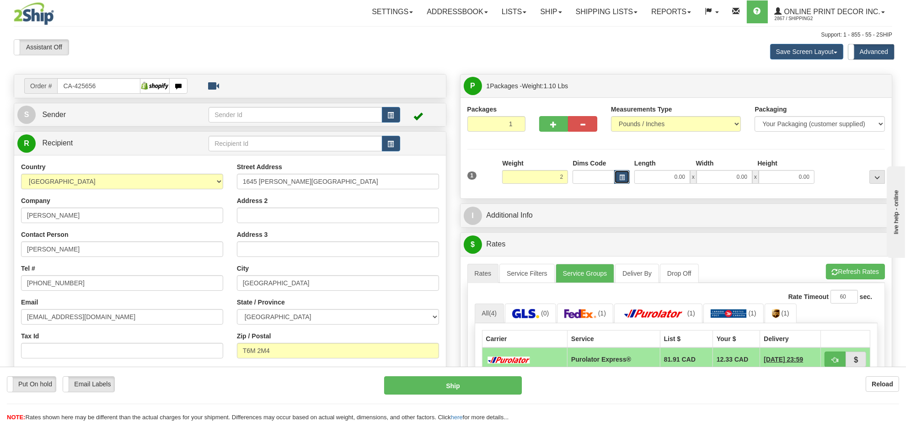
type input "2.00"
click at [627, 171] on button "button" at bounding box center [622, 177] width 16 height 14
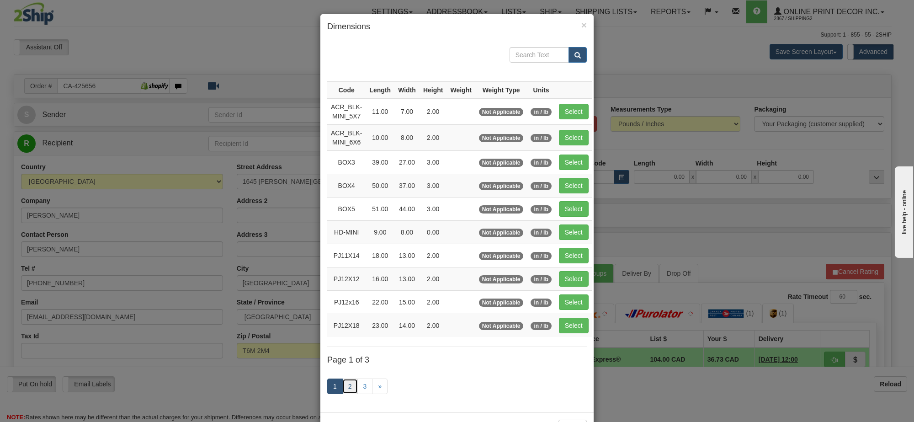
click at [343, 388] on link "2" at bounding box center [350, 386] width 16 height 16
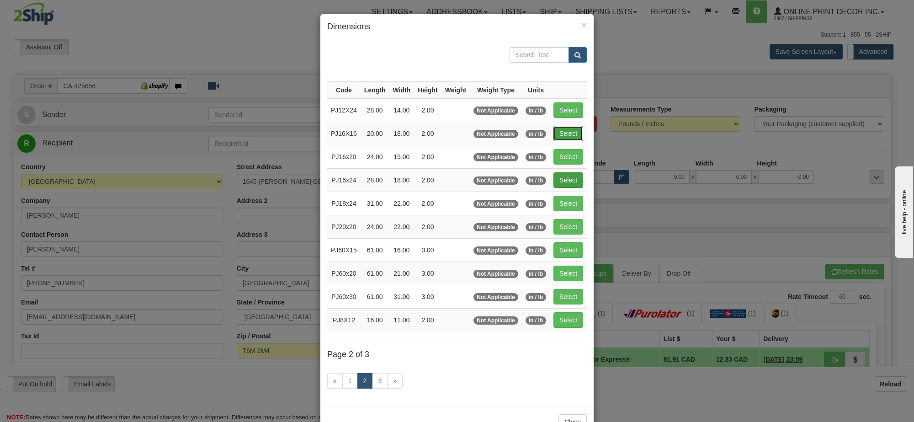
drag, startPoint x: 564, startPoint y: 129, endPoint x: 581, endPoint y: 146, distance: 24.2
click at [565, 129] on button "Select" at bounding box center [569, 134] width 30 height 16
type input "PJ16X16"
type input "20.00"
type input "18.00"
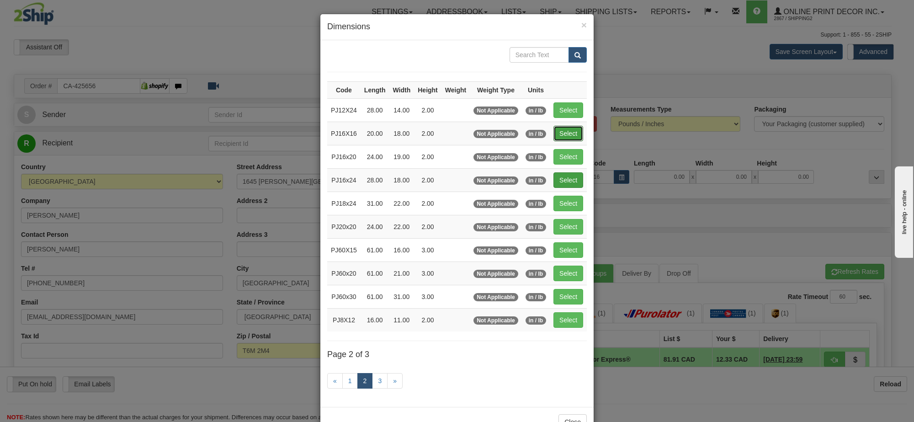
type input "2.00"
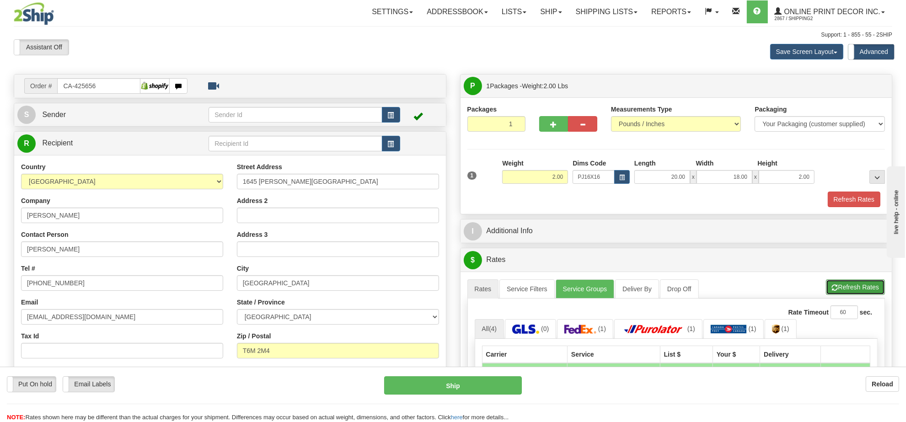
click at [839, 295] on button "Refresh Rates" at bounding box center [855, 287] width 59 height 16
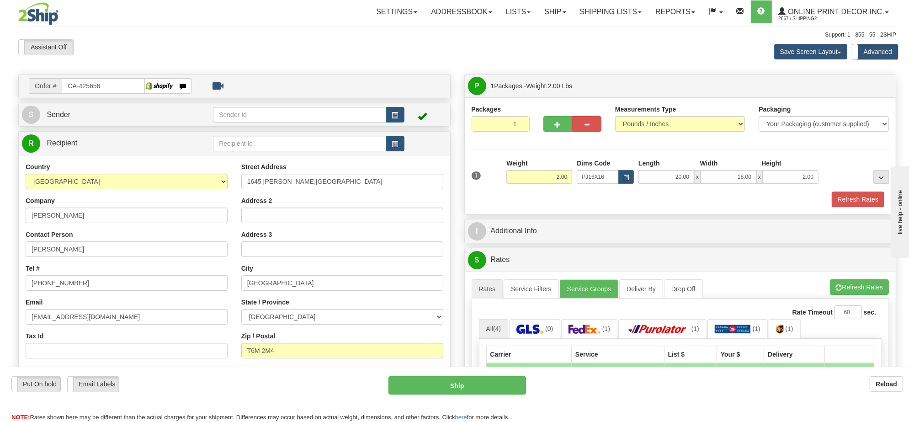
scroll to position [114, 0]
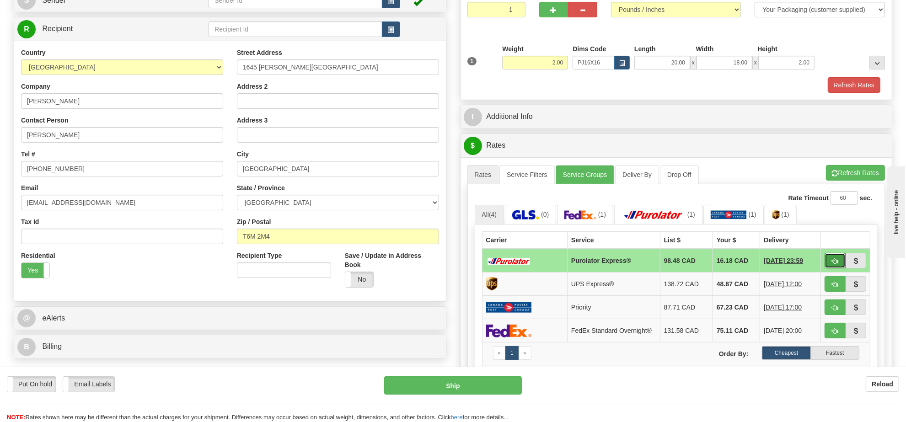
click at [833, 264] on span "button" at bounding box center [834, 261] width 6 height 6
type input "202"
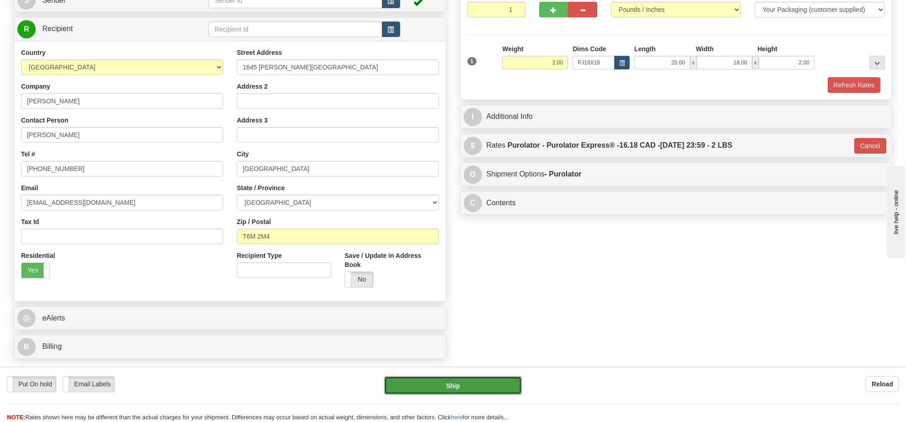
click at [484, 387] on button "Ship" at bounding box center [452, 385] width 137 height 18
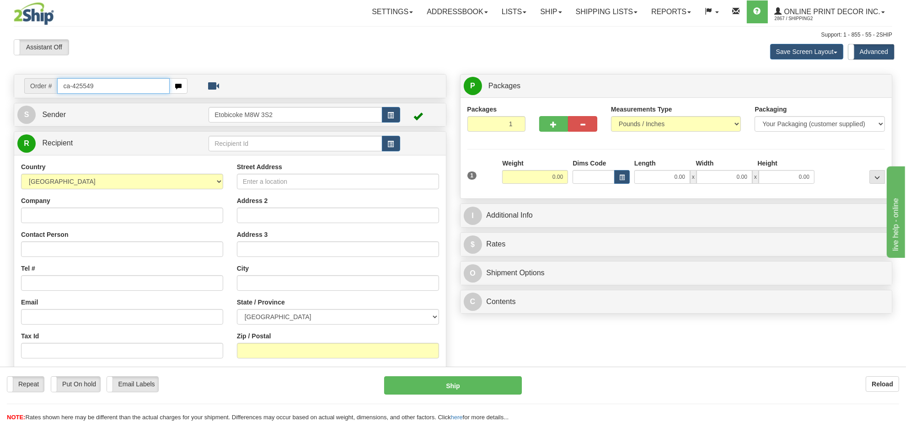
type input "ca-425549"
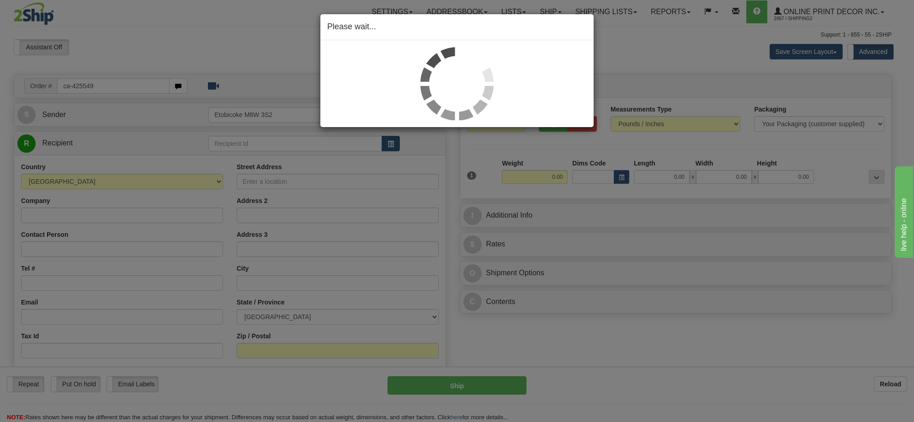
click at [544, 181] on div "Please wait..." at bounding box center [457, 211] width 914 height 422
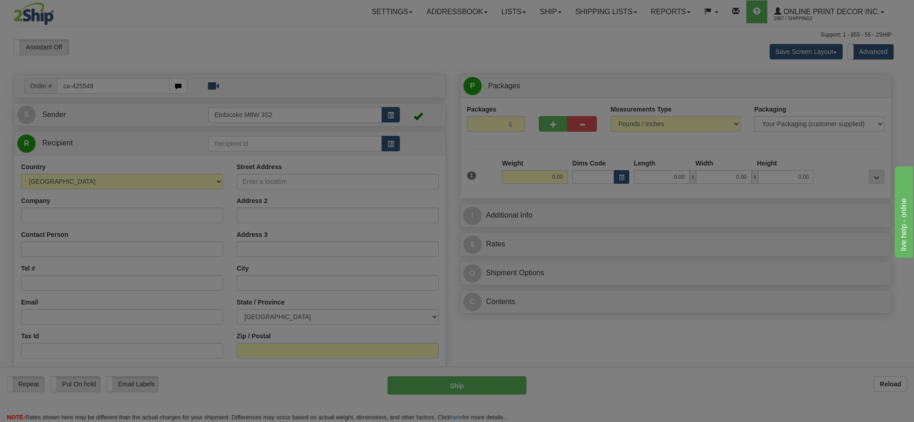
click at [544, 181] on body "Training Course Close Toggle navigation Settings Shipping Preferences New Recip…" at bounding box center [457, 211] width 914 height 422
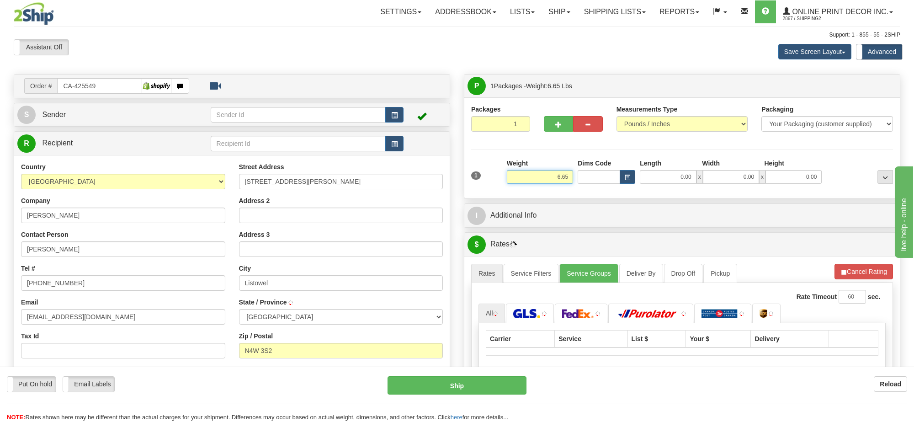
click at [544, 181] on input "6.65" at bounding box center [540, 177] width 66 height 14
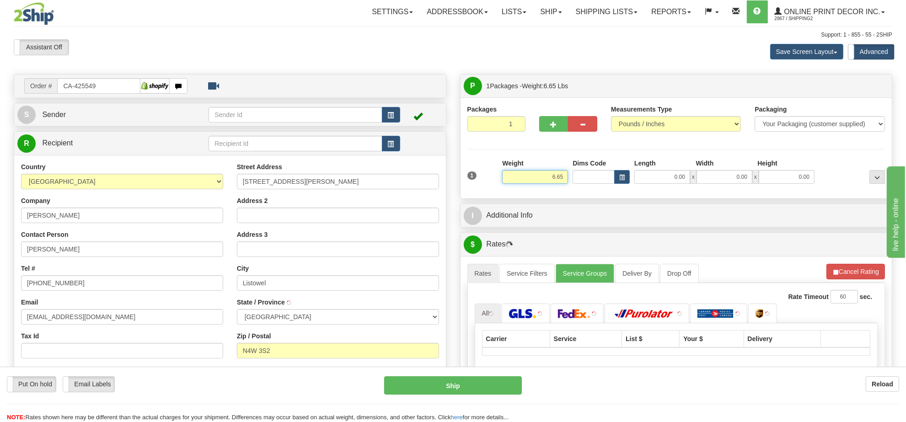
type input "LISTOWEL"
click at [544, 181] on input "6.65" at bounding box center [535, 177] width 66 height 14
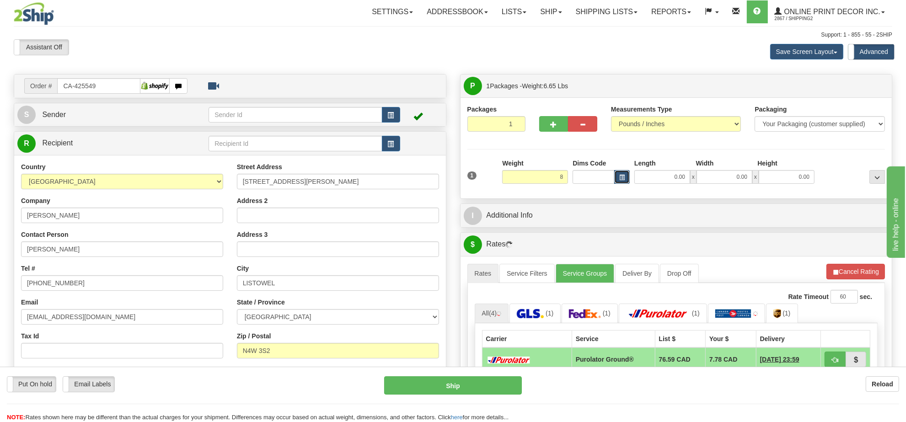
type input "8.00"
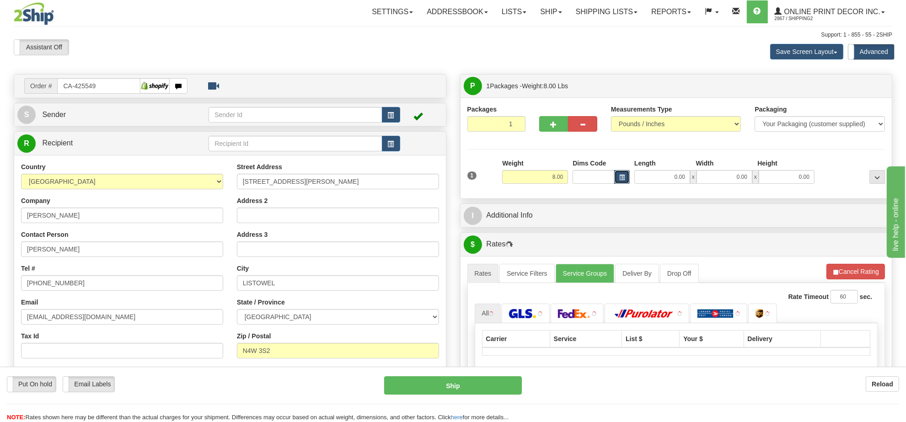
click at [624, 180] on button "button" at bounding box center [622, 177] width 16 height 14
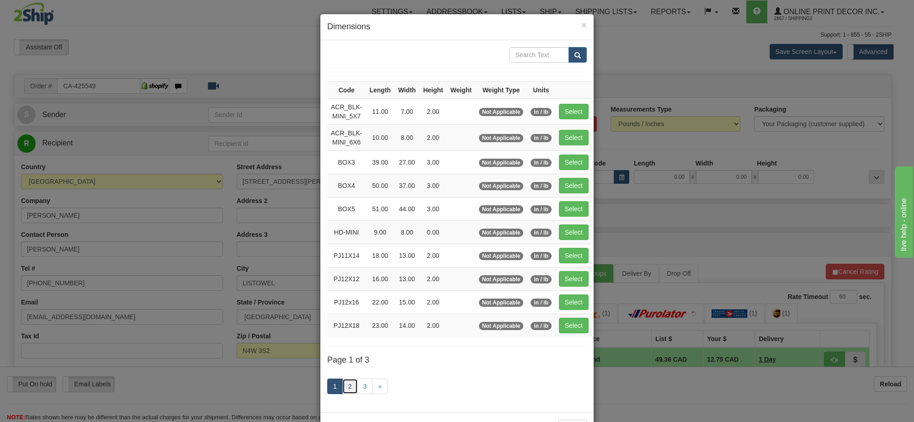
click at [352, 394] on link "2" at bounding box center [350, 386] width 16 height 16
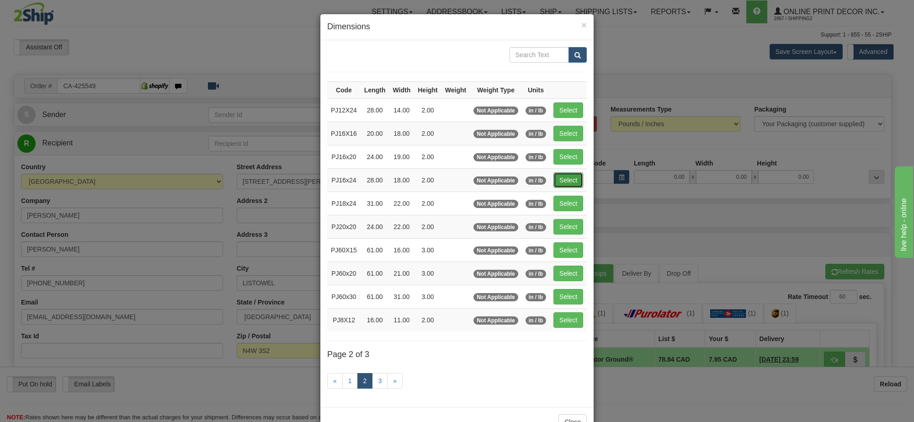
drag, startPoint x: 569, startPoint y: 182, endPoint x: 674, endPoint y: 173, distance: 105.5
click at [571, 182] on button "Select" at bounding box center [569, 180] width 30 height 16
type input "PJ16x24"
type input "28.00"
type input "18.00"
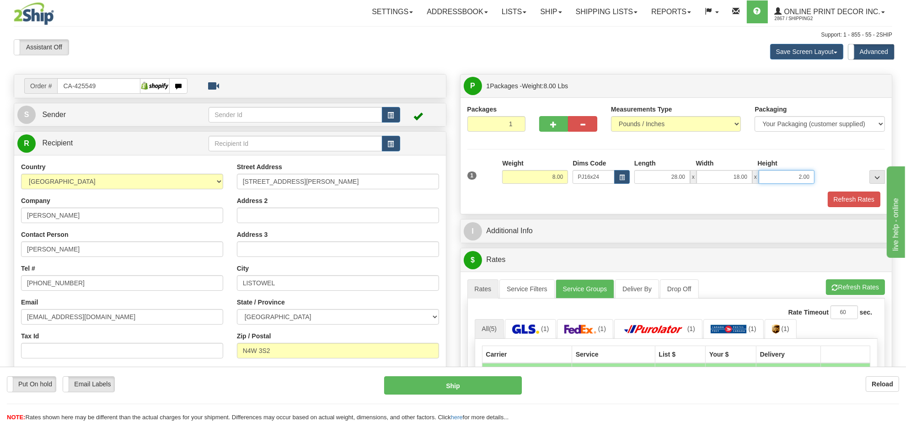
click at [773, 183] on input "2.00" at bounding box center [786, 177] width 56 height 14
type input "6.00"
click at [839, 295] on button "Refresh Rates" at bounding box center [855, 287] width 59 height 16
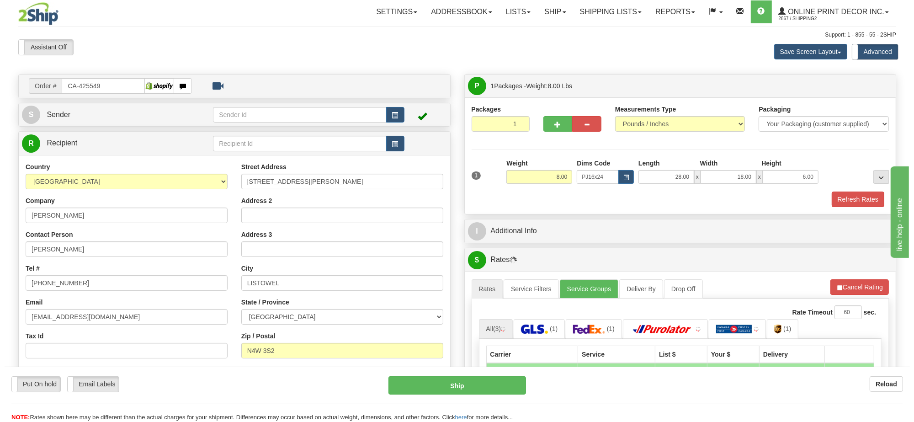
scroll to position [114, 0]
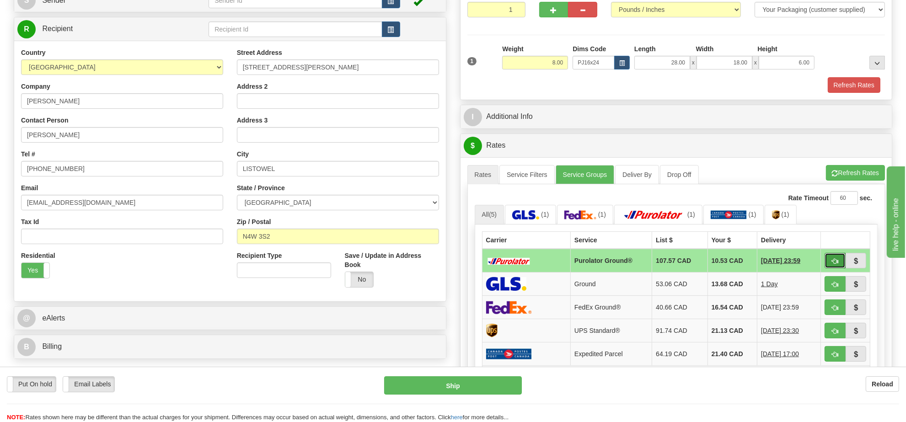
click at [830, 263] on button "button" at bounding box center [834, 261] width 21 height 16
type input "260"
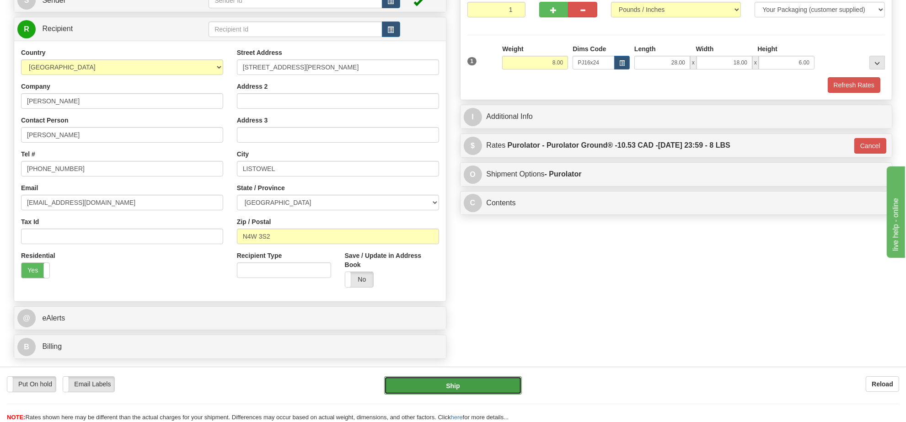
click at [456, 391] on button "Ship" at bounding box center [452, 385] width 137 height 18
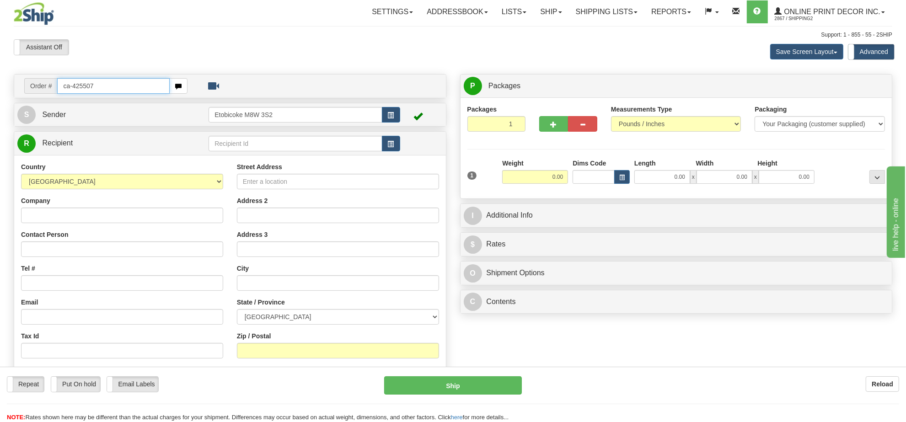
type input "ca-425507"
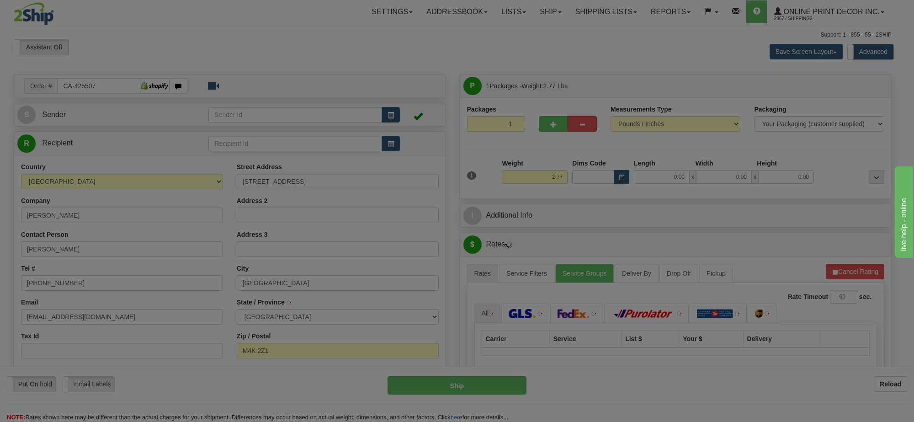
type input "TORONTO"
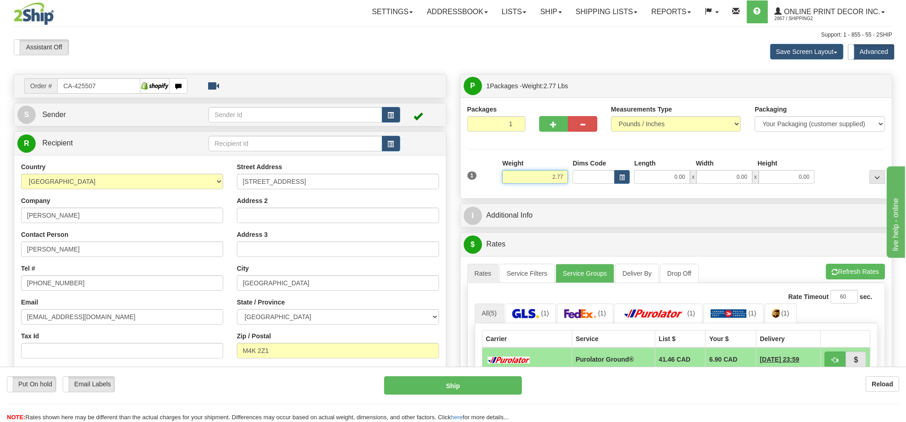
click at [554, 176] on input "2.77" at bounding box center [535, 177] width 66 height 14
type input "2.00"
click at [616, 179] on button "button" at bounding box center [622, 177] width 16 height 14
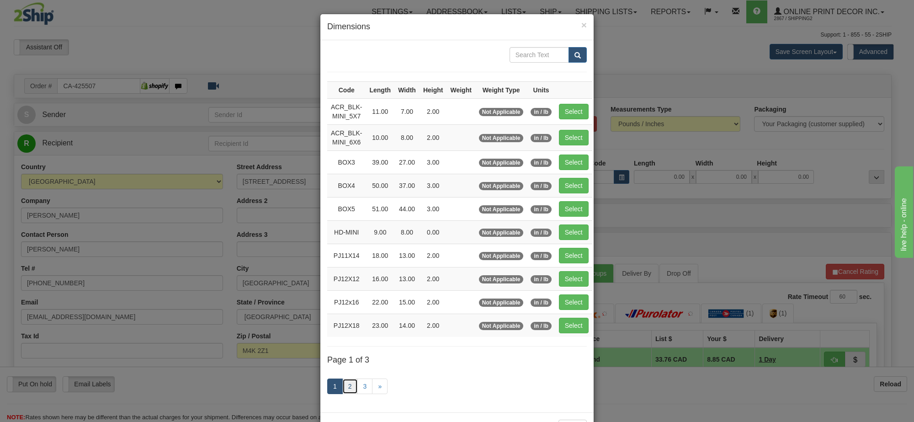
click at [345, 387] on link "2" at bounding box center [350, 386] width 16 height 16
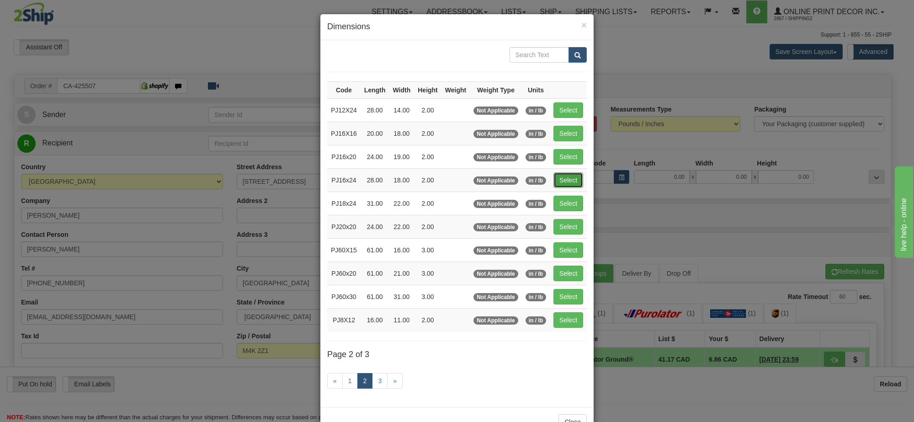
click at [570, 181] on button "Select" at bounding box center [569, 180] width 30 height 16
type input "PJ16x24"
type input "28.00"
type input "18.00"
type input "2.00"
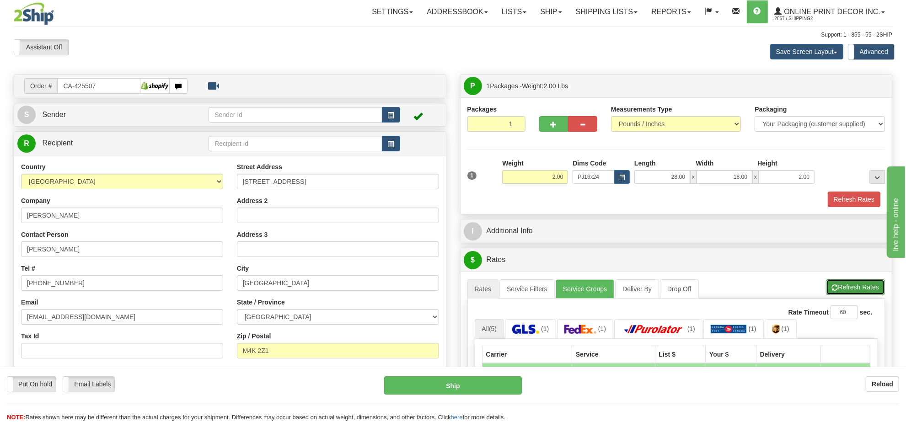
click at [849, 293] on button "Refresh Rates" at bounding box center [855, 287] width 59 height 16
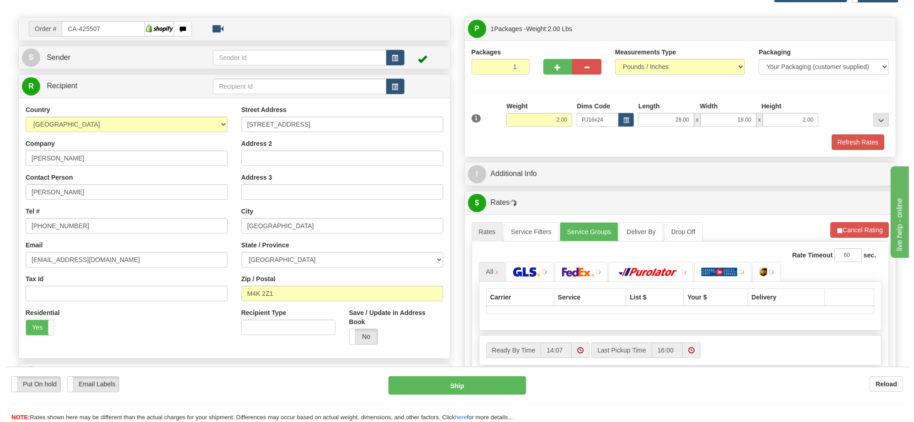
scroll to position [171, 0]
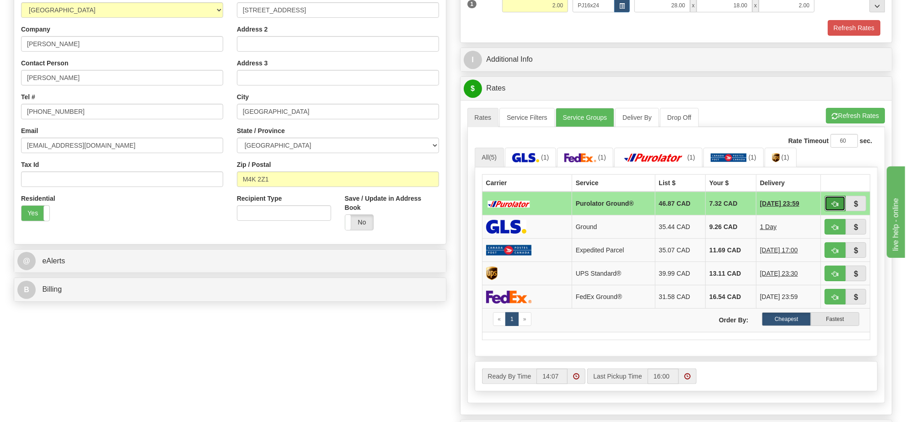
click at [833, 204] on span "button" at bounding box center [834, 204] width 6 height 6
type input "260"
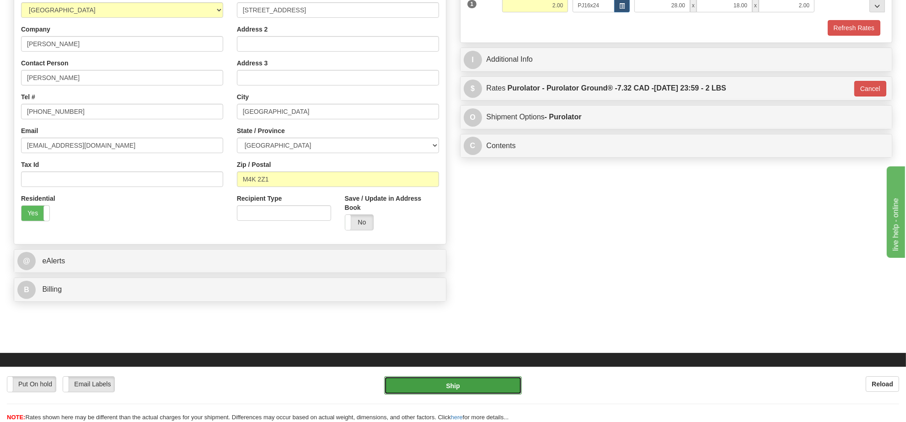
click at [490, 389] on button "Ship" at bounding box center [452, 385] width 137 height 18
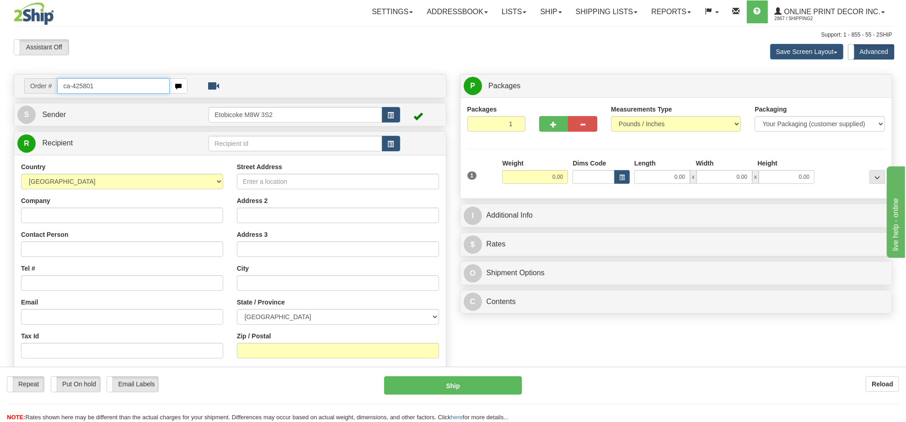
type input "ca-425801"
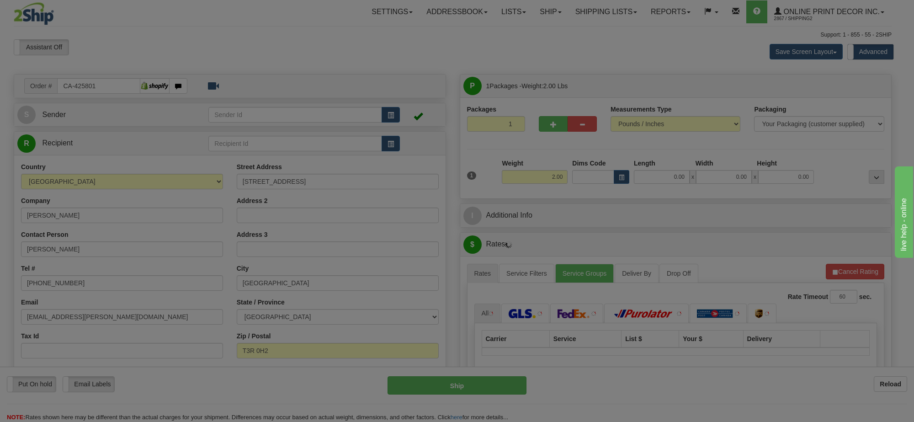
type input "[GEOGRAPHIC_DATA]"
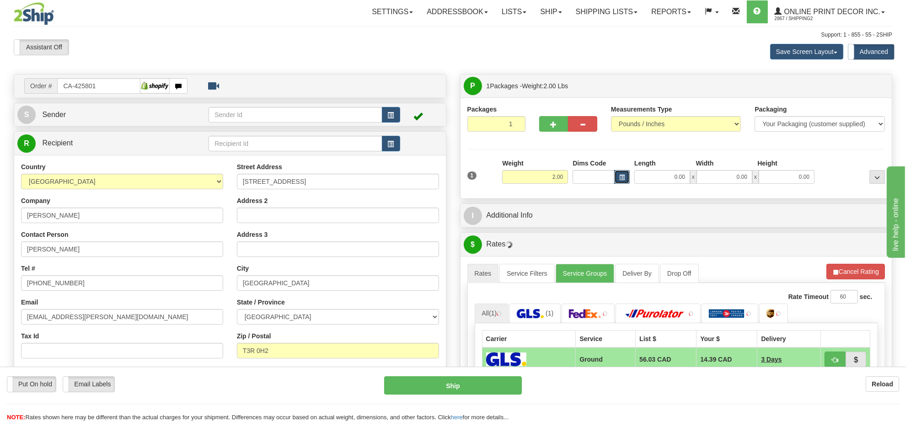
click at [615, 178] on button "button" at bounding box center [622, 177] width 16 height 14
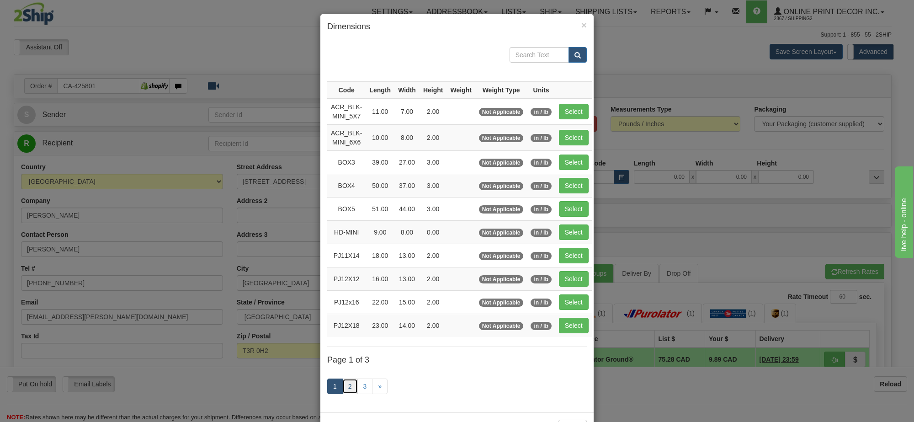
click at [346, 392] on link "2" at bounding box center [350, 386] width 16 height 16
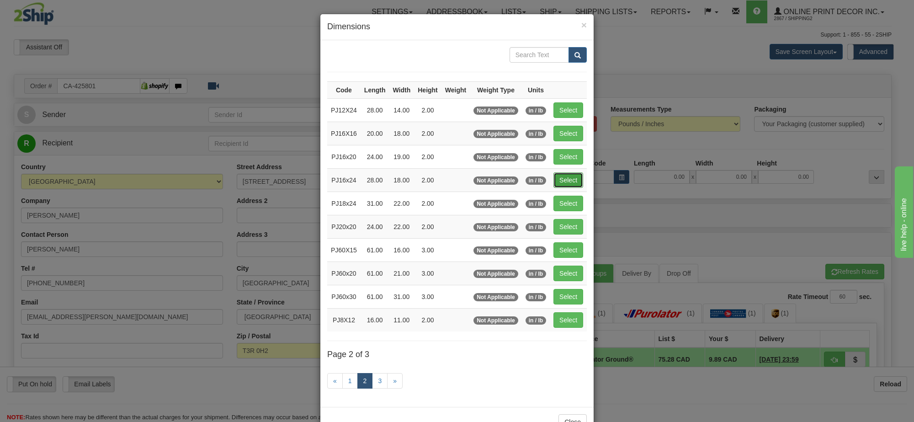
click at [572, 185] on button "Select" at bounding box center [569, 180] width 30 height 16
type input "PJ16x24"
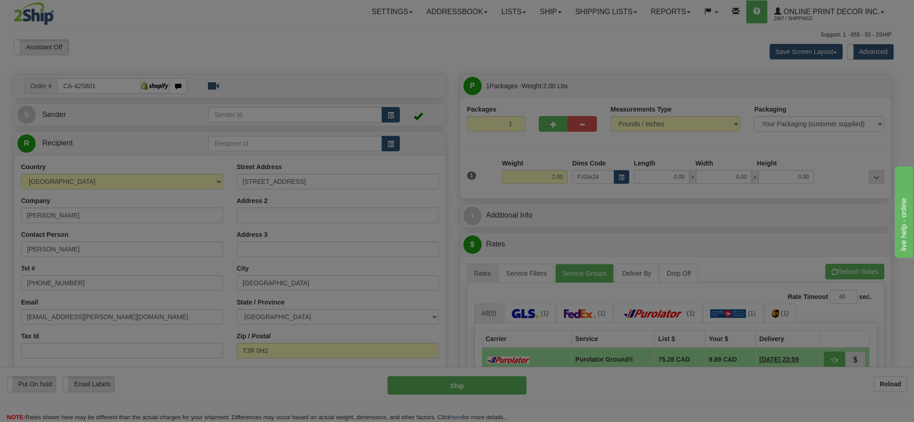
type input "28.00"
type input "18.00"
type input "2.00"
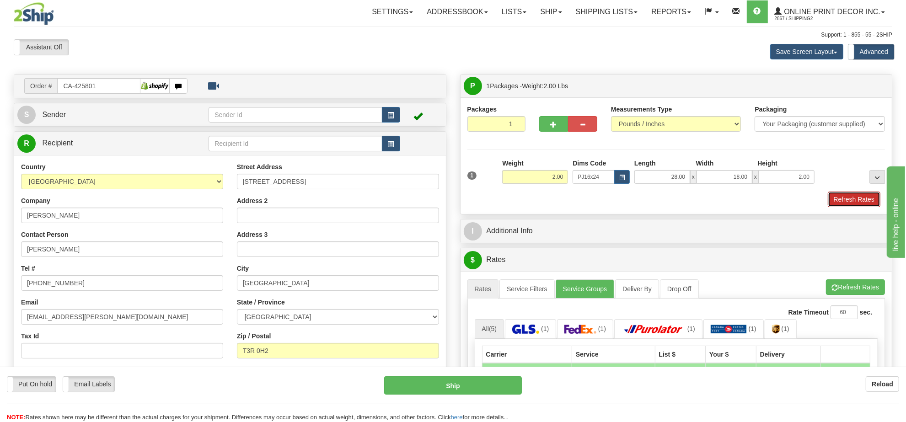
click at [858, 200] on button "Refresh Rates" at bounding box center [853, 200] width 53 height 16
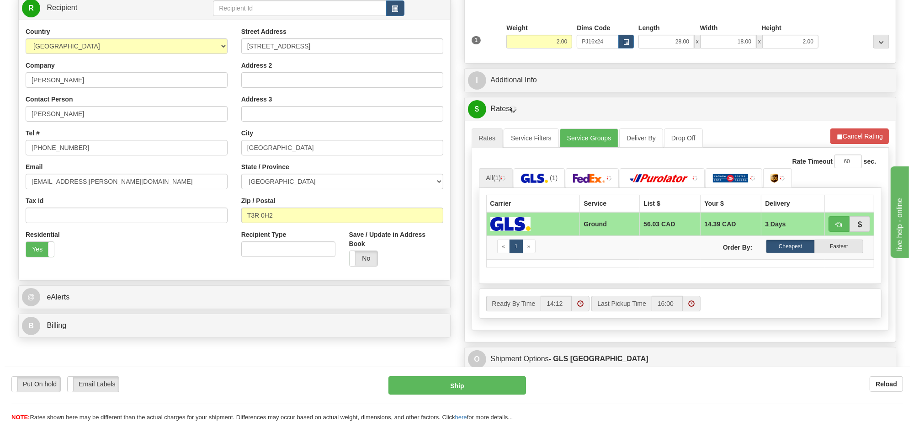
scroll to position [145, 0]
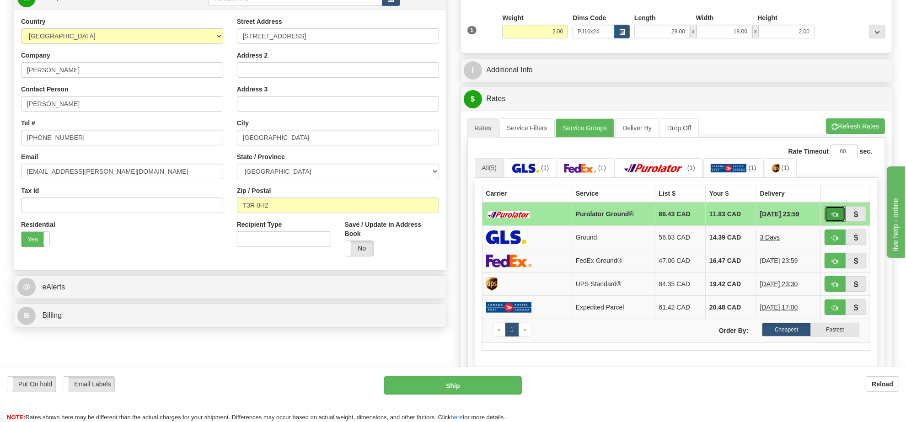
click at [832, 214] on span "button" at bounding box center [834, 215] width 6 height 6
type input "260"
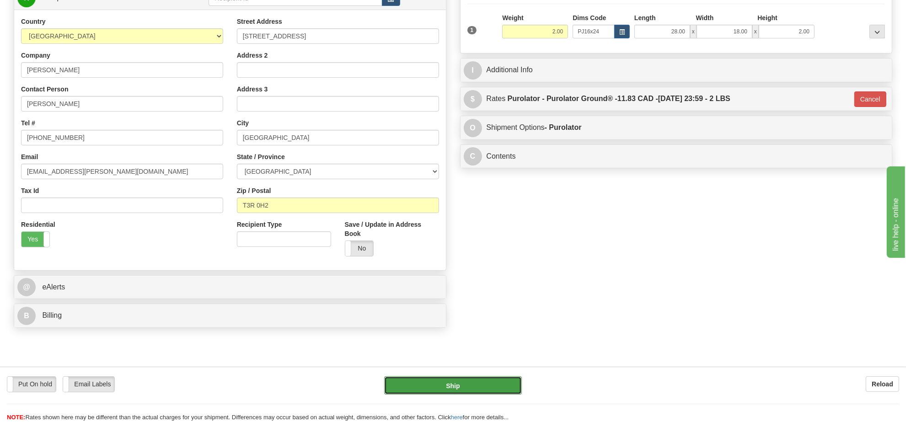
click at [451, 390] on button "Ship" at bounding box center [452, 385] width 137 height 18
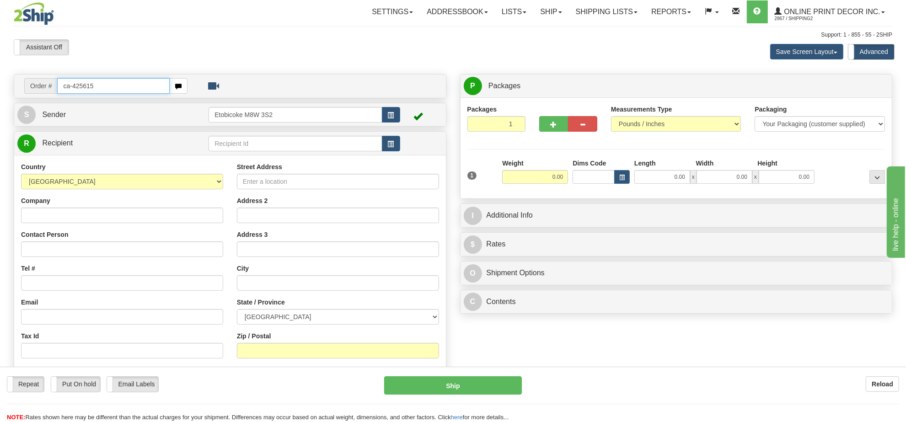
type input "ca-425615"
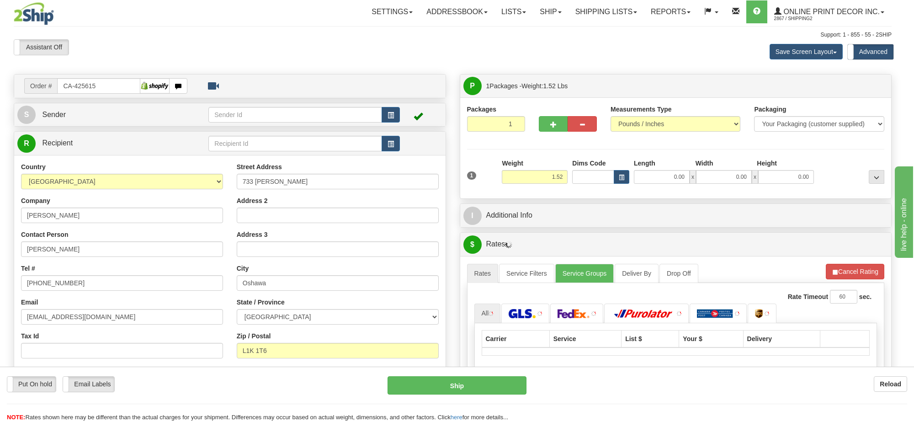
type input "OSHAWA"
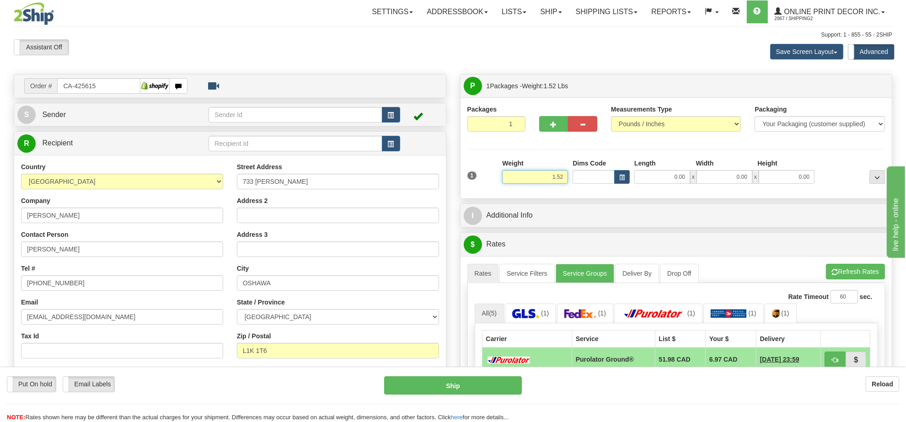
click at [555, 175] on input "1.52" at bounding box center [535, 177] width 66 height 14
type input "3.00"
click at [617, 181] on button "button" at bounding box center [622, 177] width 16 height 14
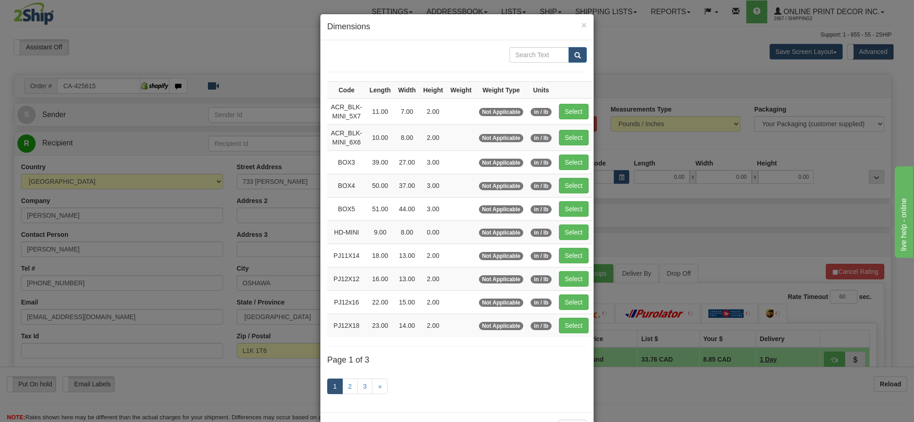
click at [575, 337] on td "Select" at bounding box center [573, 325] width 37 height 23
click at [575, 329] on button "Select" at bounding box center [574, 326] width 30 height 16
type input "PJ12X18"
type input "23.00"
type input "14.00"
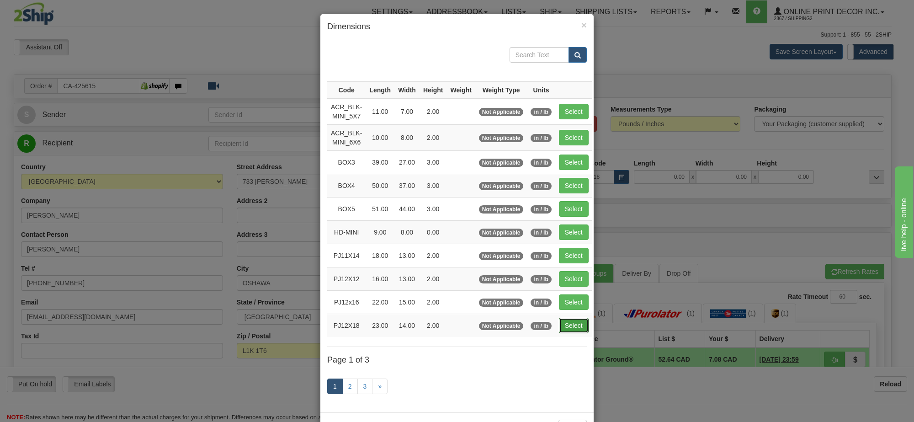
type input "2.00"
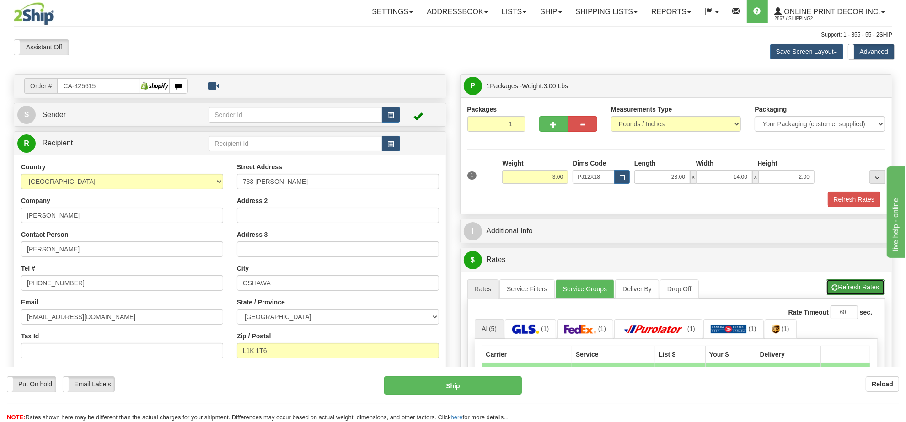
click at [853, 282] on button "Refresh Rates" at bounding box center [855, 287] width 59 height 16
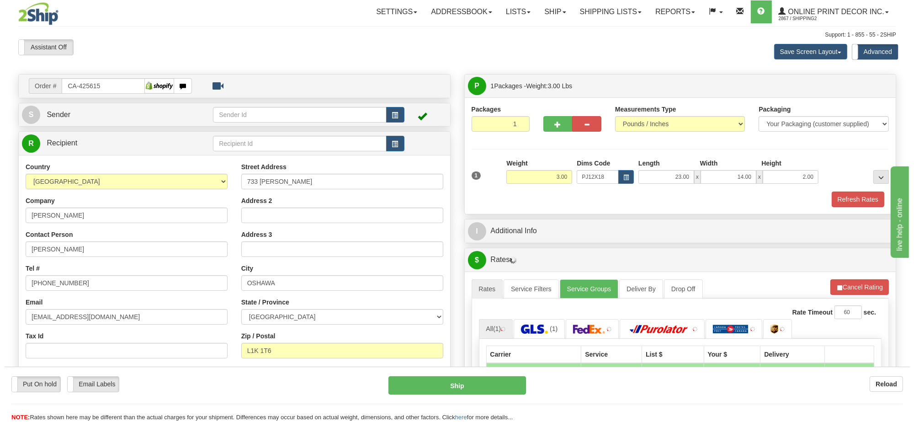
scroll to position [114, 0]
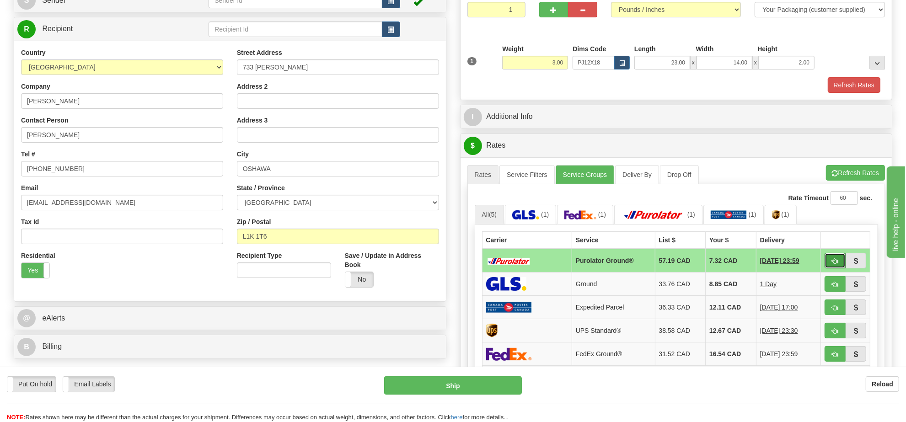
click at [830, 261] on button "button" at bounding box center [834, 261] width 21 height 16
type input "260"
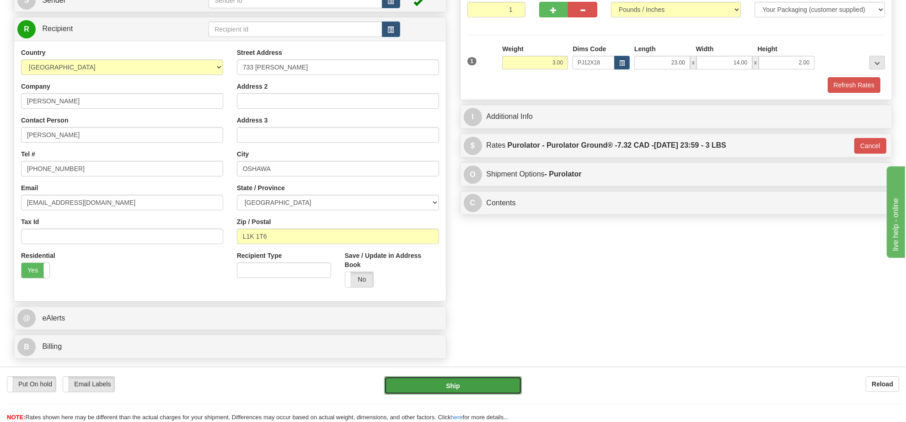
click at [458, 393] on button "Ship" at bounding box center [452, 385] width 137 height 18
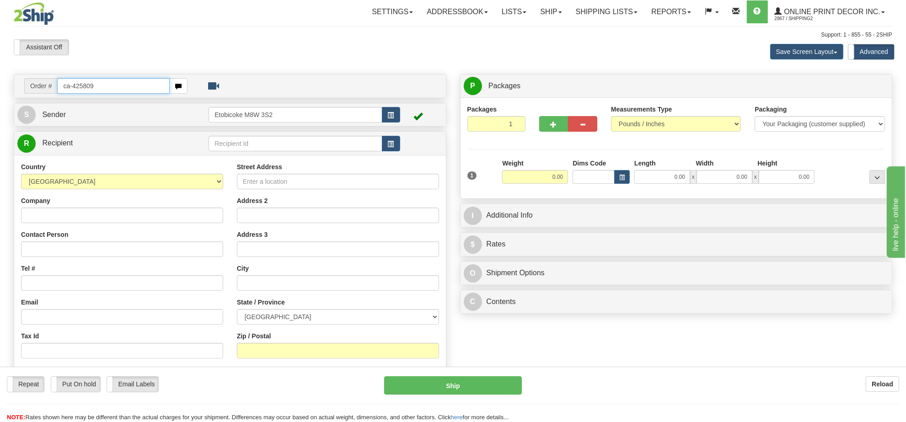
type input "ca-425809"
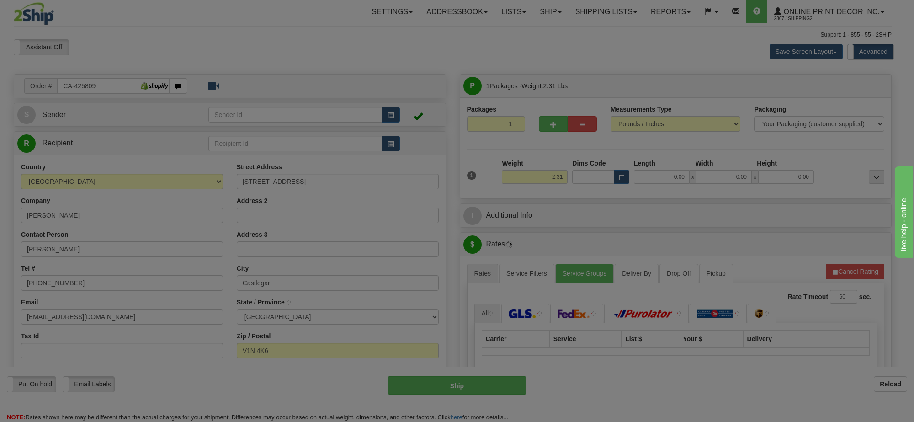
type input "CASTLEGAR"
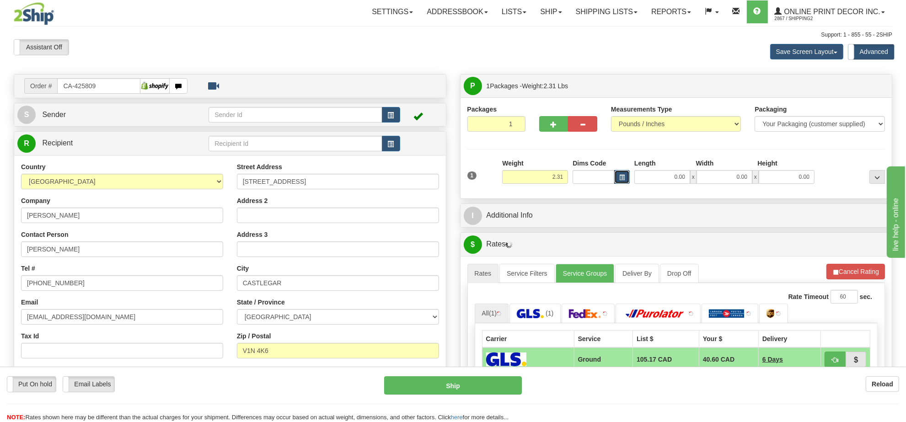
click at [624, 177] on span "button" at bounding box center [621, 177] width 5 height 5
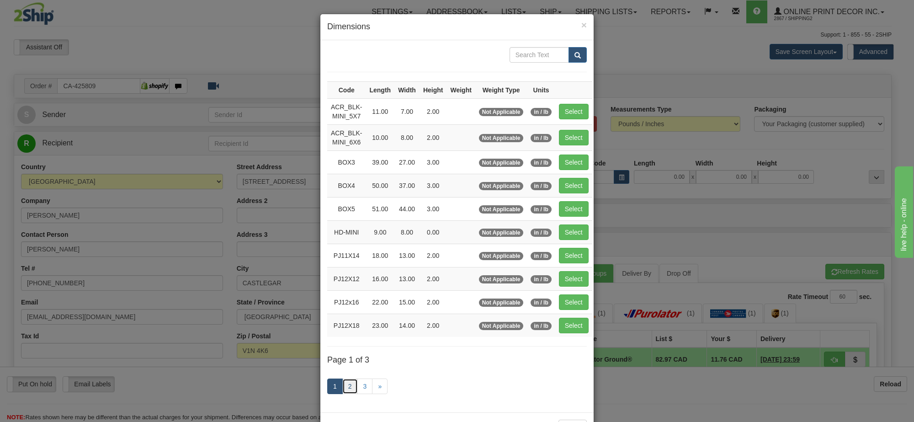
click at [347, 388] on link "2" at bounding box center [350, 386] width 16 height 16
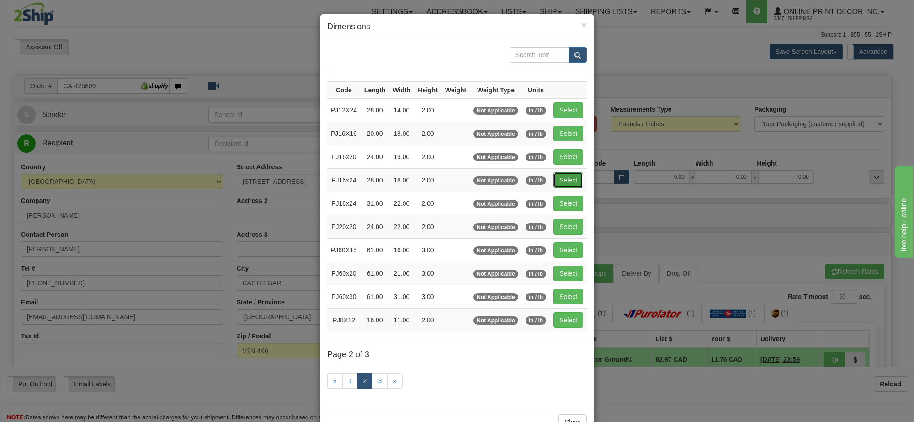
click at [568, 178] on button "Select" at bounding box center [569, 180] width 30 height 16
type input "PJ16x24"
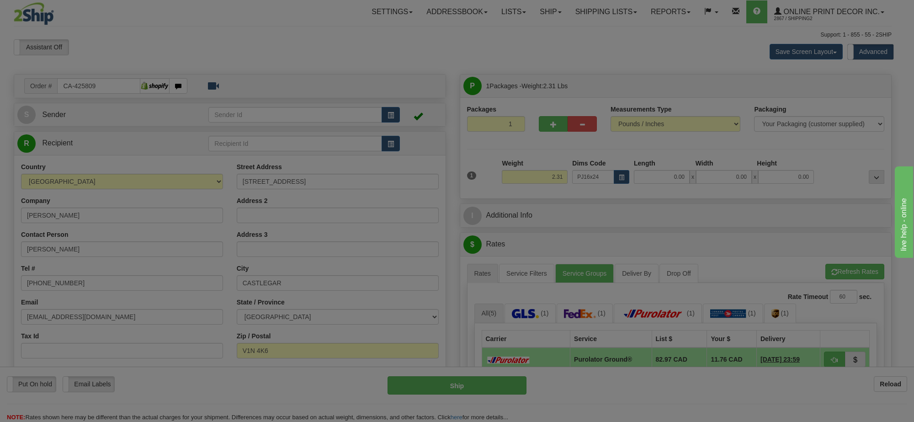
type input "28.00"
type input "18.00"
type input "2.00"
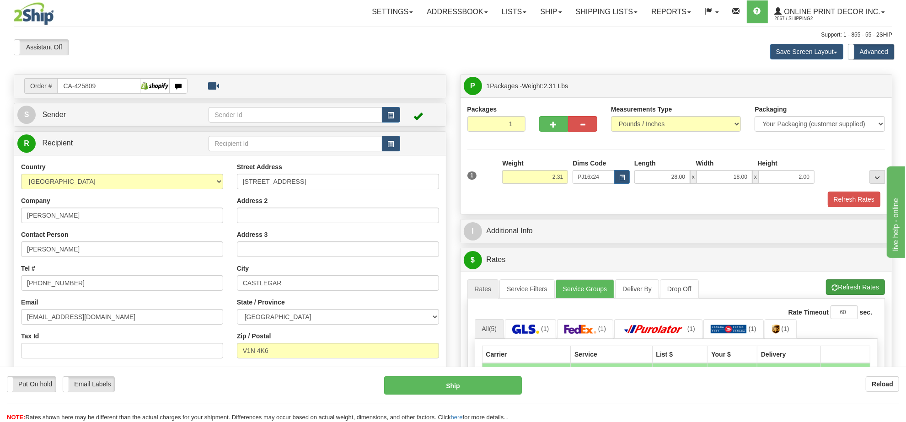
drag, startPoint x: 849, startPoint y: 300, endPoint x: 846, endPoint y: 289, distance: 11.3
click at [848, 295] on ul "Rates Service Filters Service Groups Deliver By Drop Off Pickup Refresh Rates C…" at bounding box center [676, 288] width 418 height 19
click at [846, 289] on button "Refresh Rates" at bounding box center [855, 287] width 59 height 16
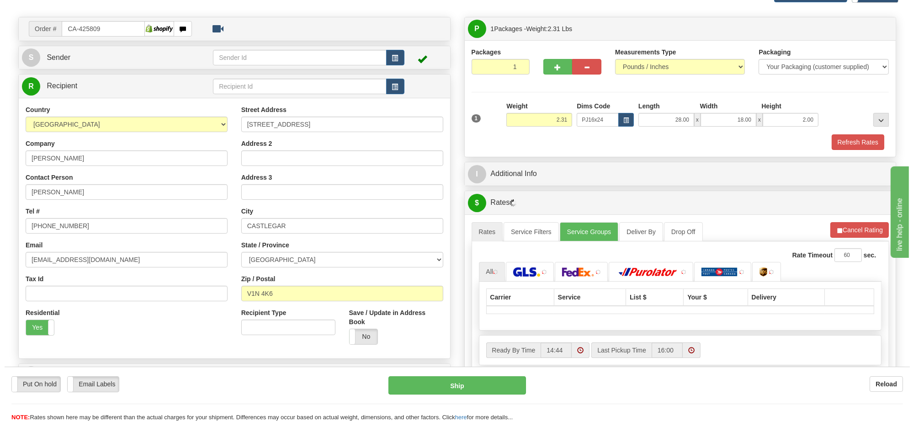
scroll to position [114, 0]
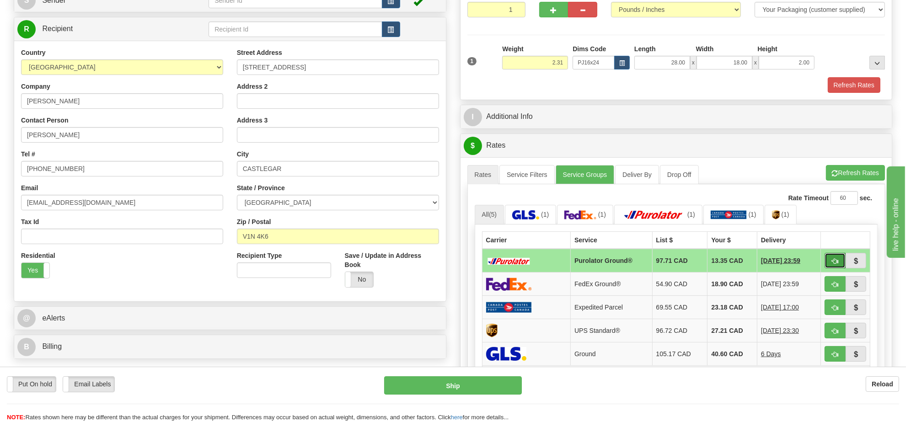
click at [836, 263] on span "button" at bounding box center [834, 261] width 6 height 6
type input "260"
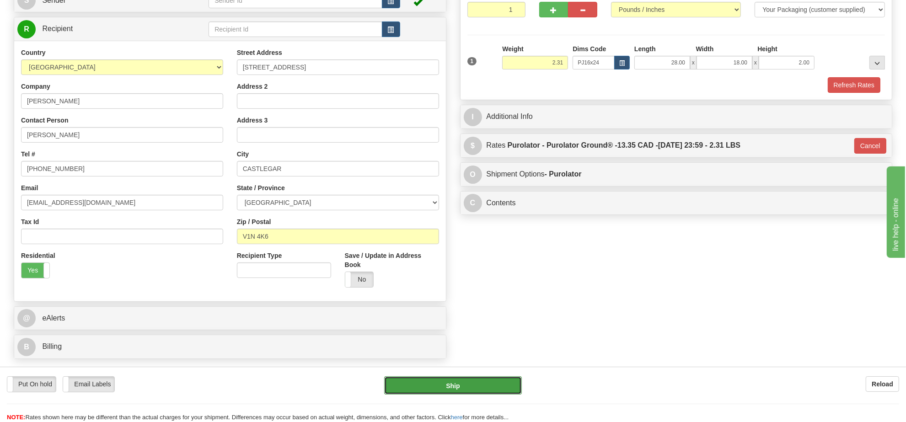
click at [497, 389] on button "Ship" at bounding box center [452, 385] width 137 height 18
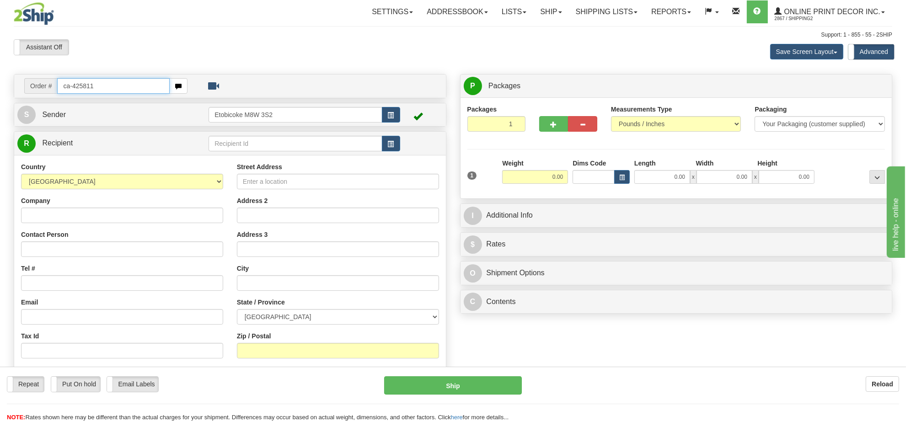
type input "ca-425811"
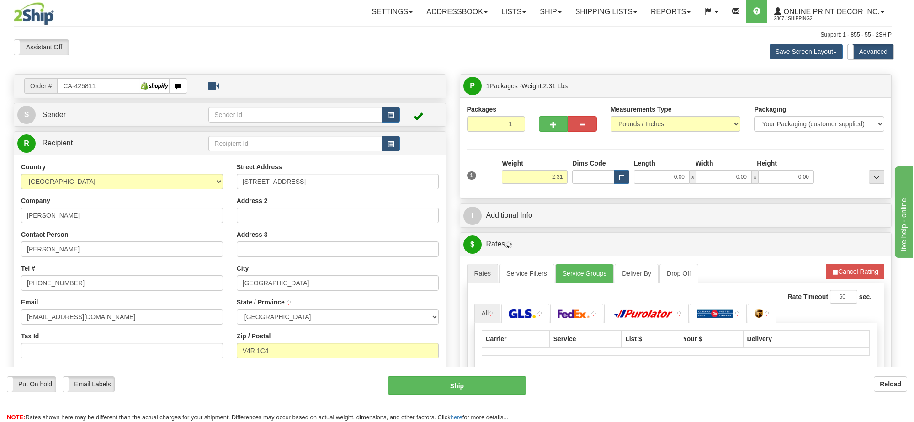
type input "MAPLE RIDGE"
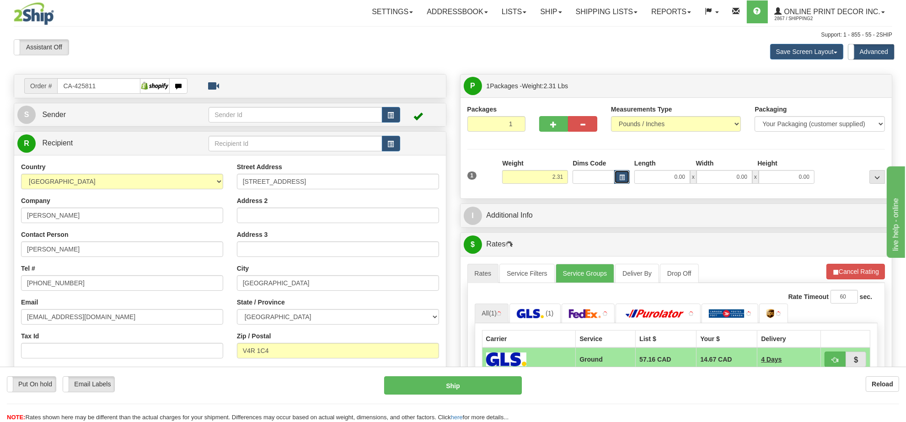
click at [624, 182] on button "button" at bounding box center [622, 177] width 16 height 14
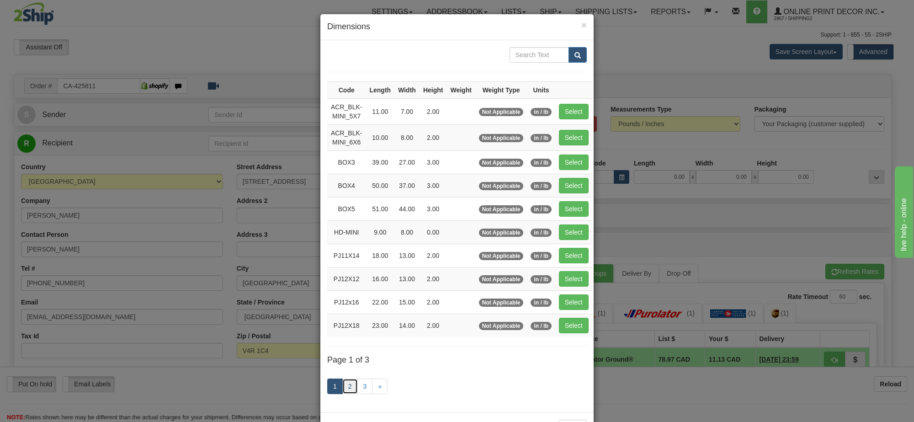
click at [346, 392] on link "2" at bounding box center [350, 386] width 16 height 16
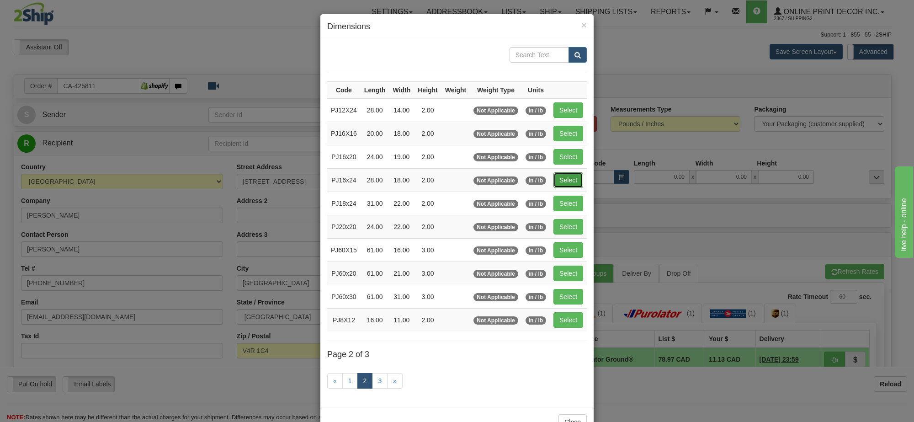
click at [562, 176] on button "Select" at bounding box center [569, 180] width 30 height 16
type input "PJ16x24"
type input "28.00"
type input "18.00"
type input "2.00"
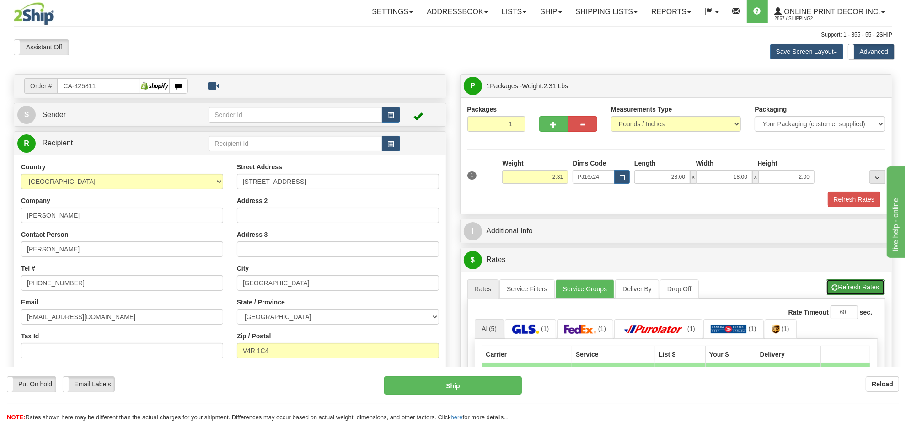
click at [853, 294] on button "Refresh Rates" at bounding box center [855, 287] width 59 height 16
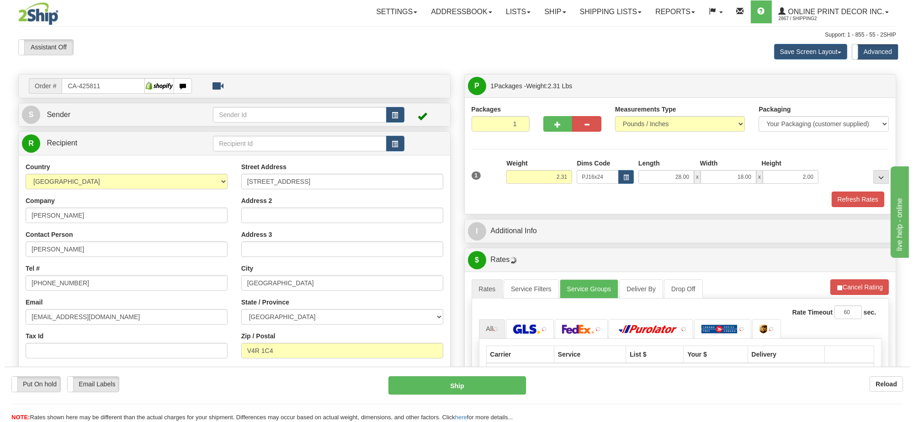
scroll to position [171, 0]
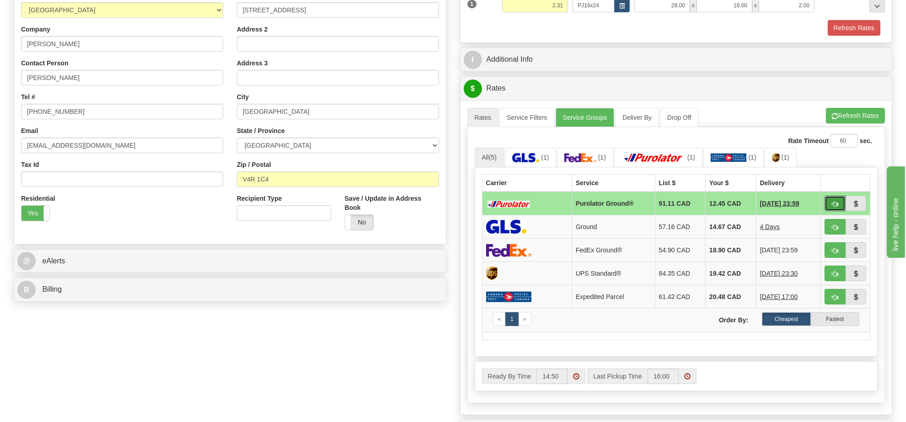
click at [832, 203] on button "button" at bounding box center [834, 204] width 21 height 16
type input "260"
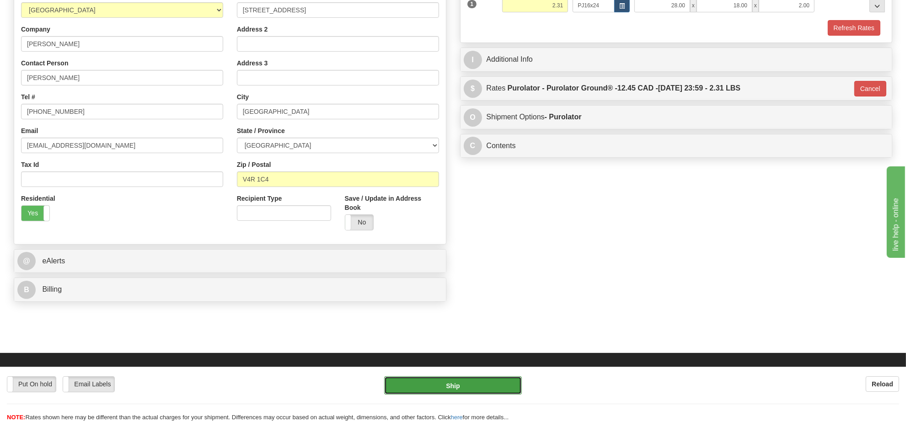
click at [456, 387] on button "Ship" at bounding box center [452, 385] width 137 height 18
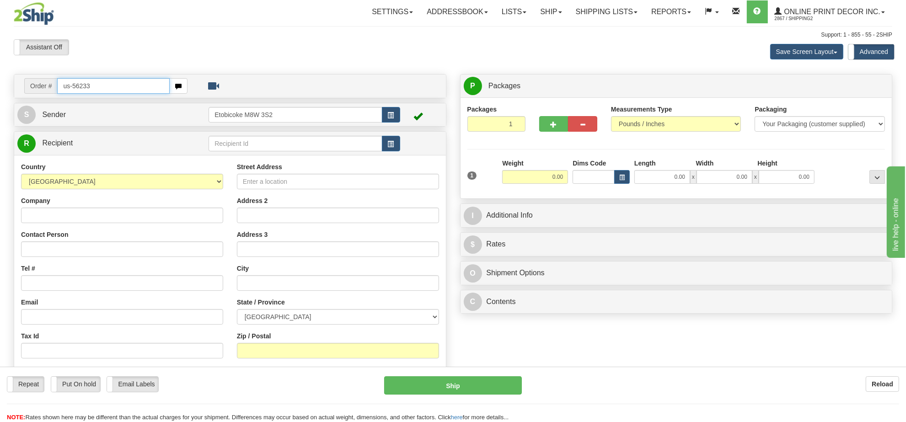
type input "us-56233"
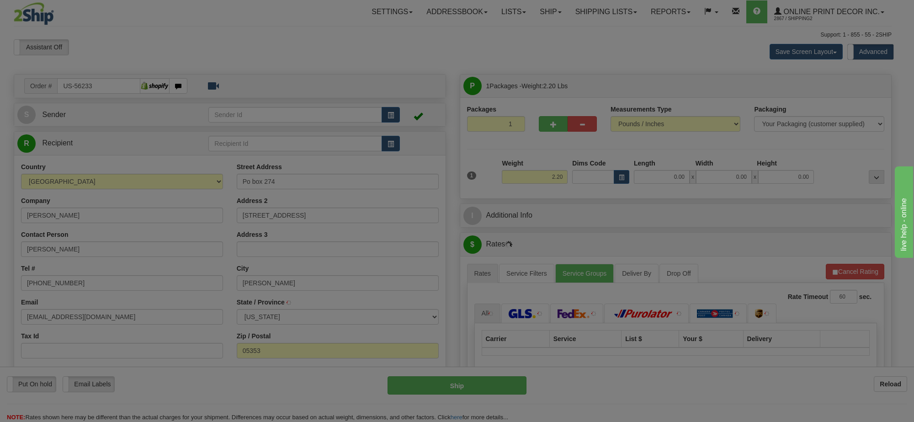
type input "[PERSON_NAME]"
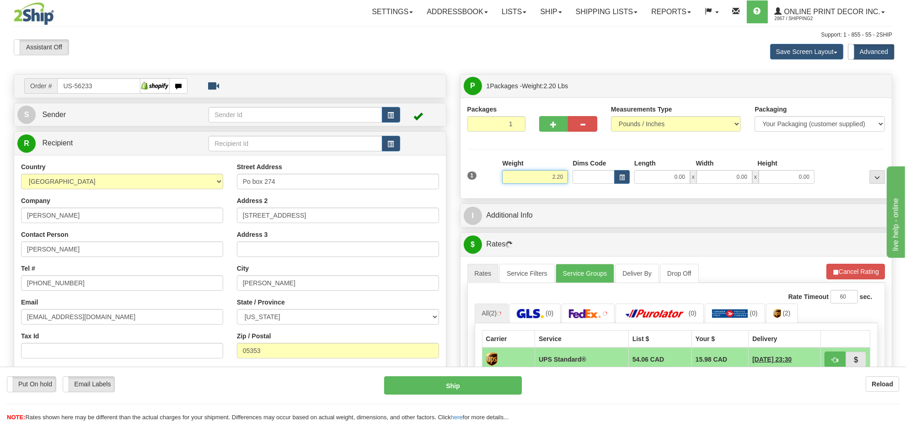
click at [536, 181] on input "2.20" at bounding box center [535, 177] width 66 height 14
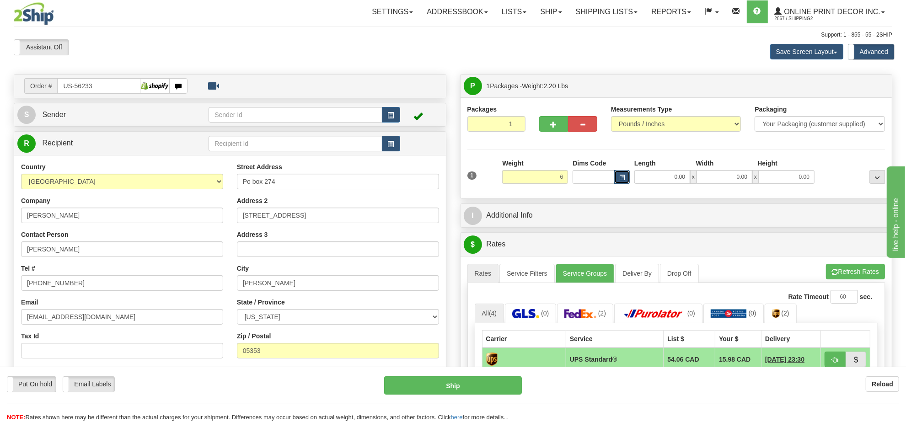
click at [619, 175] on button "button" at bounding box center [622, 177] width 16 height 14
type input "6.00"
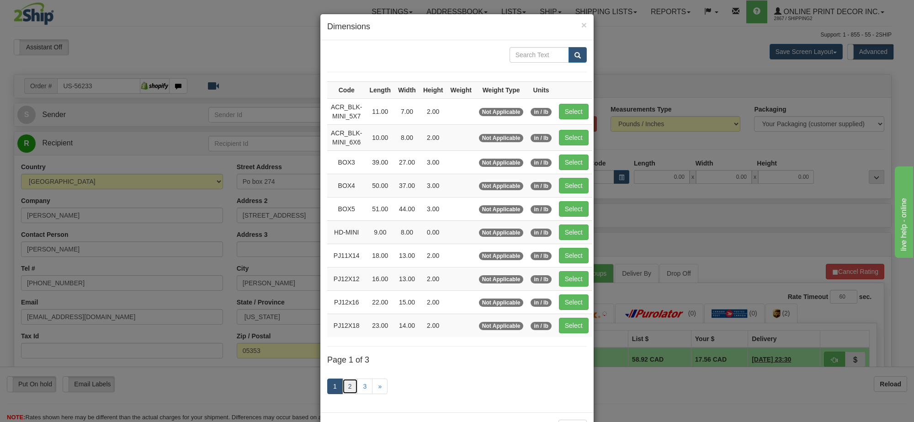
click at [343, 391] on link "2" at bounding box center [350, 386] width 16 height 16
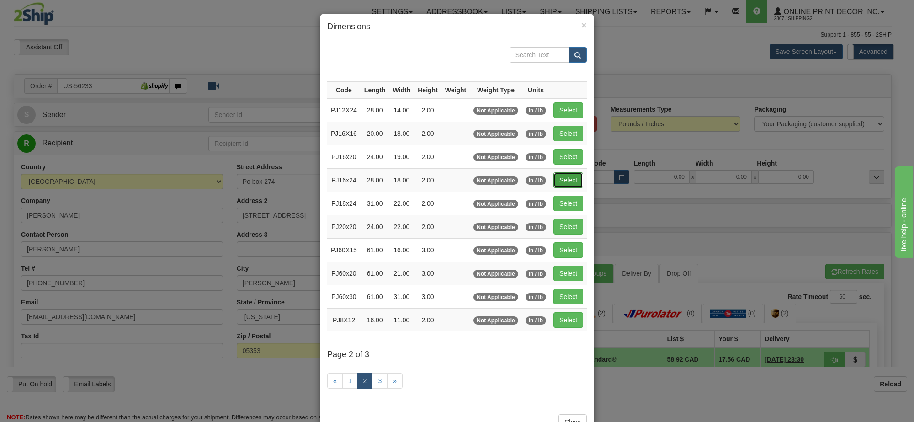
click at [572, 176] on button "Select" at bounding box center [569, 180] width 30 height 16
type input "PJ16x24"
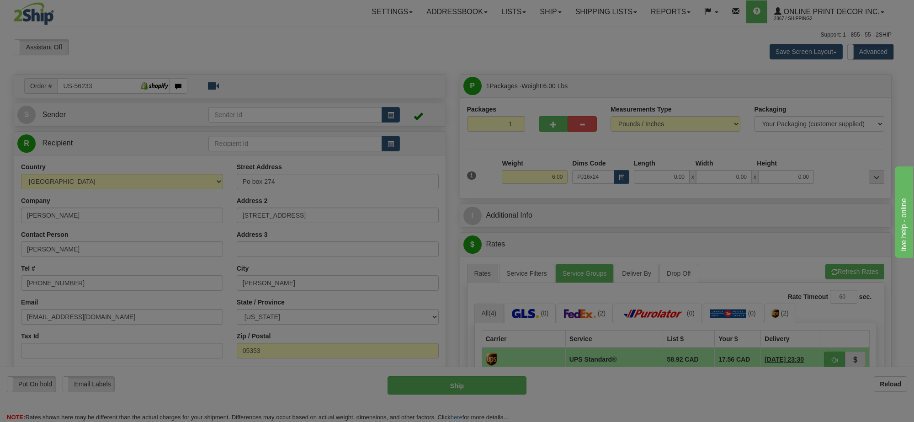
type input "28.00"
type input "18.00"
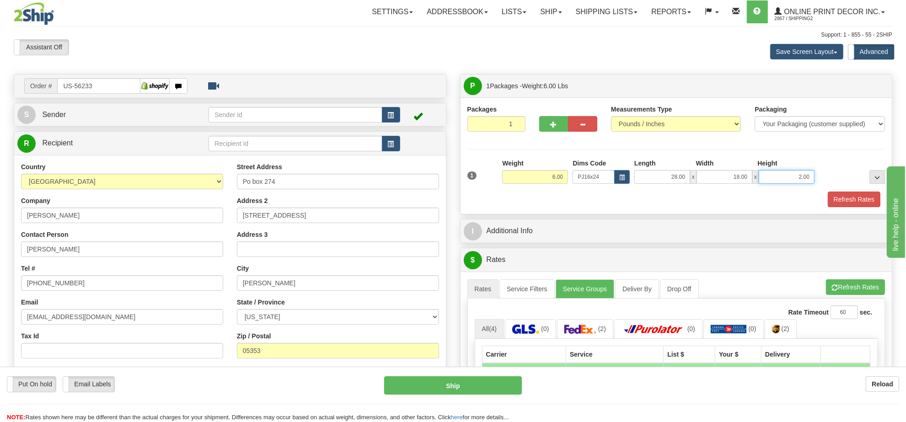
click at [786, 175] on input "2.00" at bounding box center [786, 177] width 56 height 14
type input "4.00"
click at [840, 285] on button "Refresh Rates" at bounding box center [855, 287] width 59 height 16
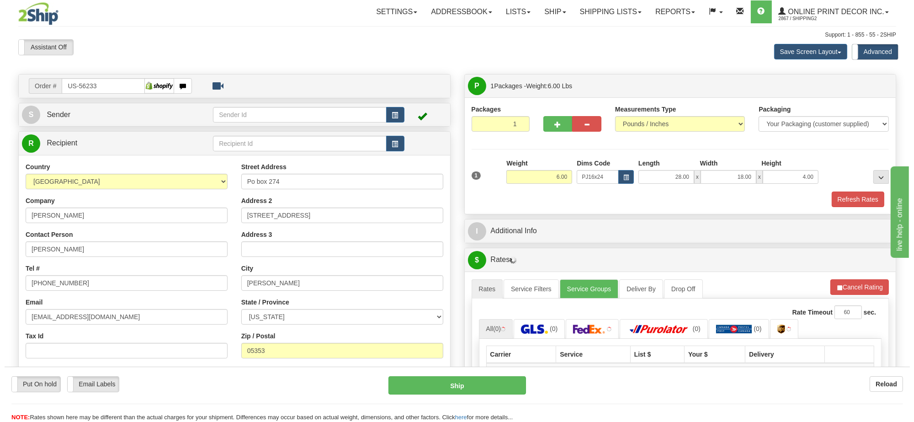
scroll to position [57, 0]
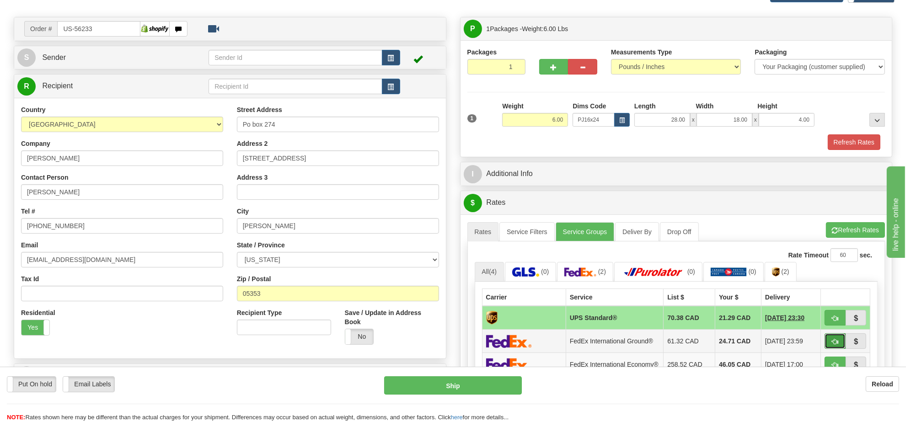
click at [833, 345] on span "button" at bounding box center [834, 342] width 6 height 6
type input "92"
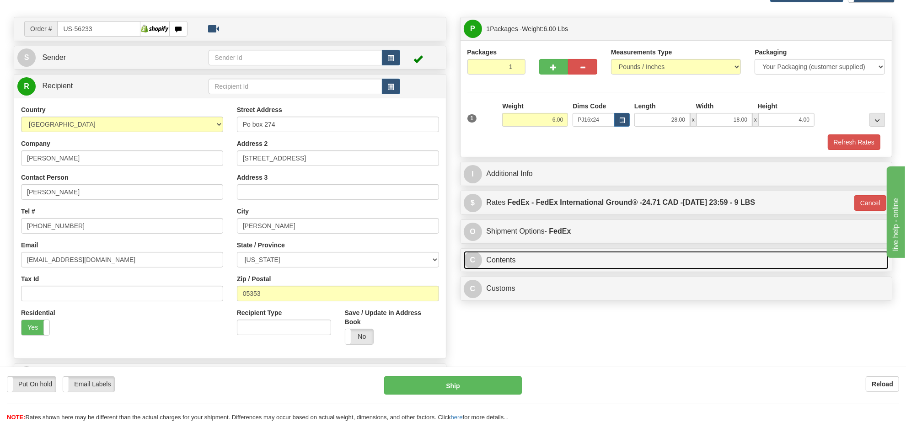
click at [538, 264] on link "C Contents" at bounding box center [676, 260] width 425 height 19
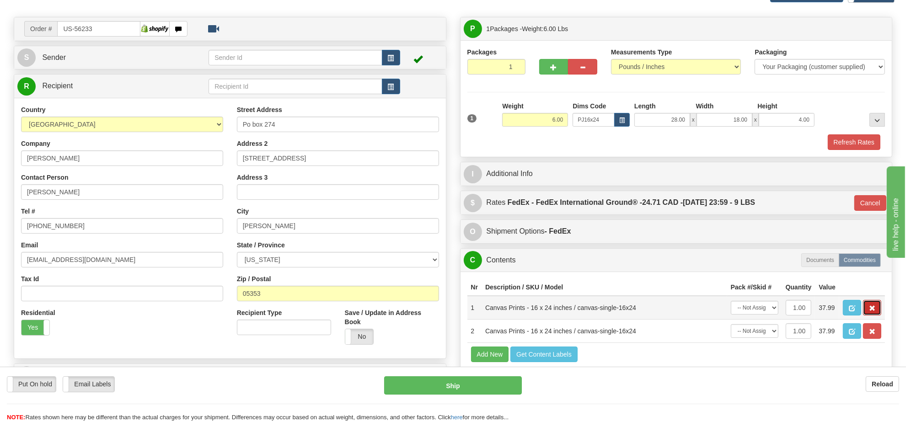
click at [869, 311] on span "button" at bounding box center [872, 308] width 6 height 6
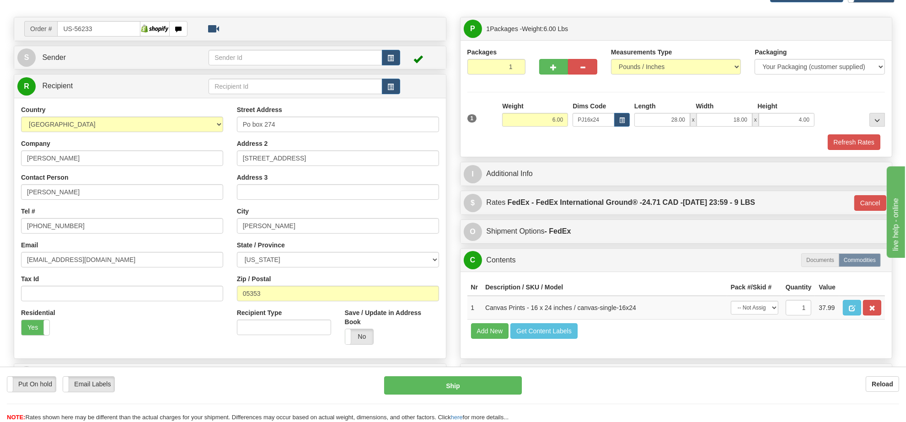
click at [869, 311] on span "button" at bounding box center [872, 308] width 6 height 6
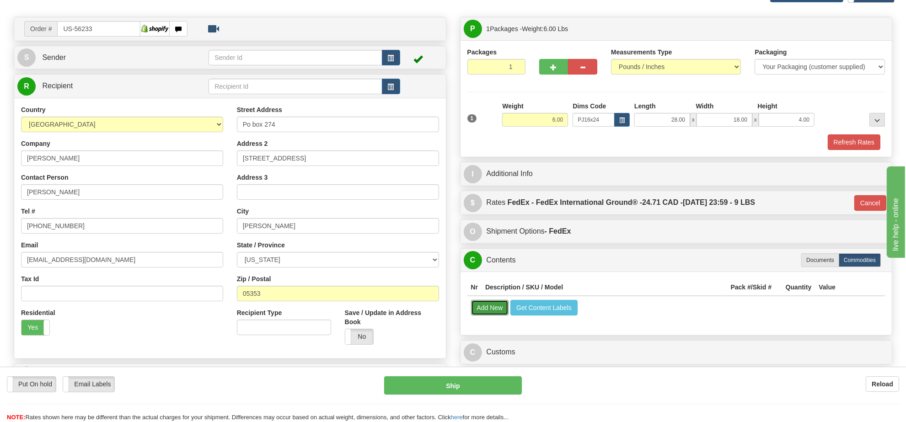
click at [482, 312] on button "Add New" at bounding box center [490, 308] width 38 height 16
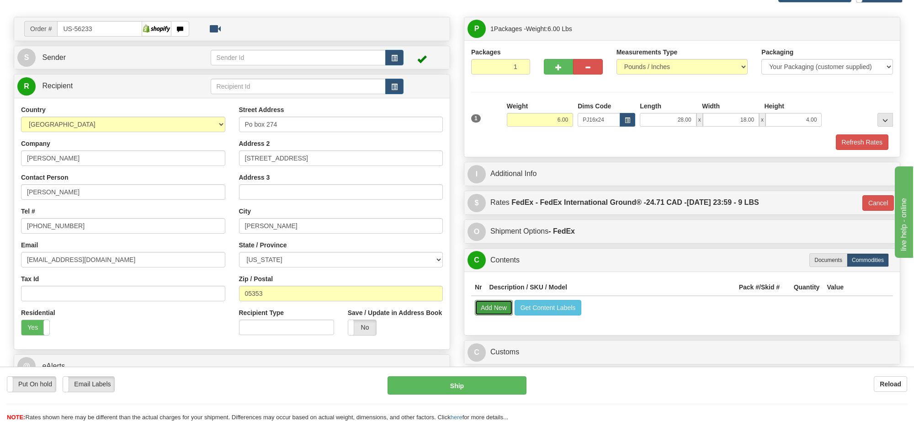
select select
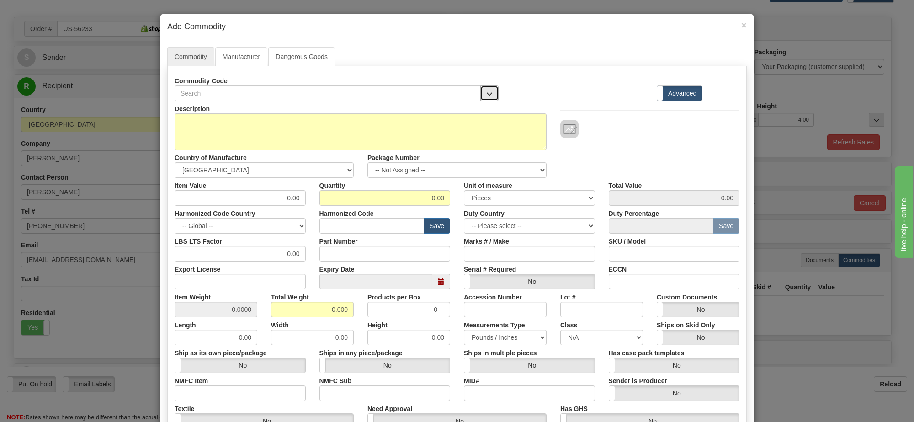
click at [487, 95] on span "button" at bounding box center [489, 94] width 6 height 6
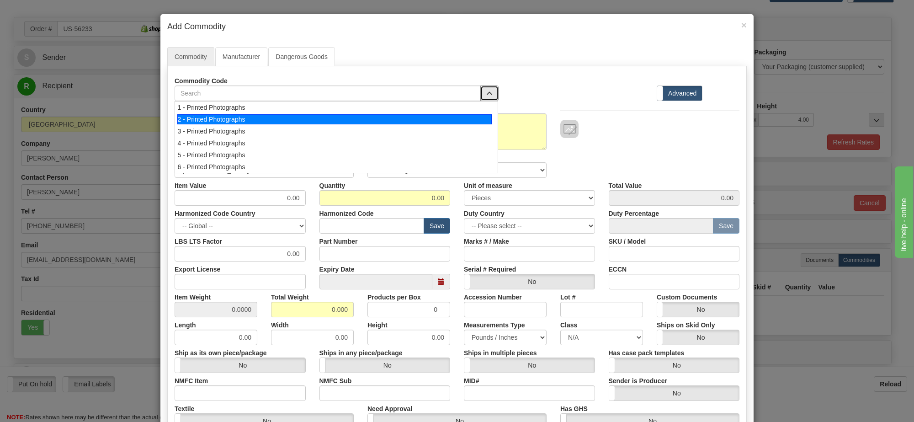
click at [460, 121] on div "2 - Printed Photographs" at bounding box center [334, 119] width 315 height 10
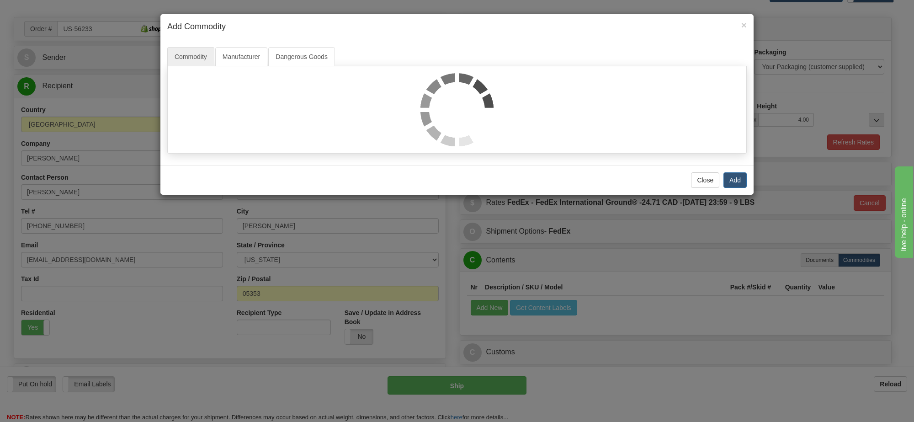
select select "1"
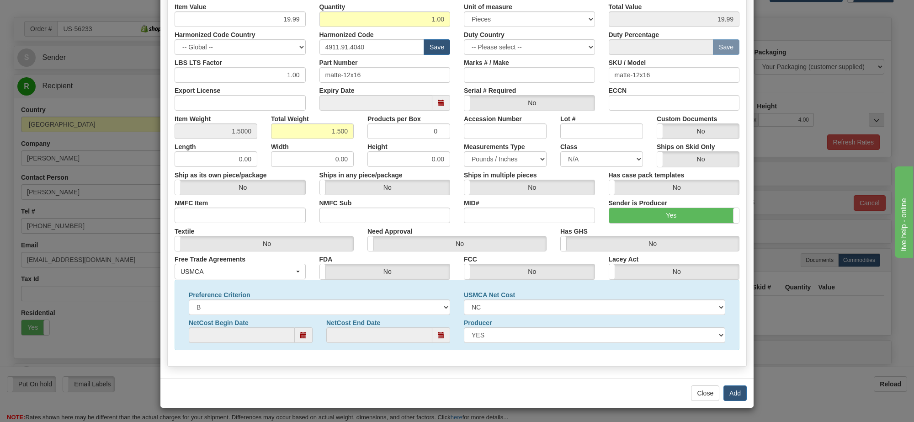
scroll to position [123, 0]
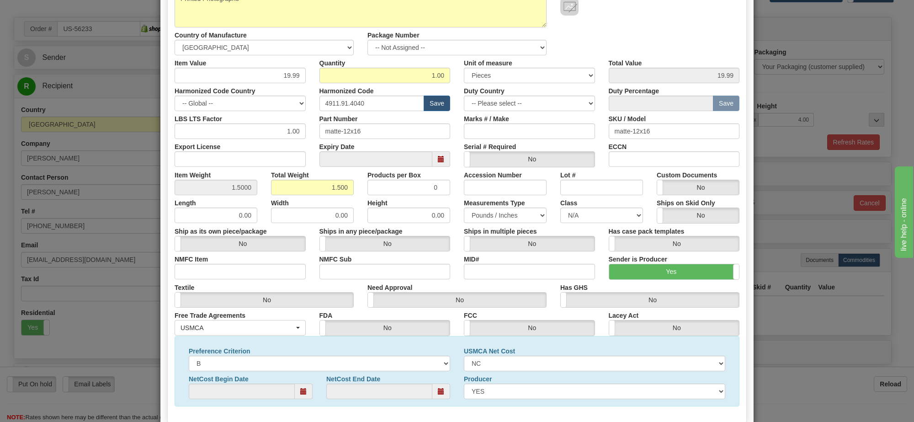
click at [496, 39] on div "Package Number -- Not Assigned -- Item 1" at bounding box center [457, 41] width 193 height 28
drag, startPoint x: 495, startPoint y: 48, endPoint x: 495, endPoint y: 54, distance: 5.9
click at [495, 48] on select "-- Not Assigned -- Item 1" at bounding box center [457, 48] width 179 height 16
select select "0"
click at [368, 40] on select "-- Not Assigned -- Item 1" at bounding box center [457, 48] width 179 height 16
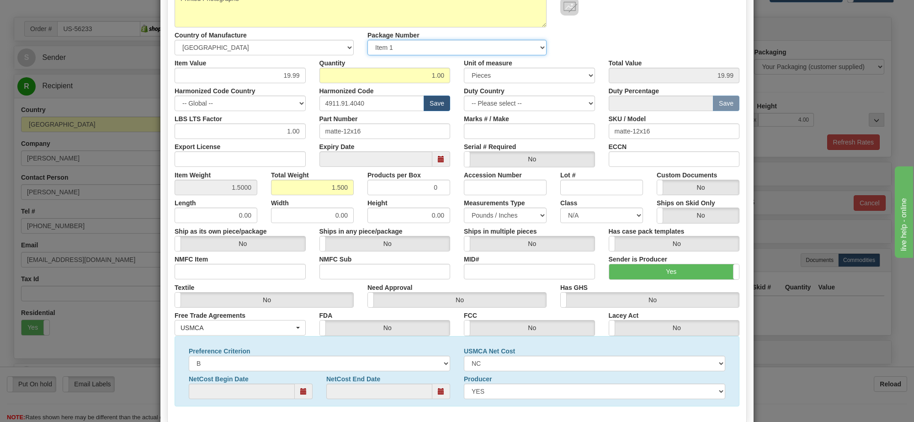
scroll to position [180, 0]
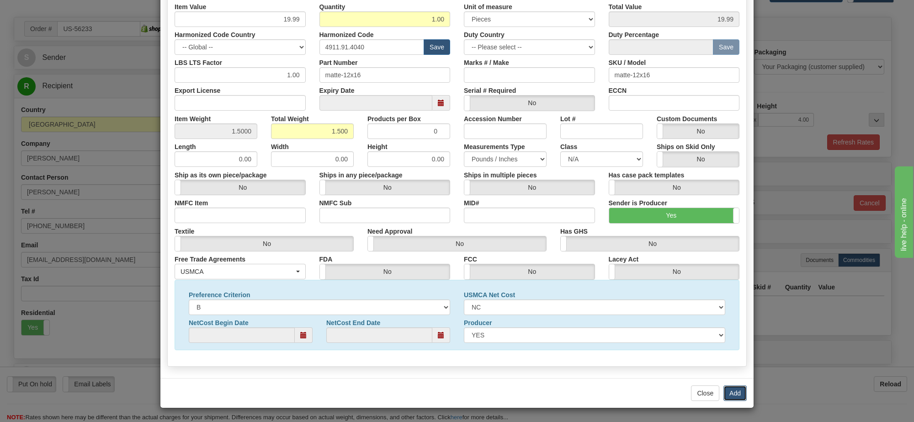
click at [730, 391] on button "Add" at bounding box center [735, 393] width 23 height 16
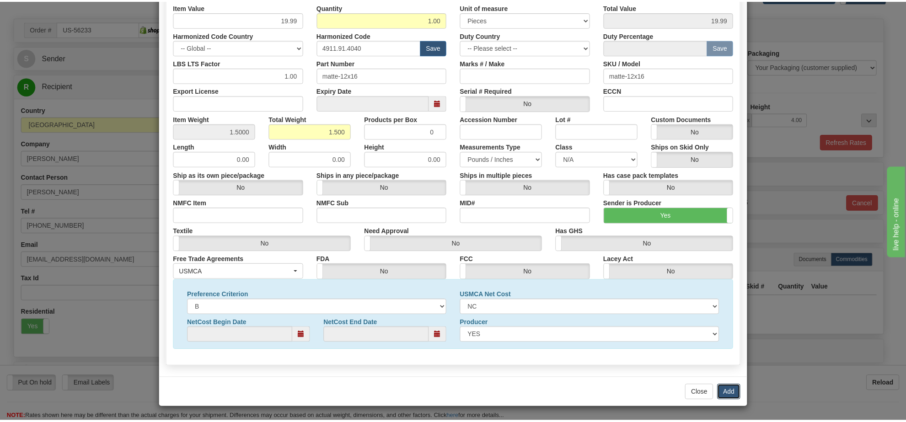
scroll to position [0, 0]
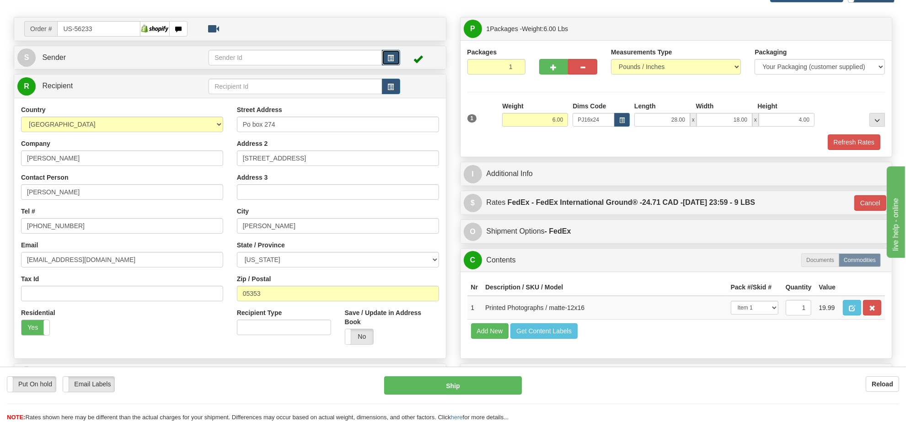
click at [397, 55] on button "button" at bounding box center [391, 58] width 18 height 16
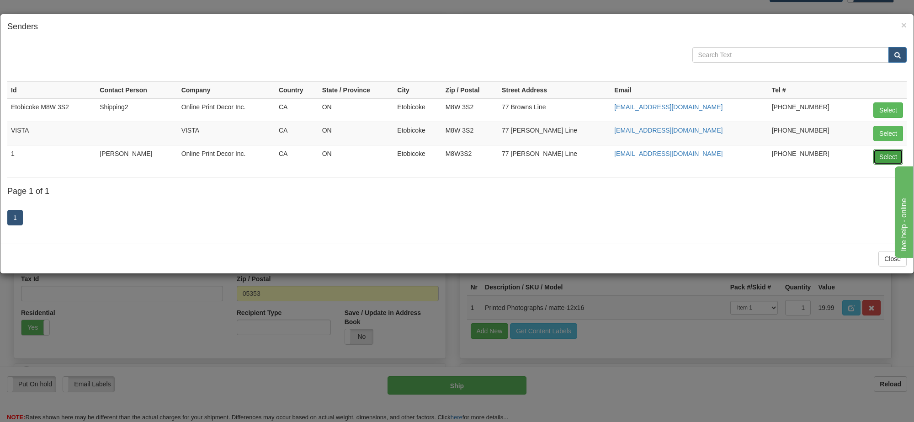
click at [886, 154] on button "Select" at bounding box center [889, 157] width 30 height 16
type input "1"
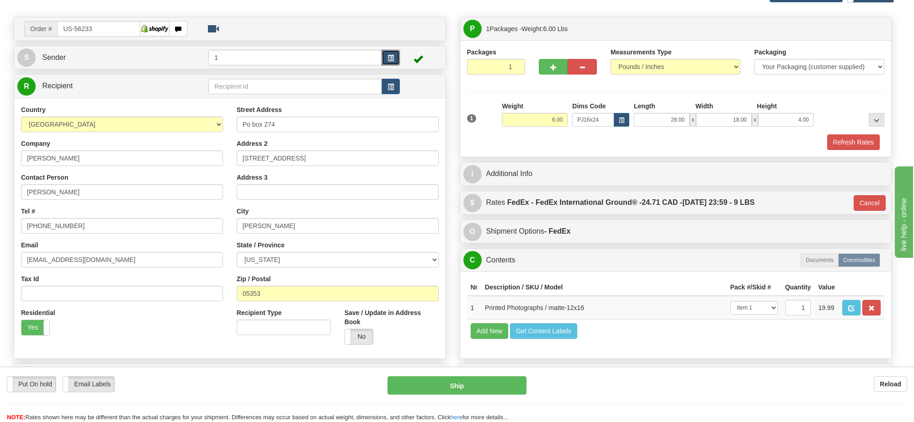
type input "92"
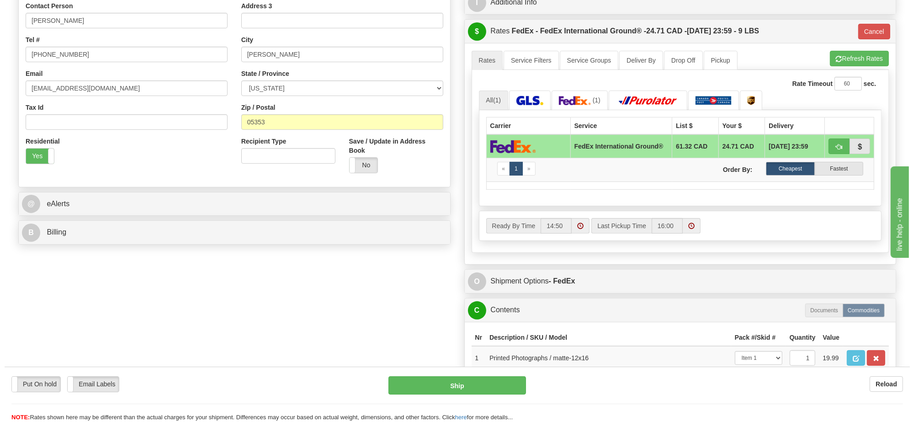
scroll to position [343, 0]
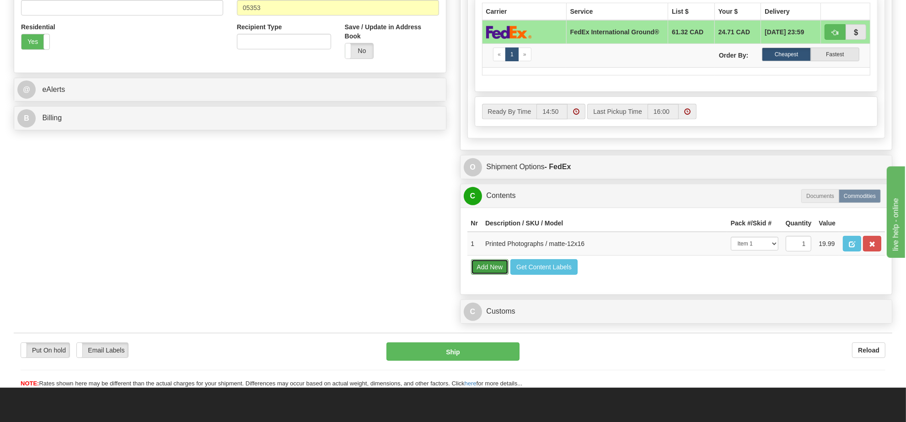
click at [493, 275] on button "Add New" at bounding box center [490, 267] width 38 height 16
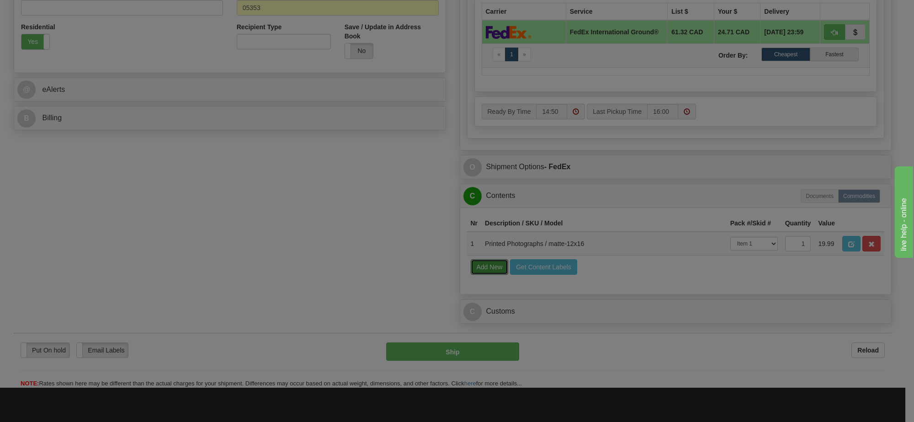
select select
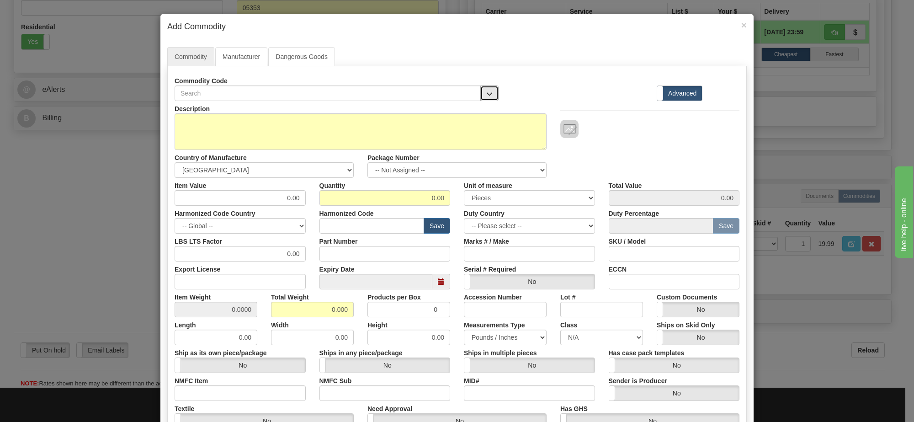
click at [486, 96] on span "button" at bounding box center [489, 94] width 6 height 6
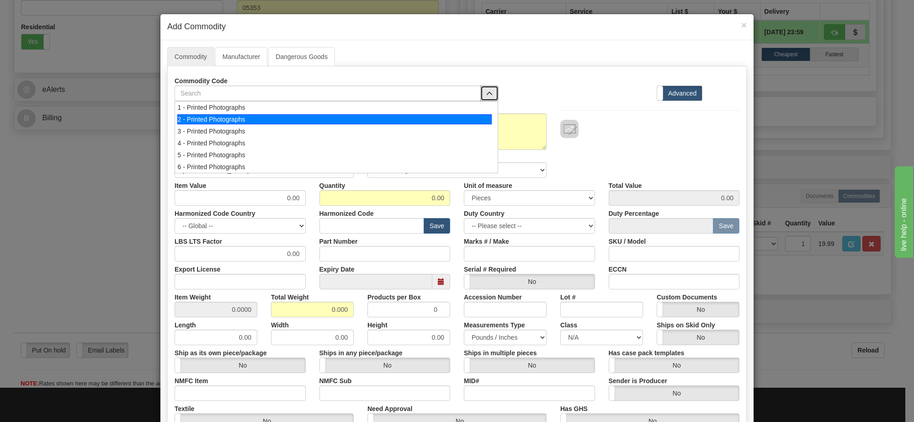
click at [469, 115] on div "2 - Printed Photographs" at bounding box center [334, 119] width 315 height 10
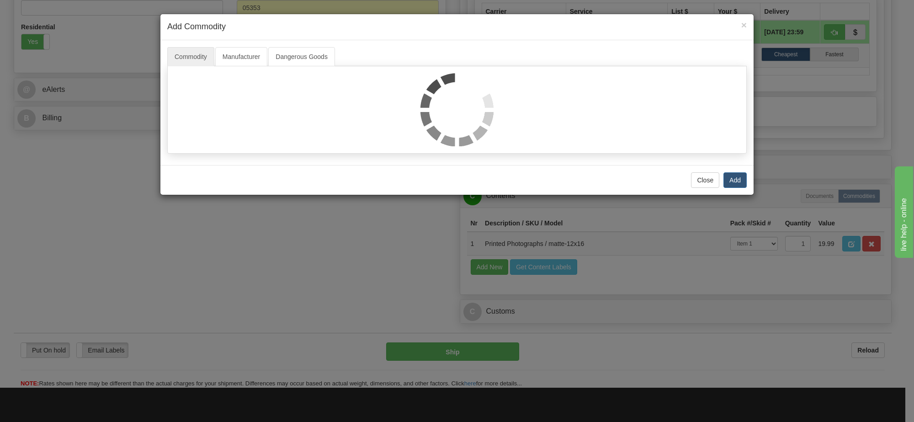
select select "1"
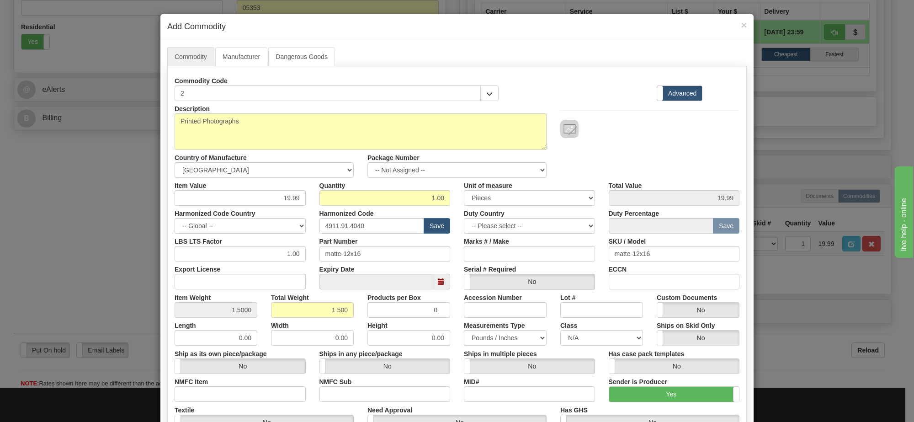
scroll to position [57, 0]
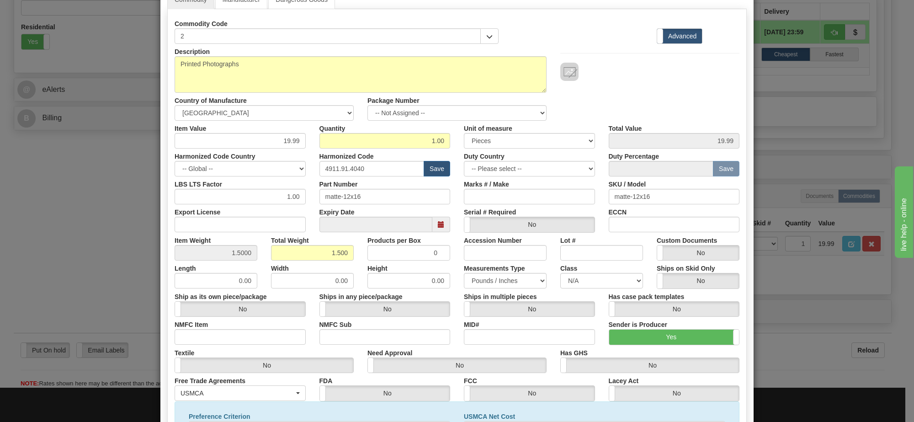
click at [471, 98] on div "Package Number -- Not Assigned -- Item 1" at bounding box center [457, 107] width 193 height 28
click at [472, 115] on select "-- Not Assigned -- Item 1" at bounding box center [457, 113] width 179 height 16
click at [457, 151] on div "Duty Country -- Please select -- AFGHANISTAN ALAND ISLANDS ALBANIA ALGERIA AMER…" at bounding box center [529, 163] width 145 height 28
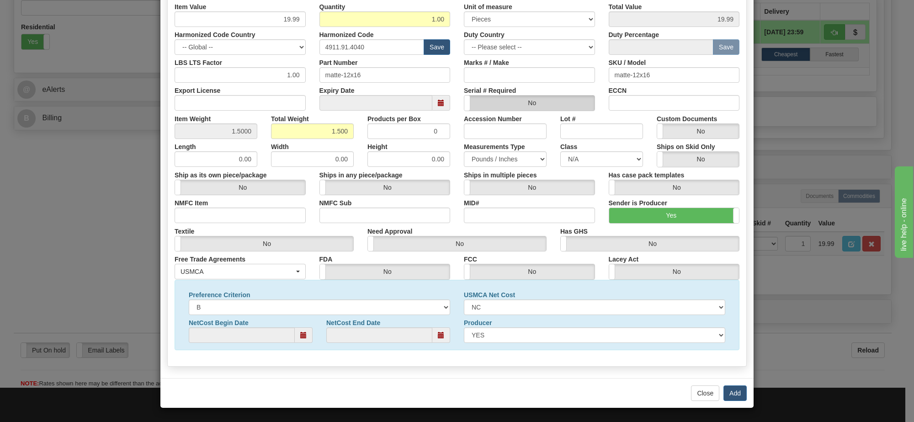
scroll to position [65, 0]
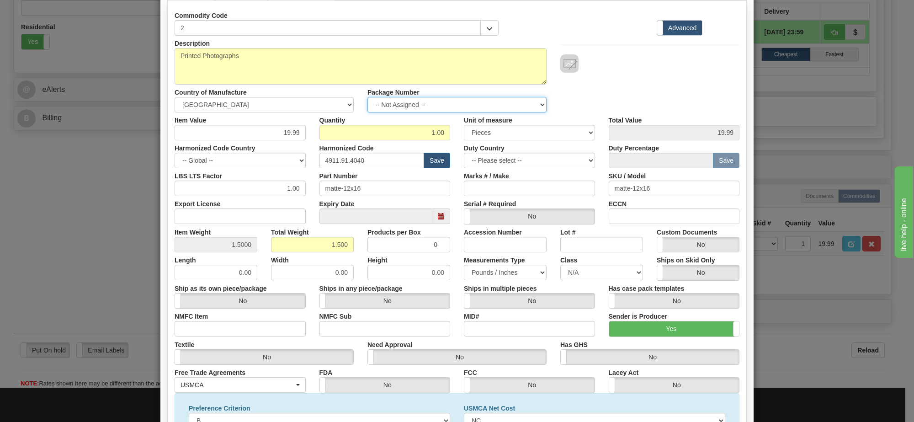
click at [470, 107] on select "-- Not Assigned -- Item 1" at bounding box center [457, 105] width 179 height 16
select select "0"
click at [368, 97] on select "-- Not Assigned -- Item 1" at bounding box center [457, 105] width 179 height 16
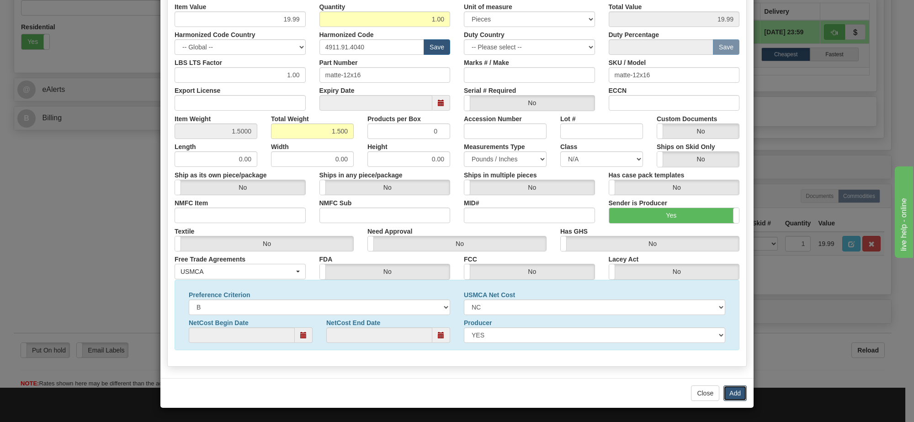
click at [730, 389] on button "Add" at bounding box center [735, 393] width 23 height 16
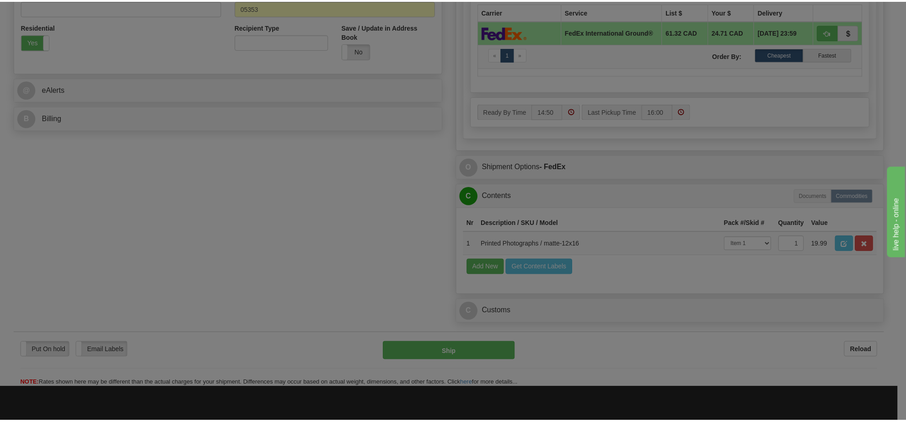
scroll to position [0, 0]
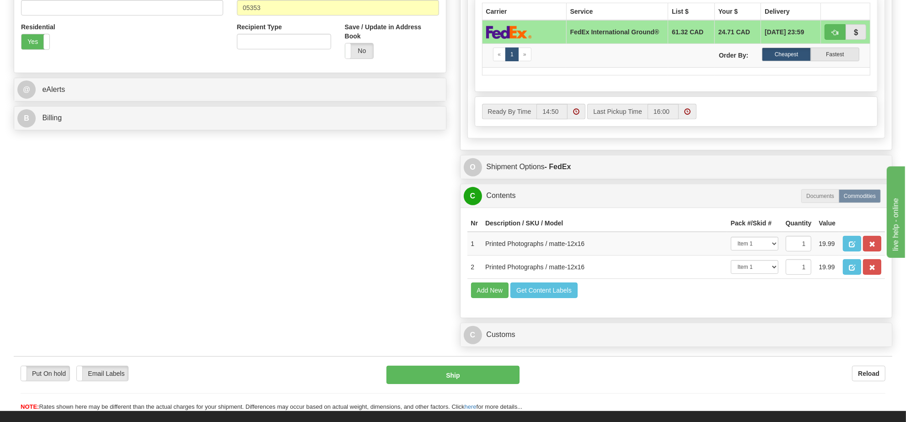
click at [526, 346] on div "C Customs Duties / Taxes" at bounding box center [676, 334] width 432 height 23
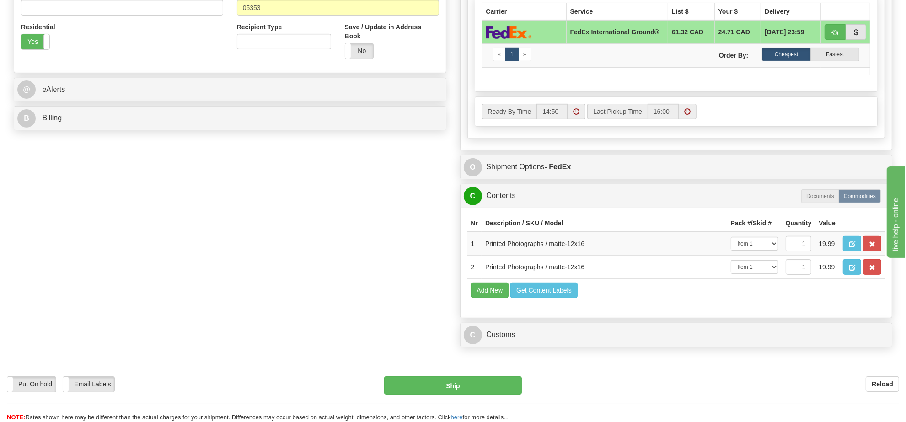
scroll to position [457, 0]
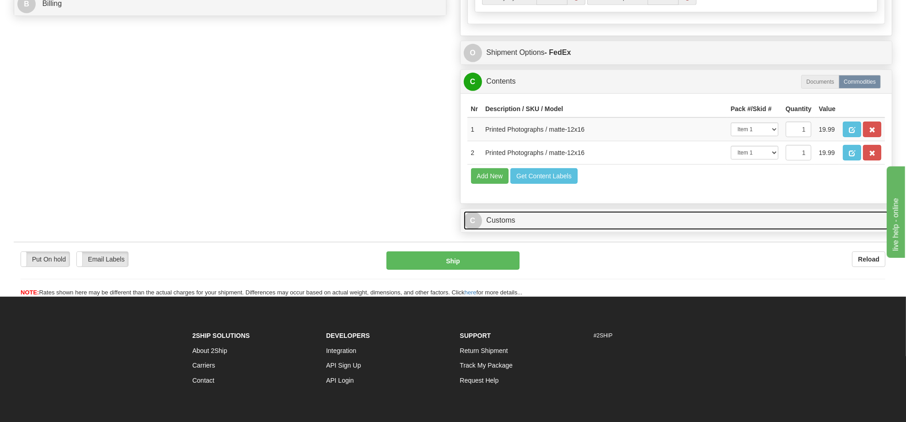
click at [544, 230] on link "C Customs" at bounding box center [676, 220] width 425 height 19
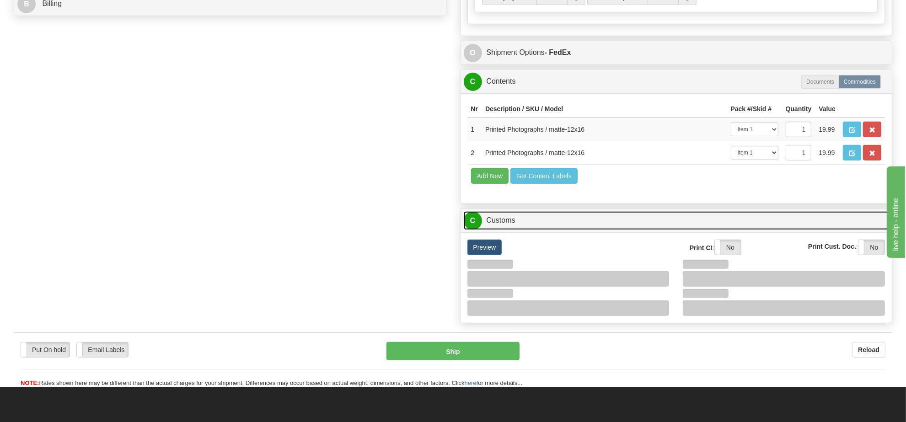
scroll to position [629, 0]
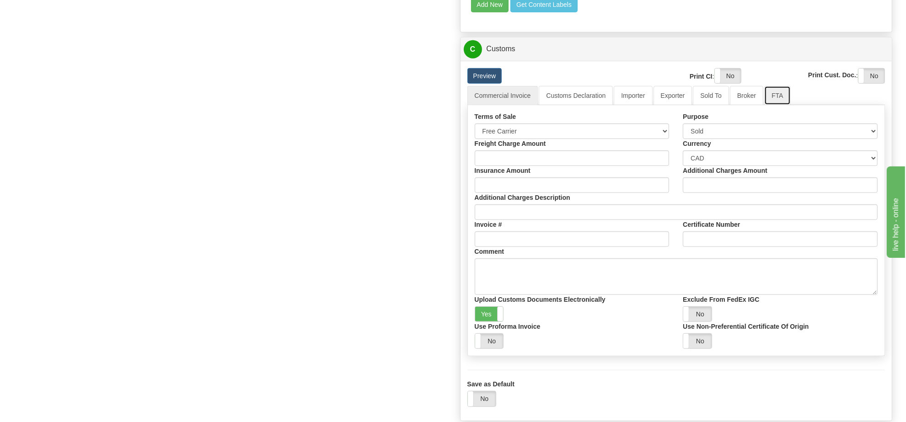
click at [769, 105] on link "FTA" at bounding box center [777, 95] width 26 height 19
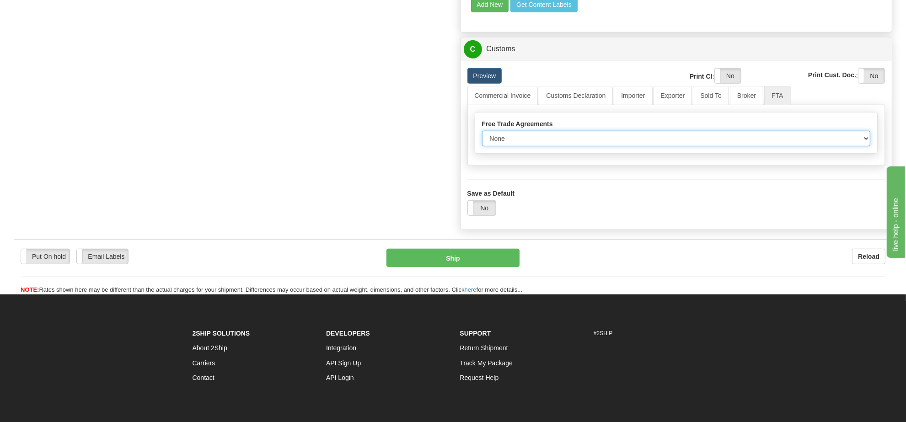
click at [611, 146] on select "None Other USMCA CETA CUKTCA" at bounding box center [676, 139] width 389 height 16
select select "1"
click at [482, 146] on select "None Other USMCA CETA CUKTCA" at bounding box center [676, 139] width 389 height 16
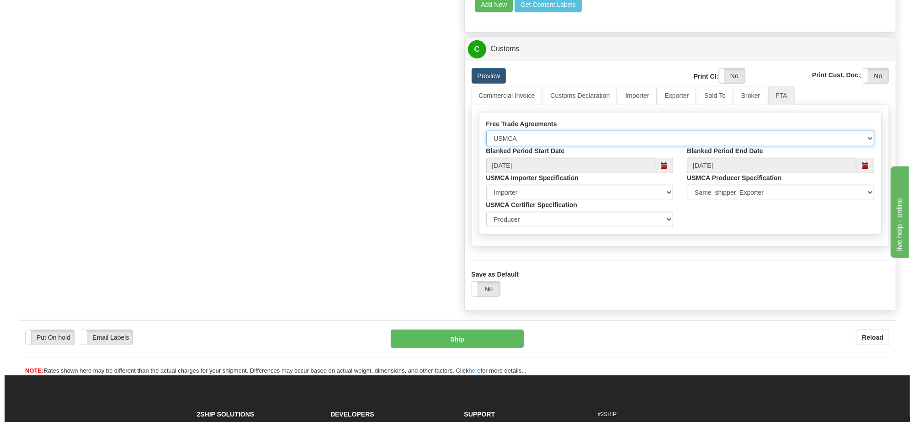
scroll to position [800, 0]
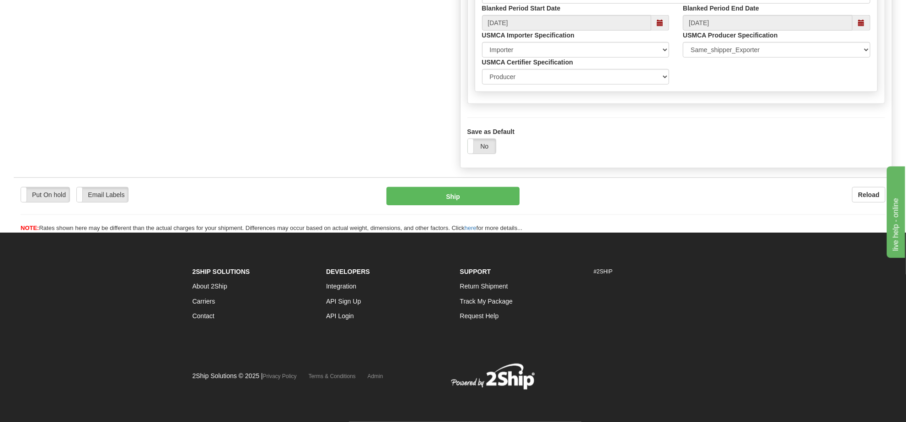
click at [472, 218] on div "Put On hold Put On hold Email Labels Email Labels Edit Reload Ship" at bounding box center [453, 210] width 878 height 46
click at [474, 205] on button "Ship" at bounding box center [452, 196] width 133 height 18
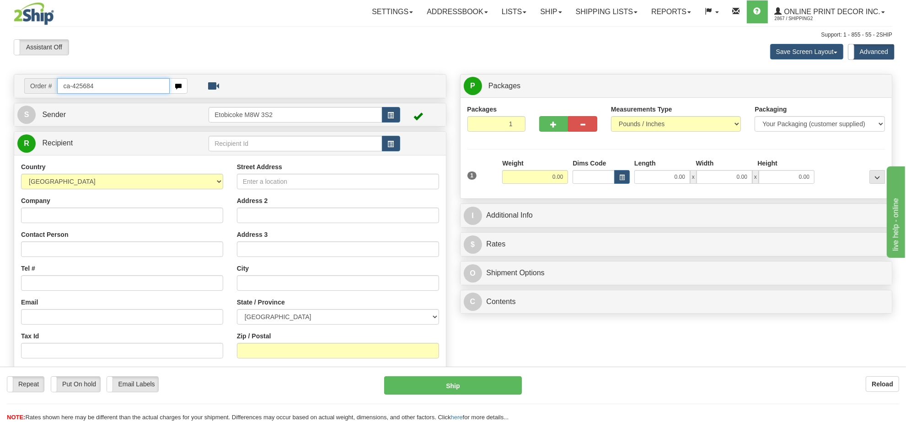
type input "ca-425684"
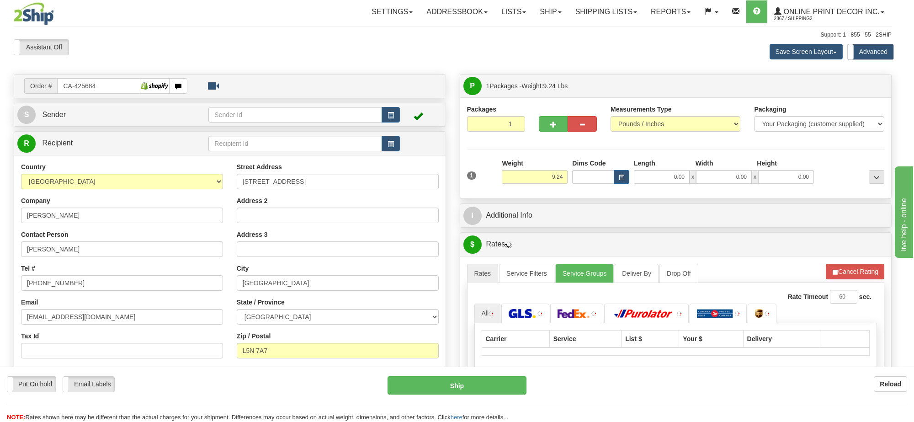
type input "[GEOGRAPHIC_DATA]"
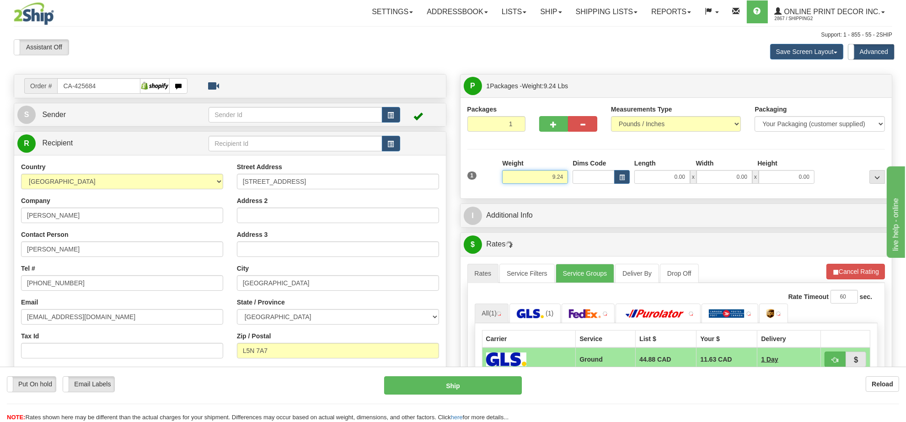
click at [547, 182] on input "9.24" at bounding box center [535, 177] width 66 height 14
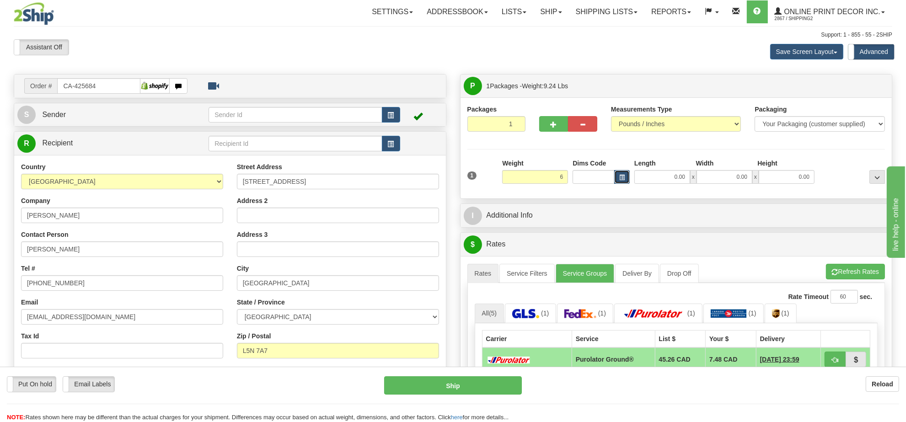
type input "6.00"
click at [620, 177] on span "button" at bounding box center [621, 177] width 5 height 5
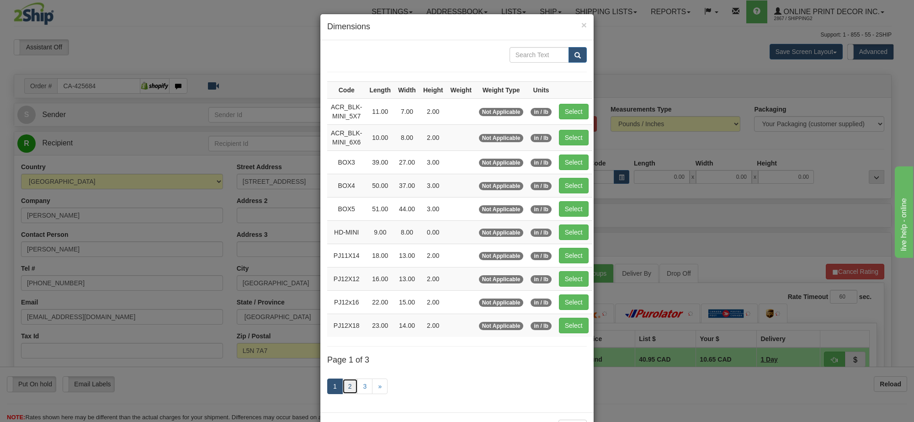
click at [348, 394] on link "2" at bounding box center [350, 386] width 16 height 16
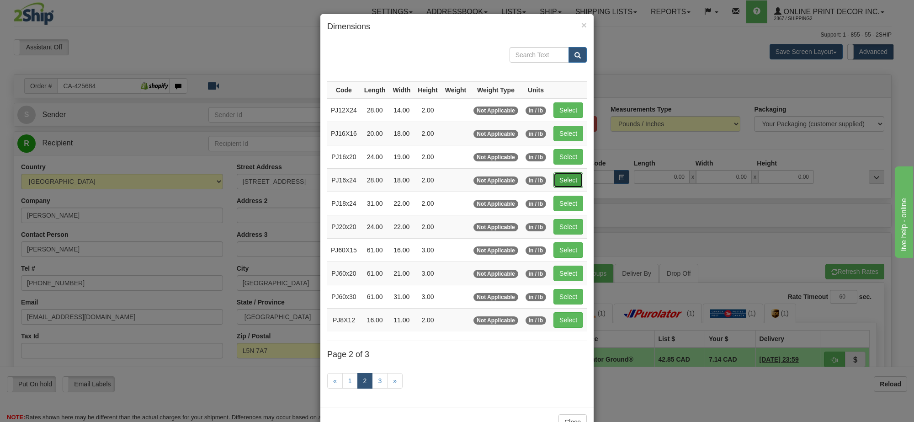
click at [568, 176] on button "Select" at bounding box center [569, 180] width 30 height 16
type input "PJ16x24"
type input "28.00"
type input "18.00"
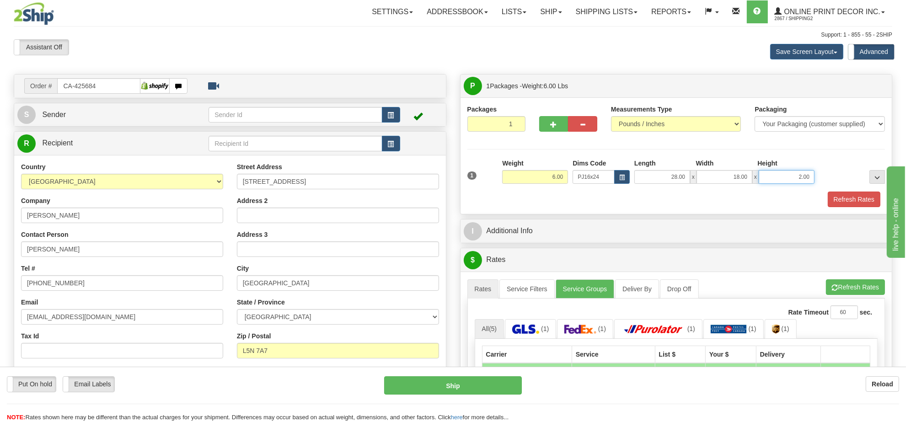
click at [800, 177] on input "2.00" at bounding box center [786, 177] width 56 height 14
type input "4.00"
click at [545, 124] on button "button" at bounding box center [553, 124] width 29 height 16
radio input "true"
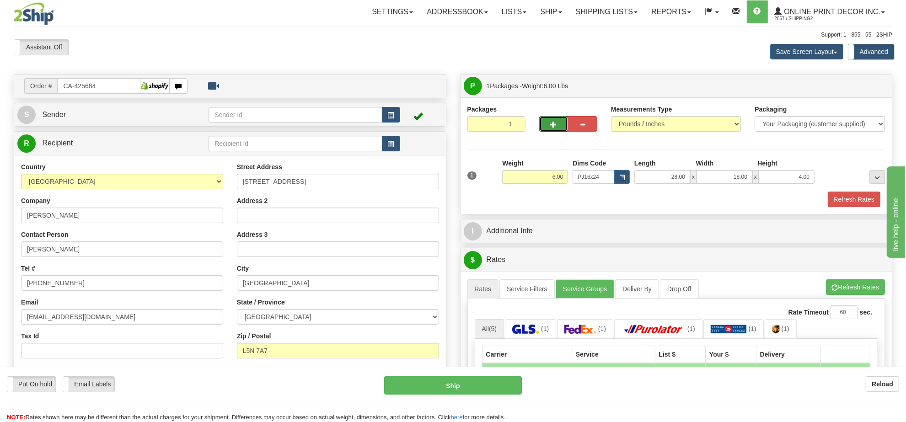
type input "2"
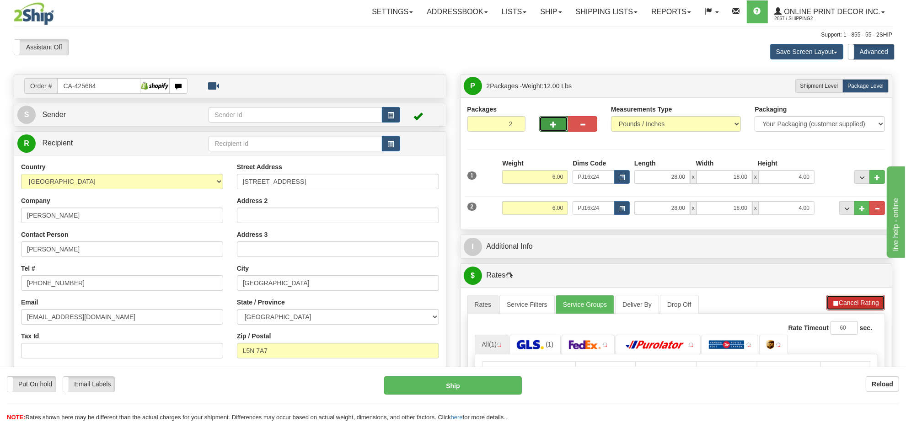
click at [858, 305] on button "Cancel Rating" at bounding box center [855, 303] width 59 height 16
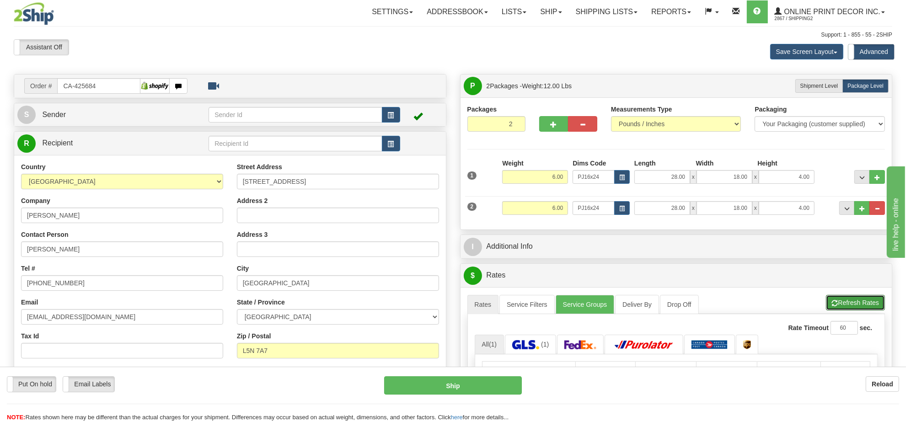
click at [858, 305] on button "Refresh Rates" at bounding box center [855, 303] width 59 height 16
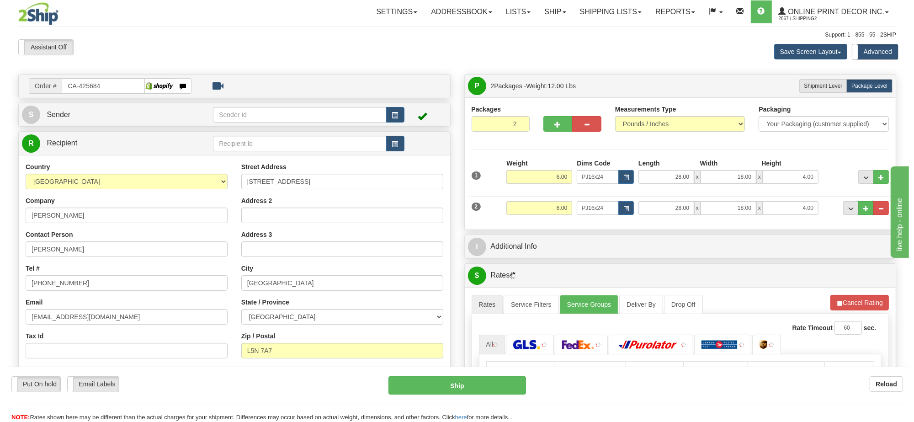
scroll to position [114, 0]
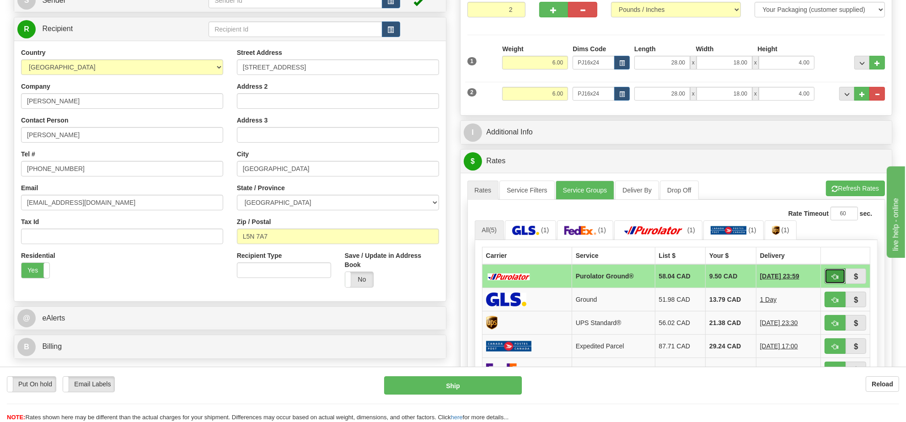
click at [835, 280] on span "button" at bounding box center [834, 277] width 6 height 6
type input "260"
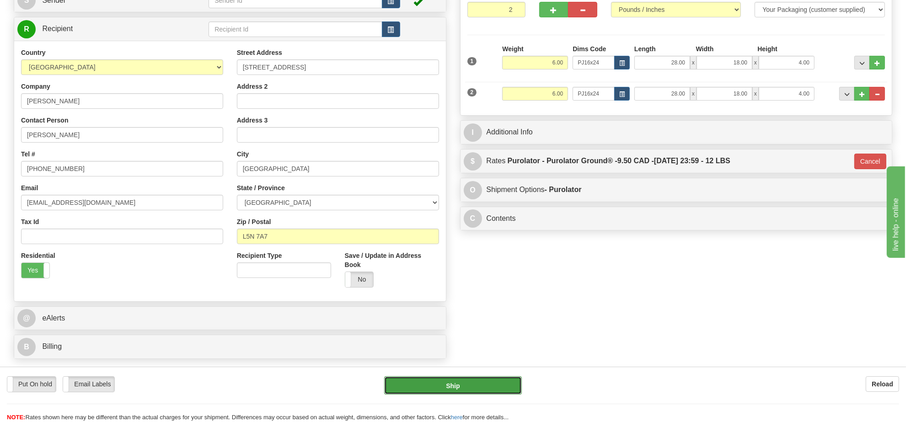
click at [455, 380] on button "Ship" at bounding box center [452, 385] width 137 height 18
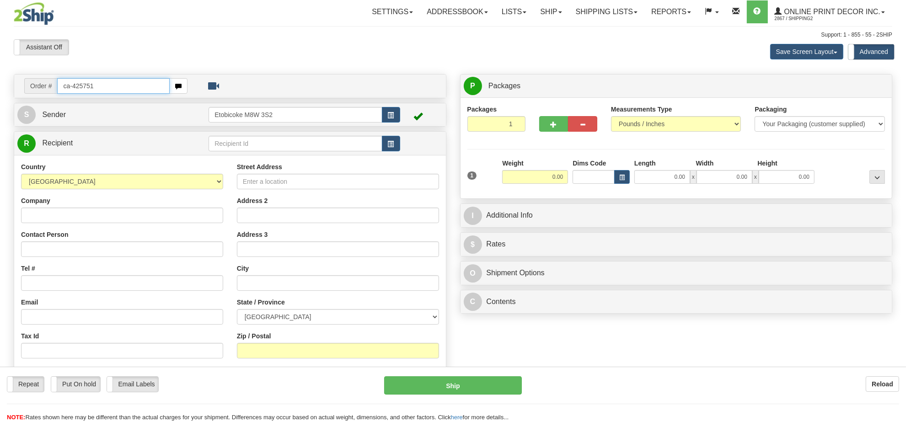
type input "ca-425751"
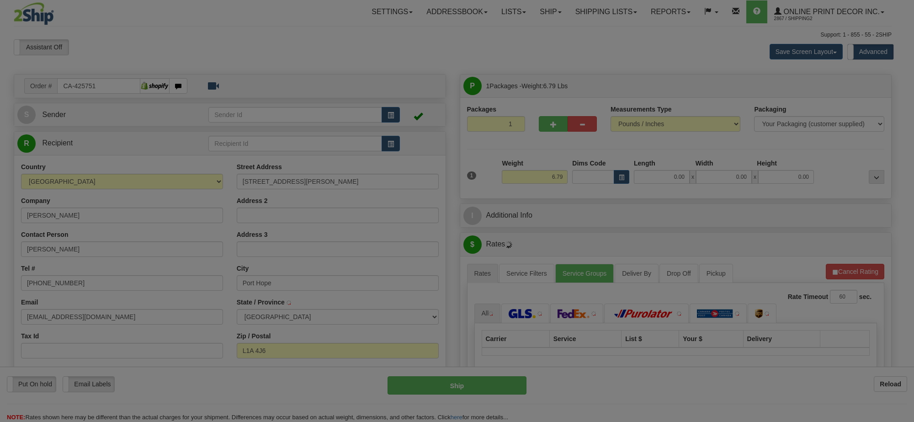
type input "PORT HOPE"
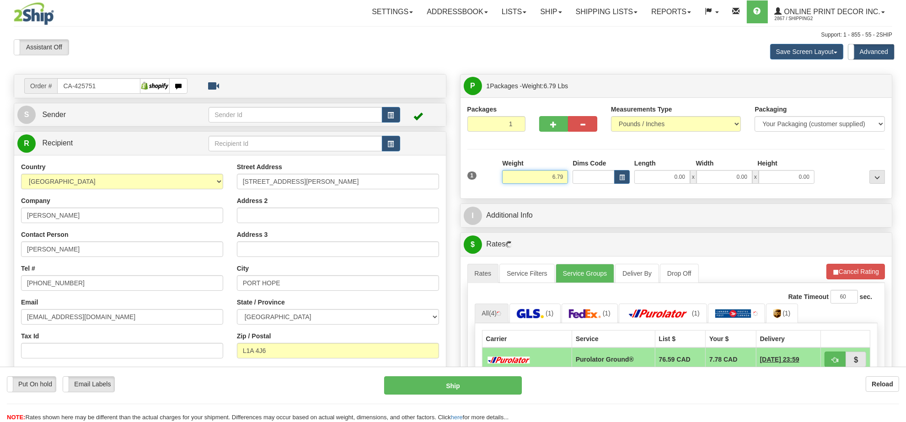
click at [542, 179] on input "6.79" at bounding box center [535, 177] width 66 height 14
type input "8.00"
click at [621, 181] on button "button" at bounding box center [622, 177] width 16 height 14
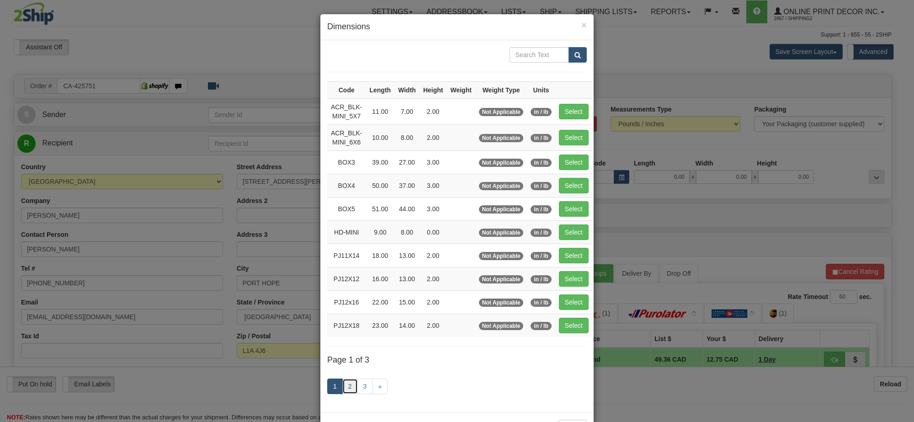
click at [346, 385] on link "2" at bounding box center [350, 386] width 16 height 16
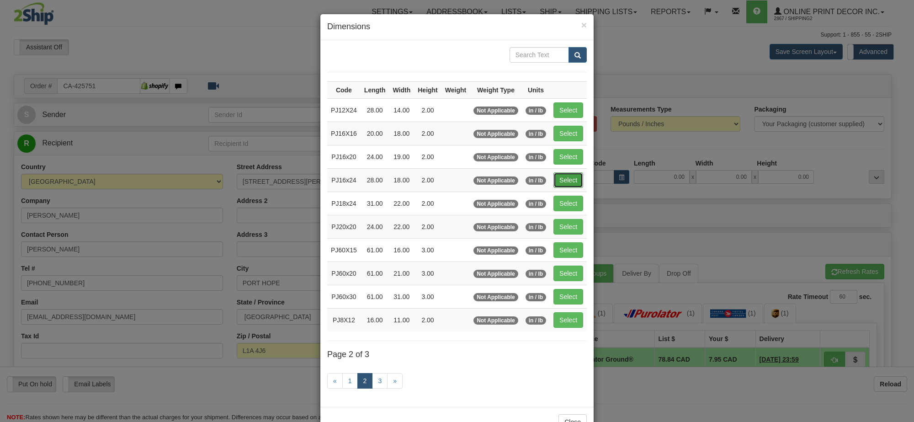
click at [570, 178] on button "Select" at bounding box center [569, 180] width 30 height 16
type input "PJ16x24"
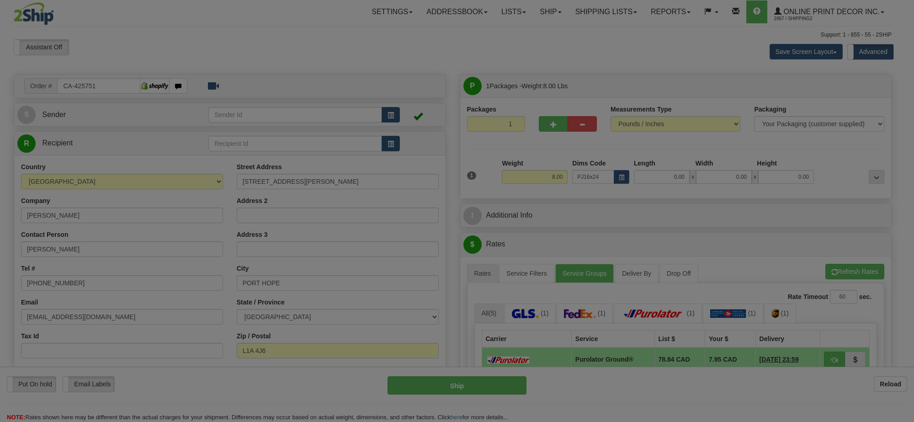
type input "28.00"
type input "18.00"
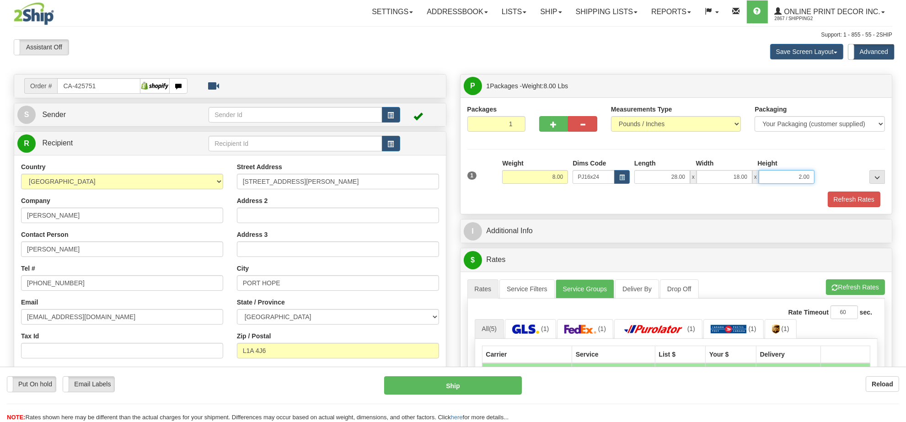
click at [796, 179] on input "2.00" at bounding box center [786, 177] width 56 height 14
type input "6.00"
click at [864, 284] on button "Refresh Rates" at bounding box center [855, 287] width 59 height 16
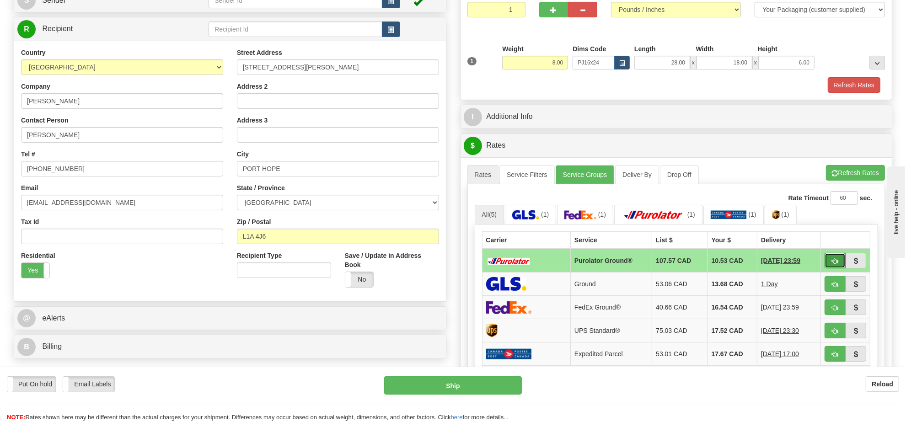
click at [837, 263] on span "button" at bounding box center [834, 261] width 6 height 6
type input "260"
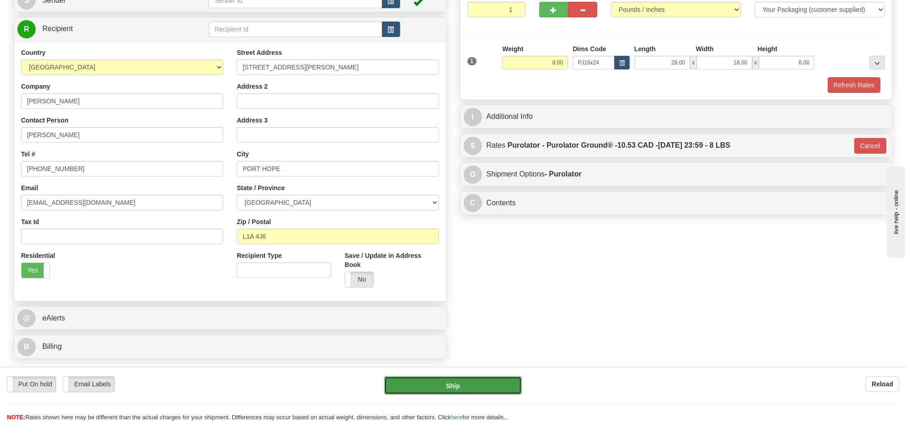
click at [468, 389] on button "Ship" at bounding box center [452, 385] width 137 height 18
